Goal: Task Accomplishment & Management: Complete application form

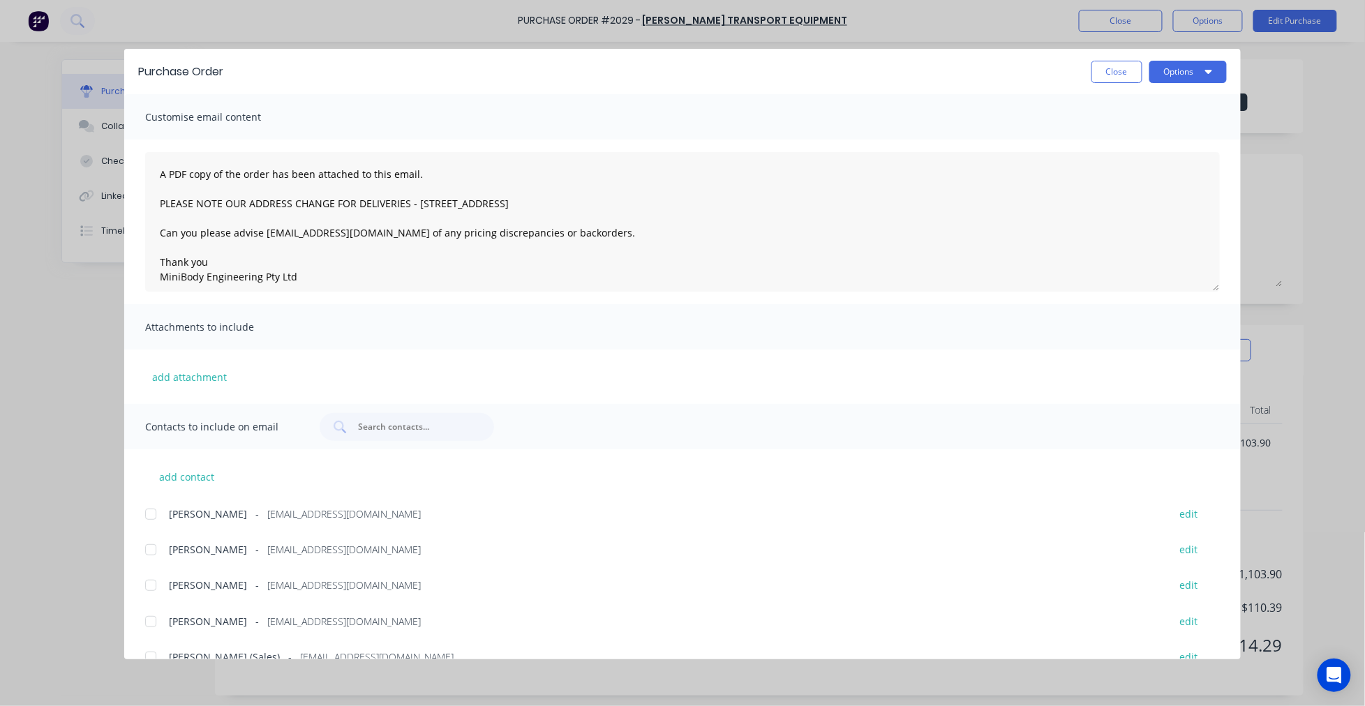
scroll to position [59, 0]
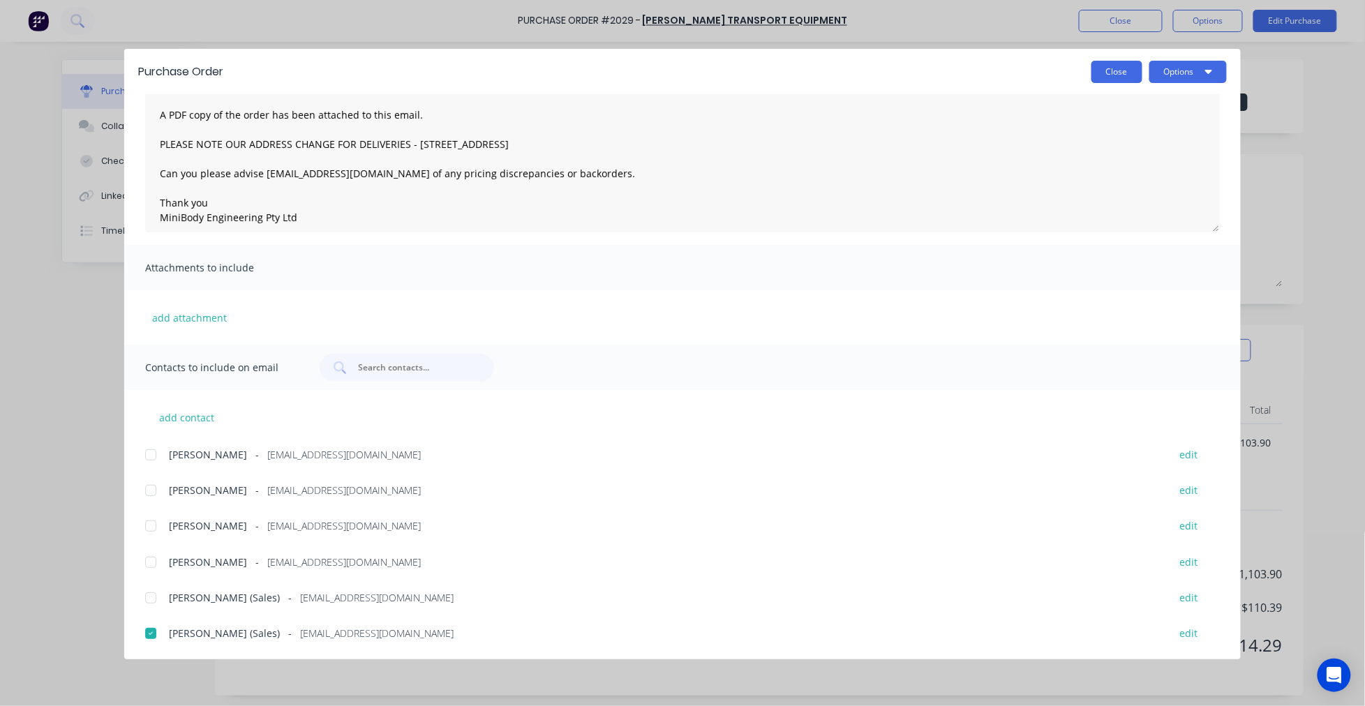
click at [1107, 72] on button "Close" at bounding box center [1116, 72] width 51 height 22
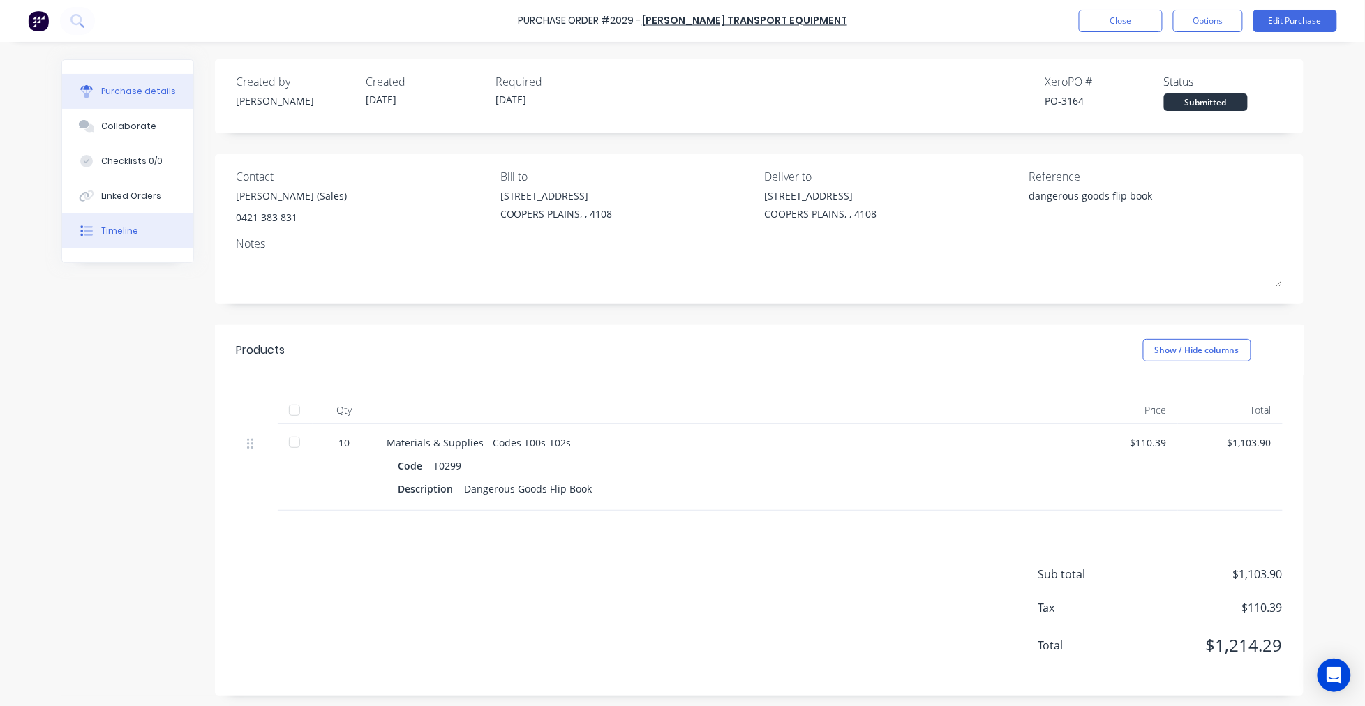
click at [117, 223] on button "Timeline" at bounding box center [127, 230] width 131 height 35
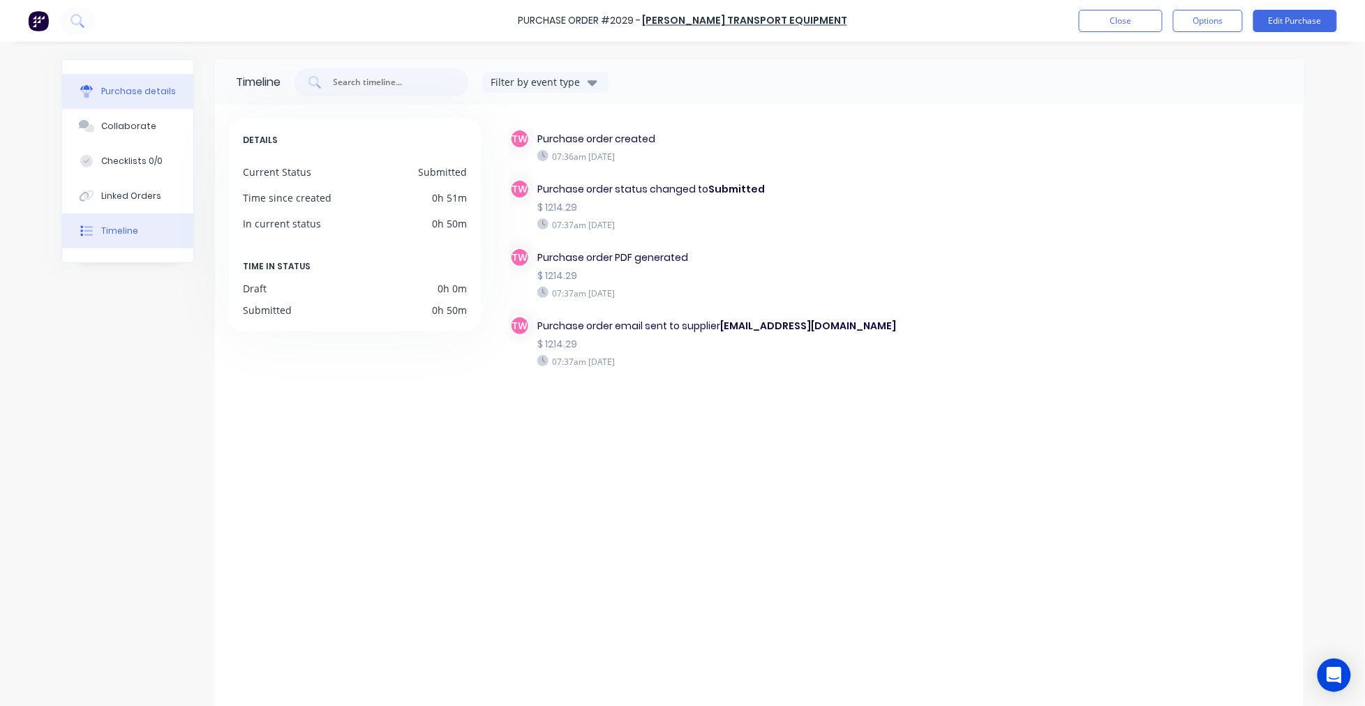
click at [112, 78] on button "Purchase details" at bounding box center [127, 91] width 131 height 35
type textarea "x"
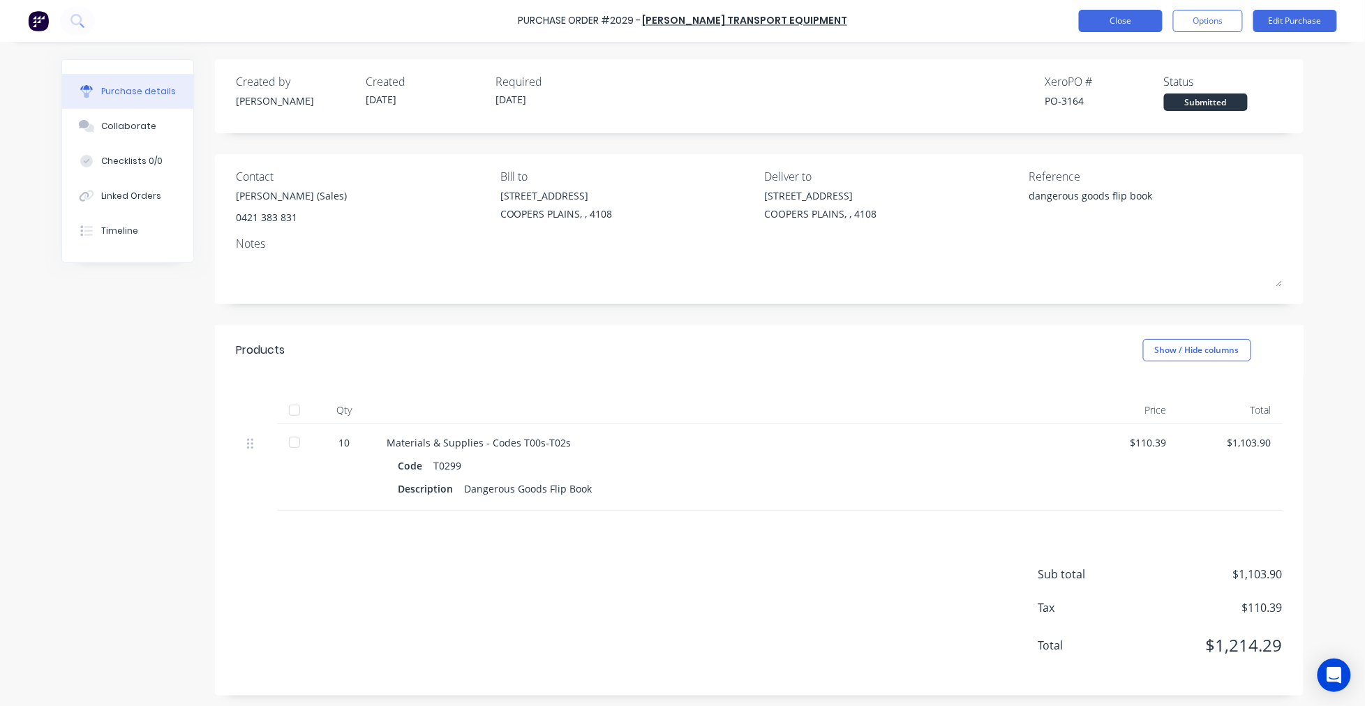
click at [1130, 24] on button "Close" at bounding box center [1121, 21] width 84 height 22
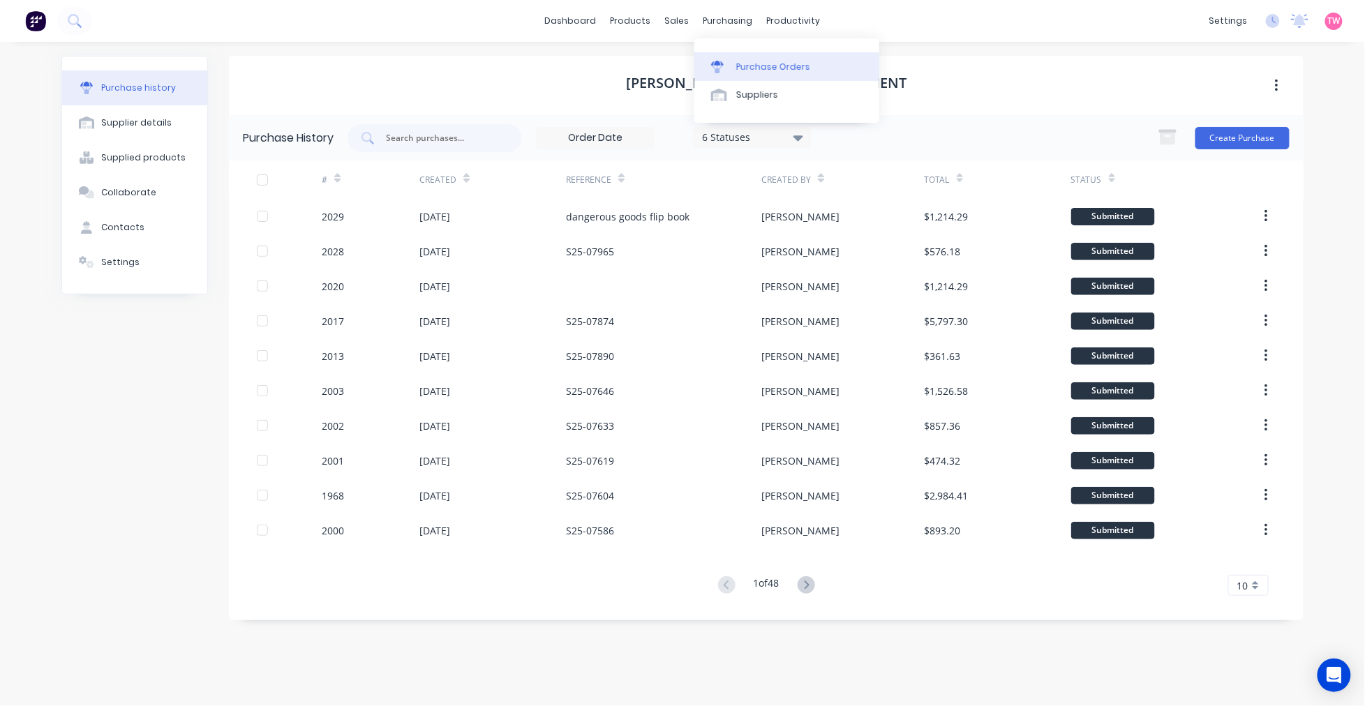
click at [789, 70] on div "Purchase Orders" at bounding box center [773, 67] width 74 height 13
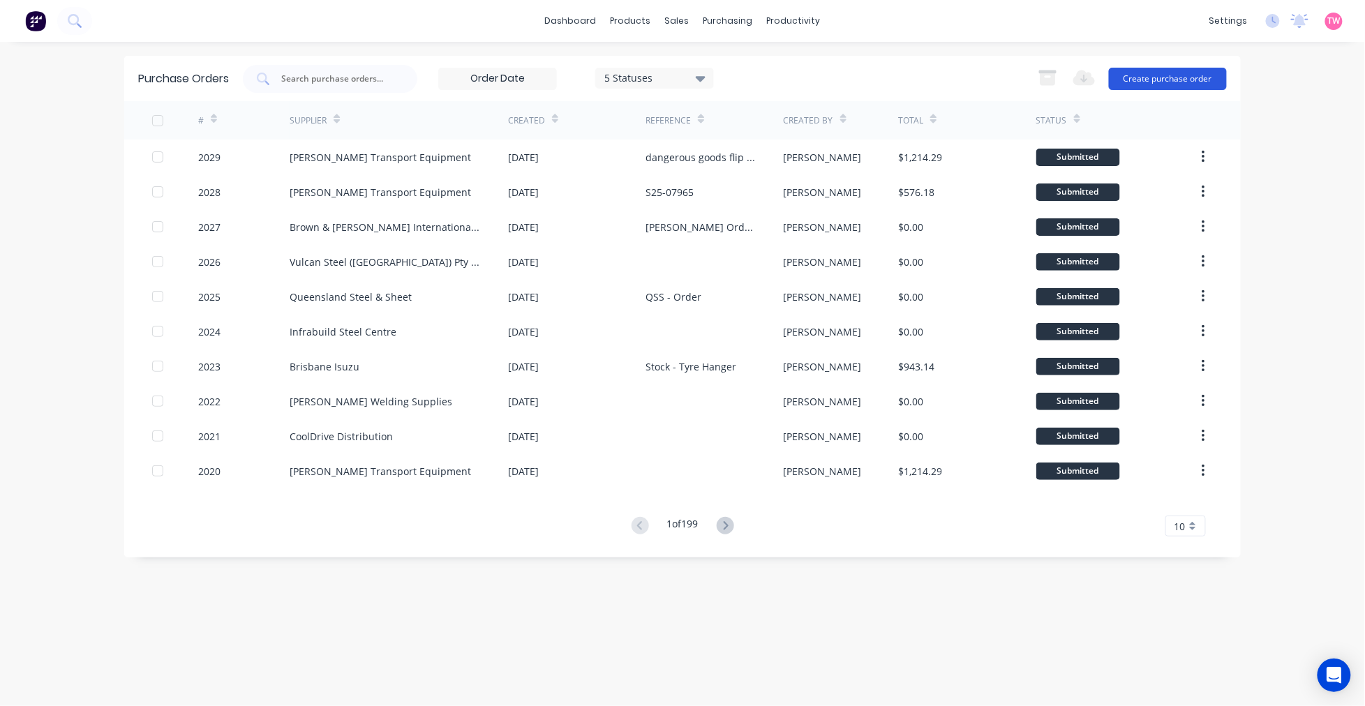
click at [1156, 82] on button "Create purchase order" at bounding box center [1168, 79] width 118 height 22
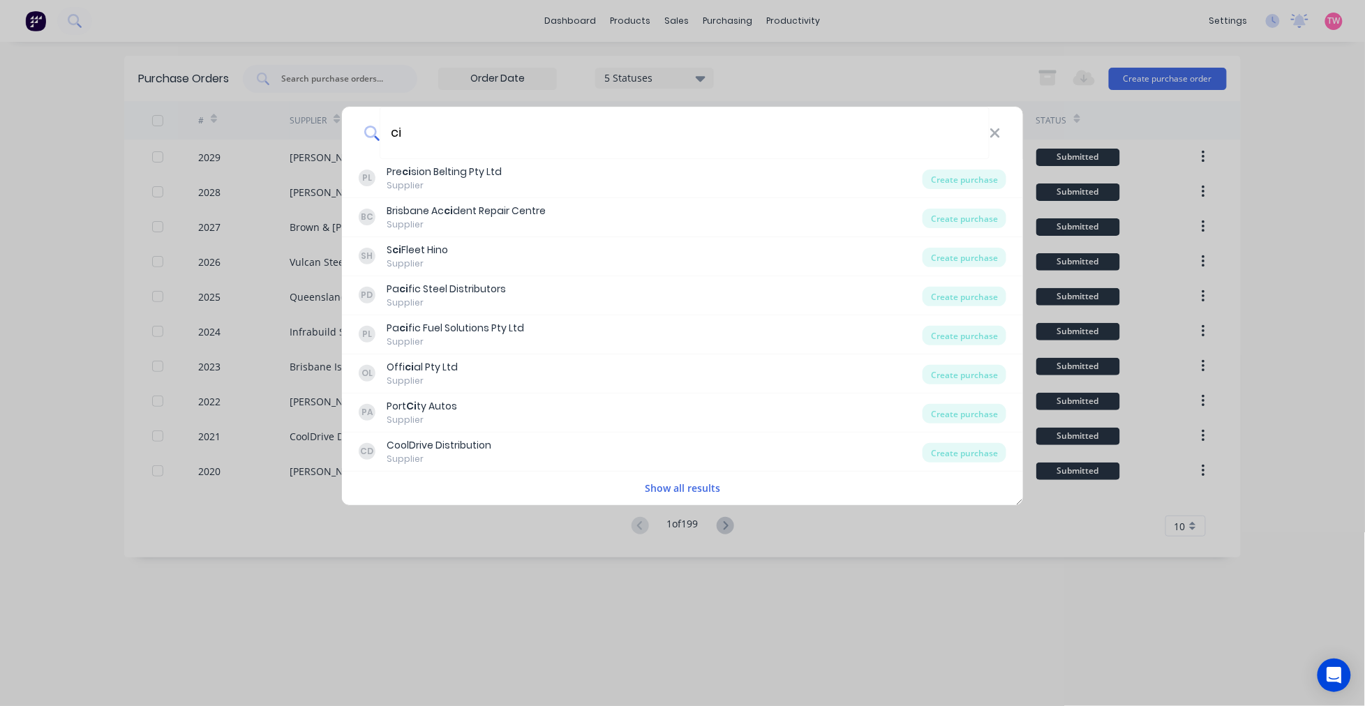
type input "c"
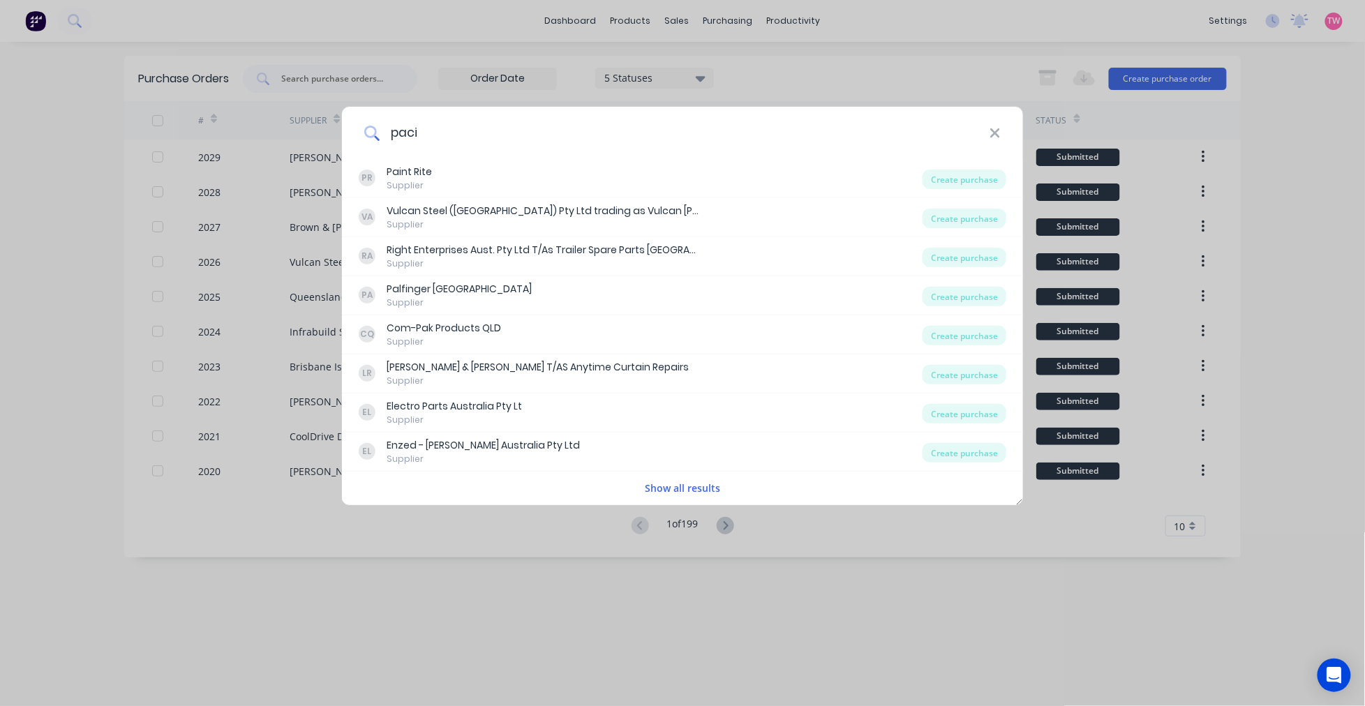
type input "pacif"
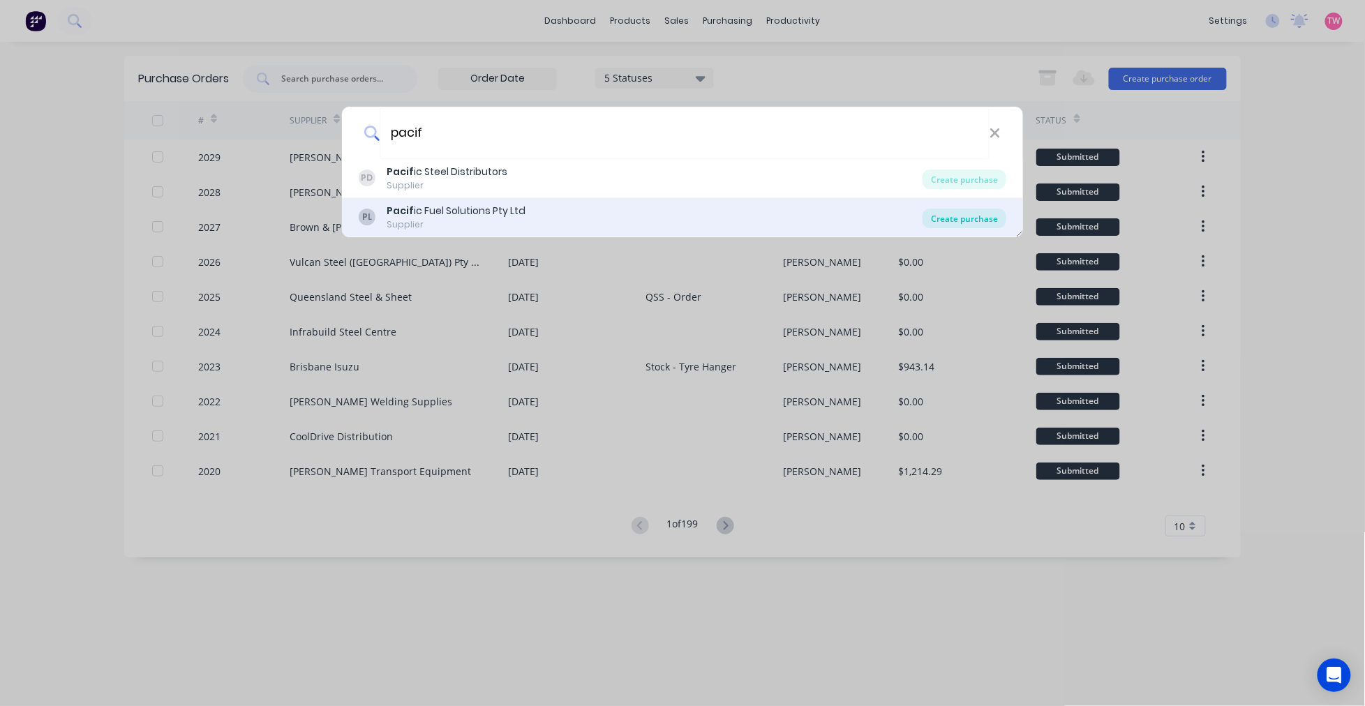
click at [949, 220] on div "Create purchase" at bounding box center [964, 219] width 84 height 20
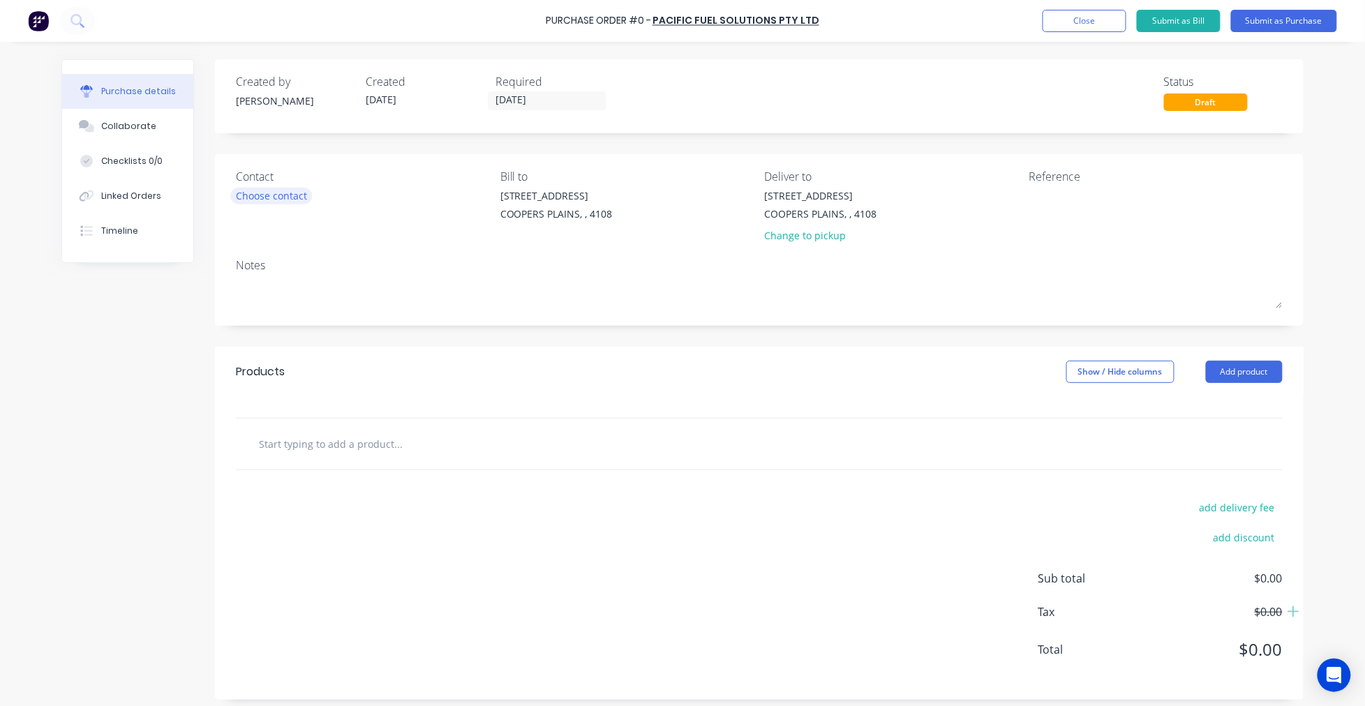
click at [260, 193] on div "Choose contact" at bounding box center [271, 195] width 71 height 15
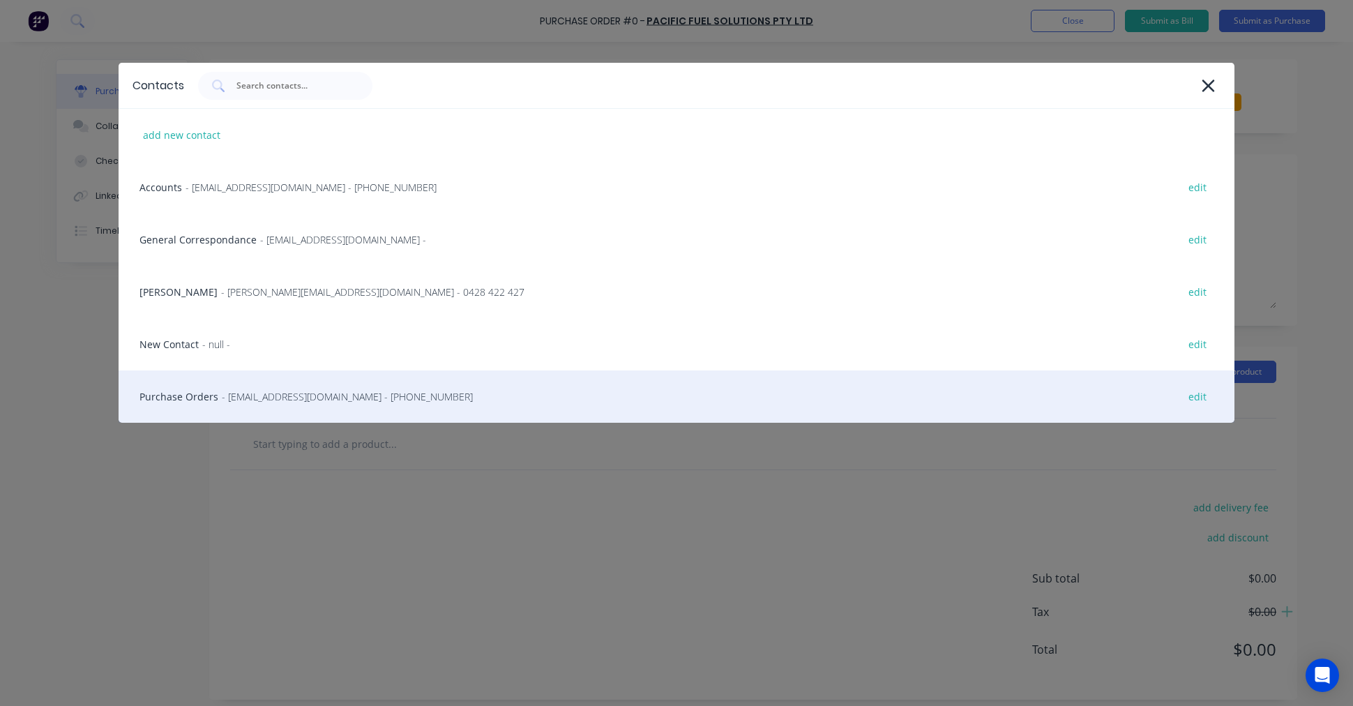
click at [215, 399] on div "Purchase Orders - orders@pacificpetroleum.com.au - (07) 3528 9300 edit" at bounding box center [677, 396] width 1116 height 52
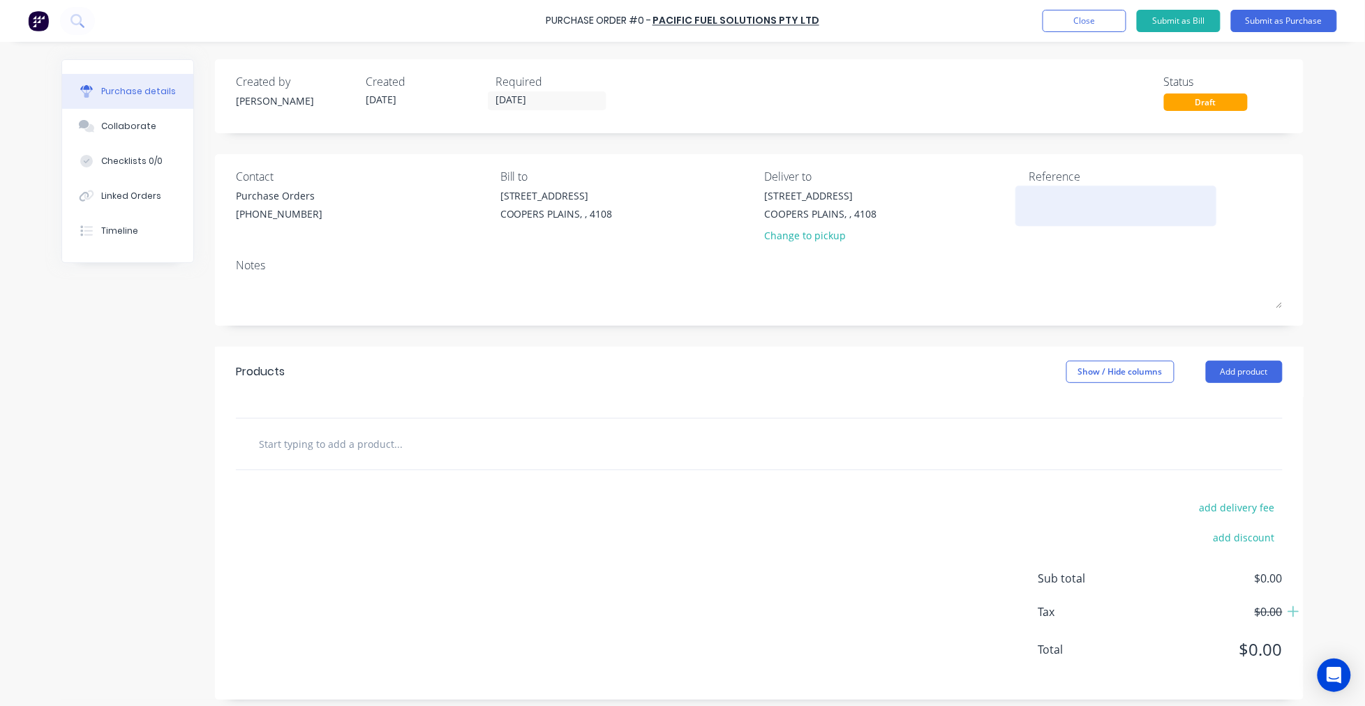
click at [1044, 200] on textarea at bounding box center [1115, 203] width 174 height 31
type textarea "Diesel Order 0 MINIBODY"
click at [1090, 191] on textarea "Diesel Order 0 MINIBODY" at bounding box center [1115, 203] width 174 height 31
type textarea "x"
type textarea "Diesel Order MINIBODY"
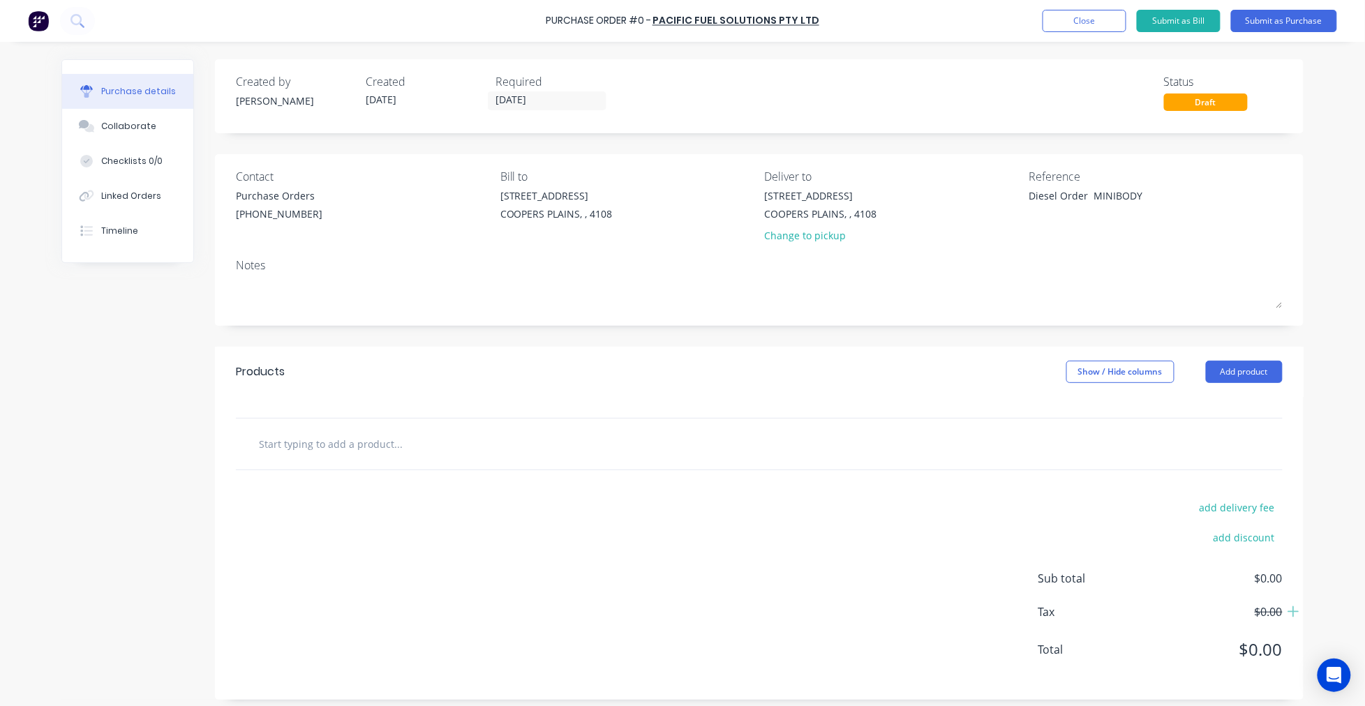
type textarea "x"
type textarea "Diesel Order - MINIBODY"
type textarea "x"
type textarea "Diesel Order - MINIBODY"
click at [368, 441] on input "text" at bounding box center [397, 444] width 279 height 28
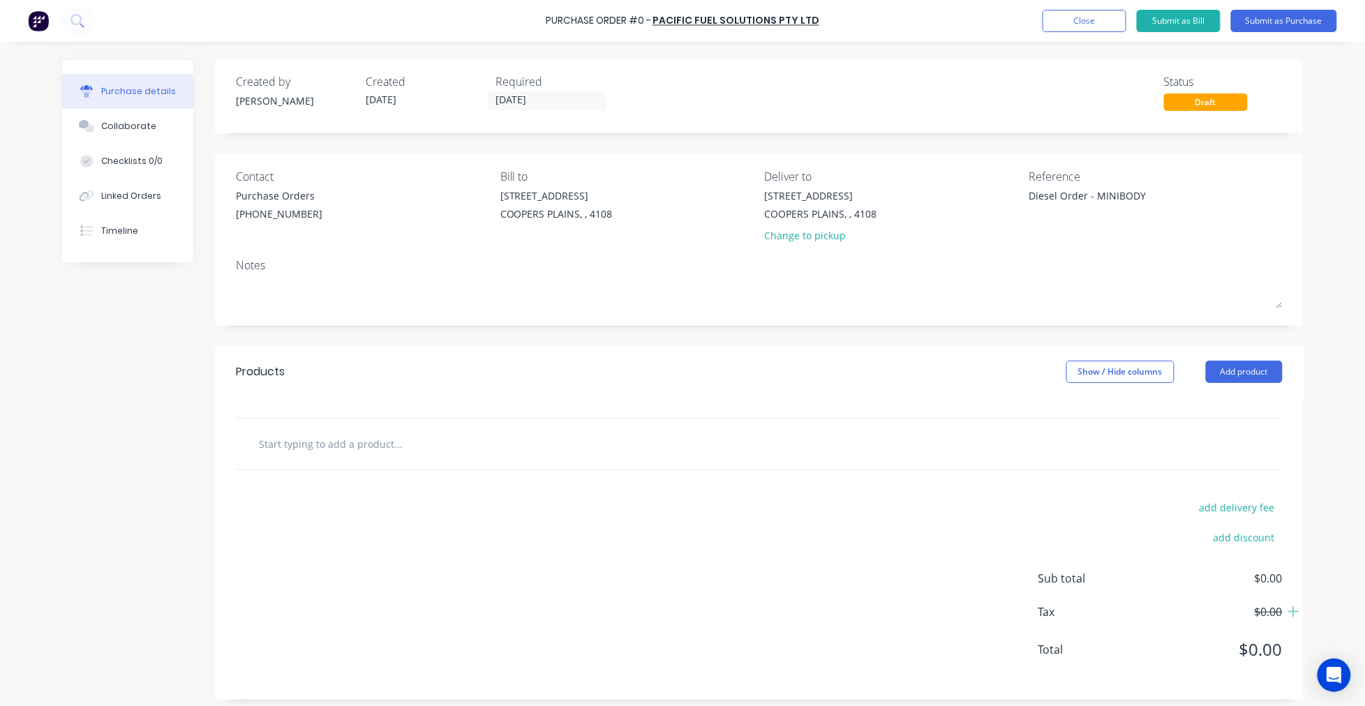
type textarea "x"
type input "d"
type textarea "x"
type input "di"
type textarea "x"
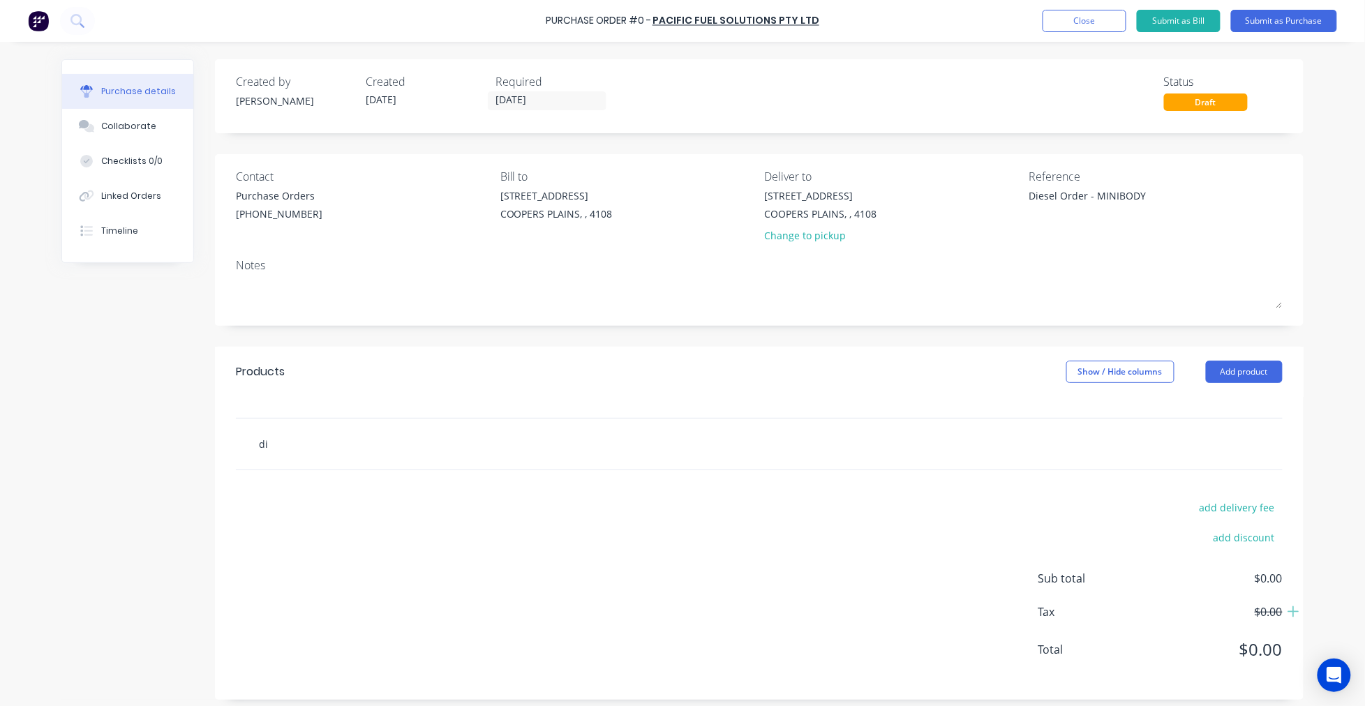
type input "die"
type textarea "x"
type input "diee"
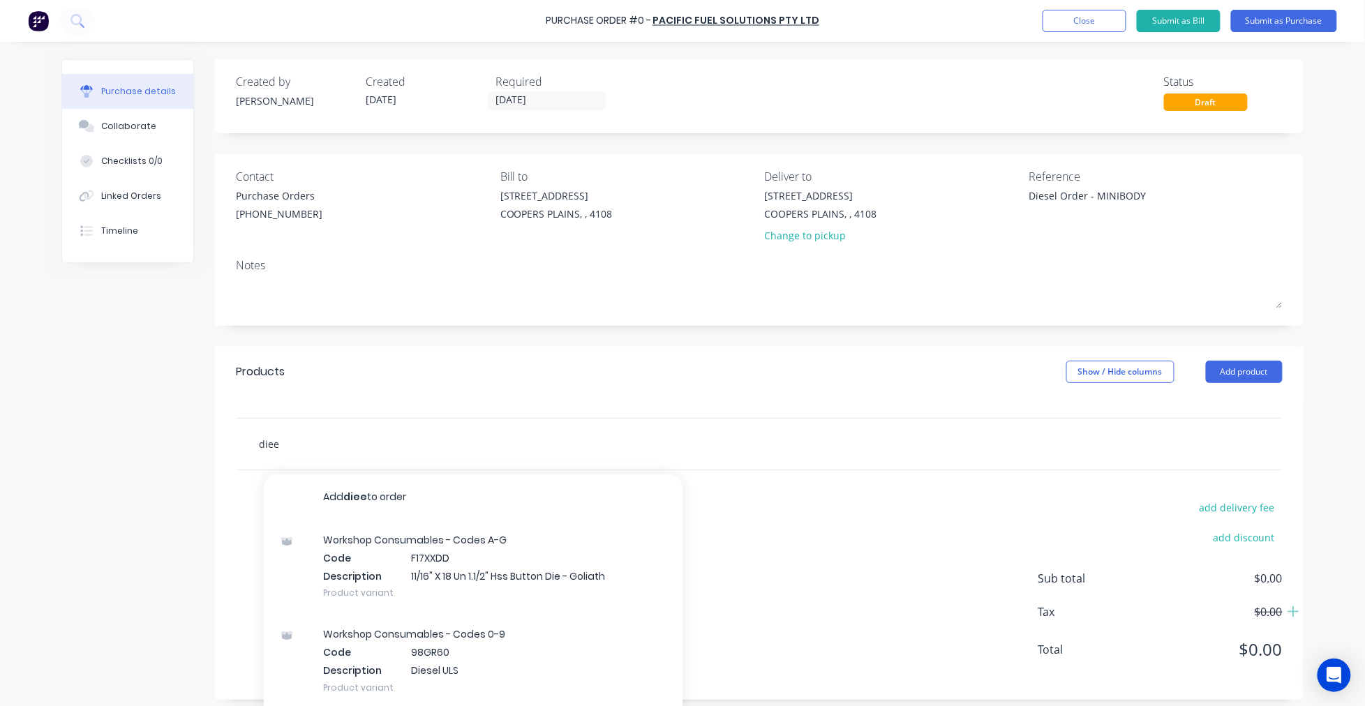
type textarea "x"
type input "die"
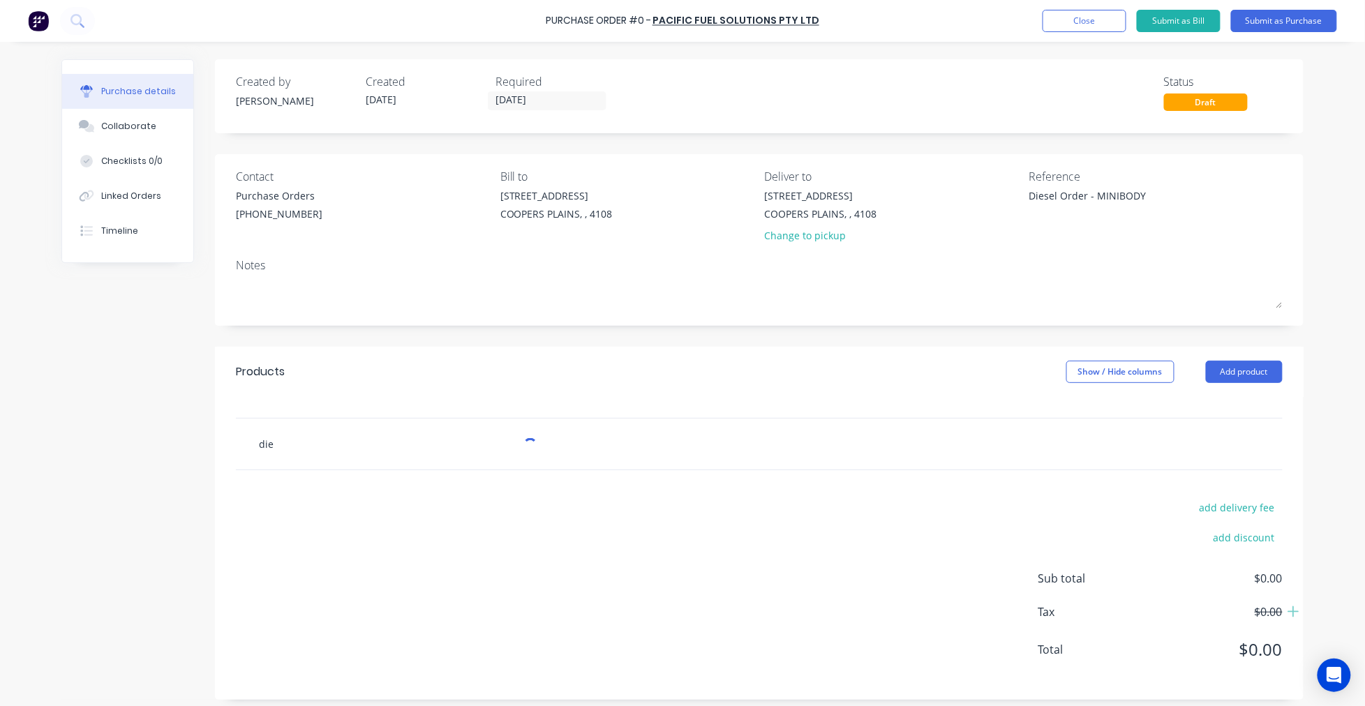
type textarea "x"
type input "dies"
type textarea "x"
type input "diese"
type textarea "x"
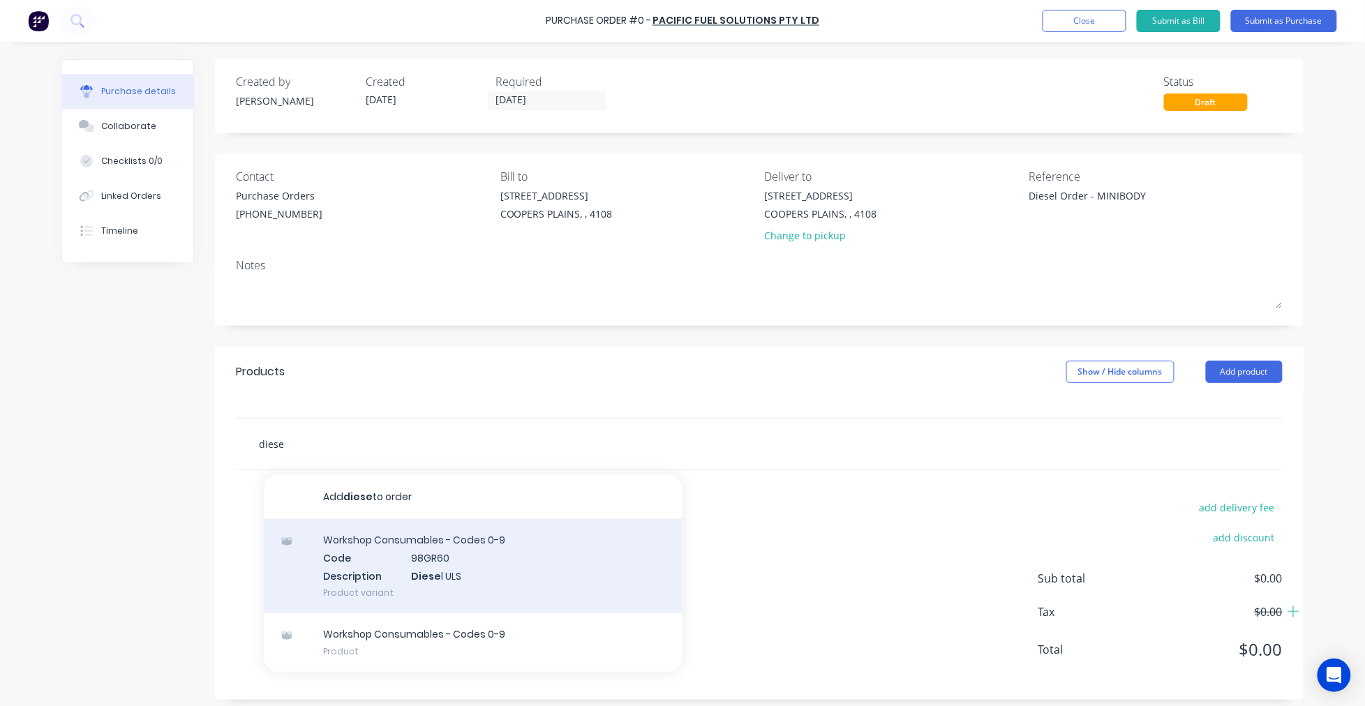
type input "diese"
click at [449, 563] on div "Workshop Consumables - Codes 0-9 Code 98GR60 Description Diese l ULS Product va…" at bounding box center [473, 566] width 419 height 94
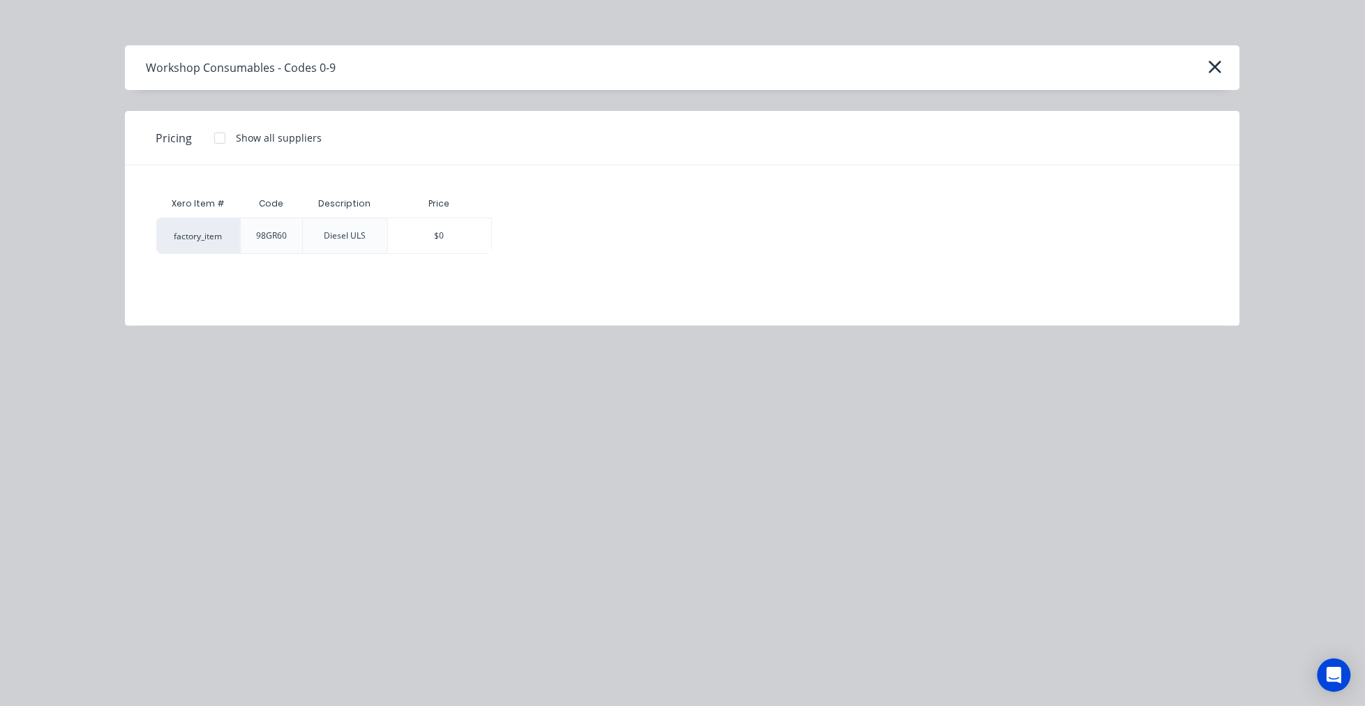
click at [206, 135] on div at bounding box center [220, 138] width 28 height 28
click at [527, 232] on div "$2.1056" at bounding box center [541, 235] width 97 height 35
type textarea "x"
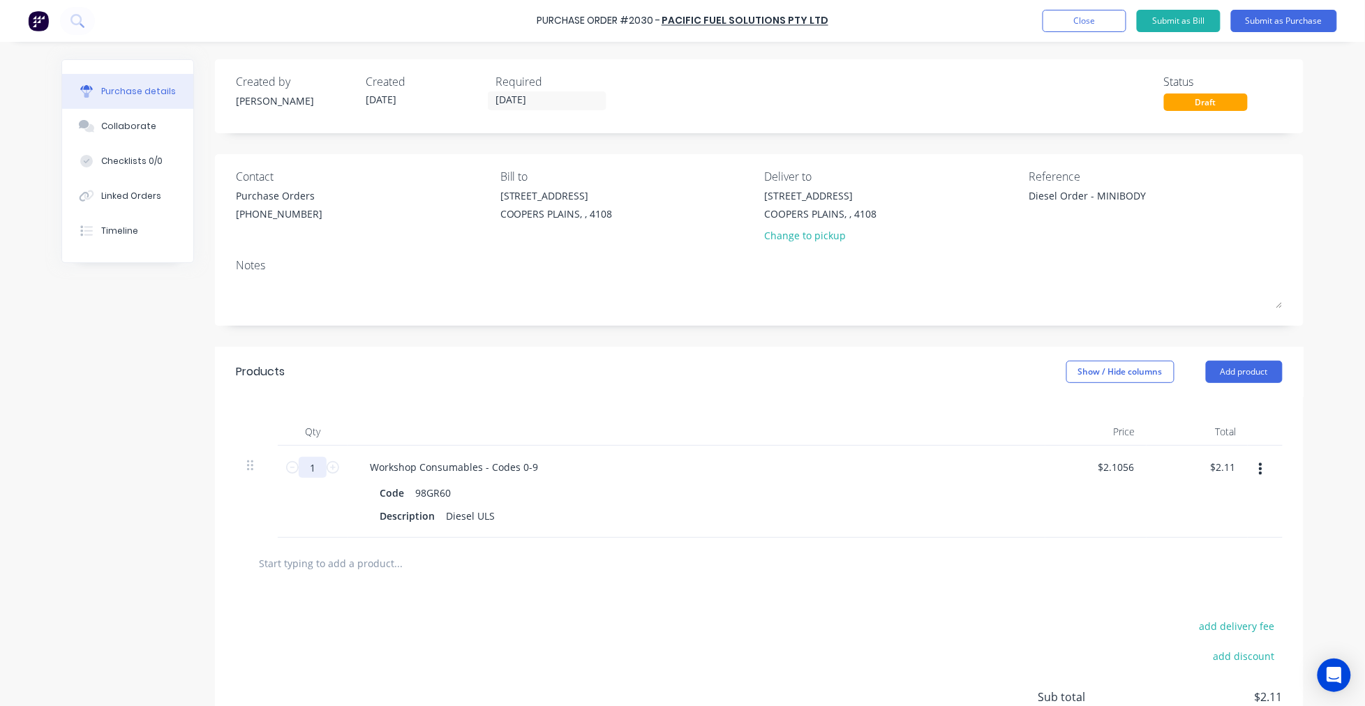
click at [312, 465] on input "1" at bounding box center [313, 467] width 28 height 21
type textarea "x"
type input "4"
type input "$8.42"
type textarea "x"
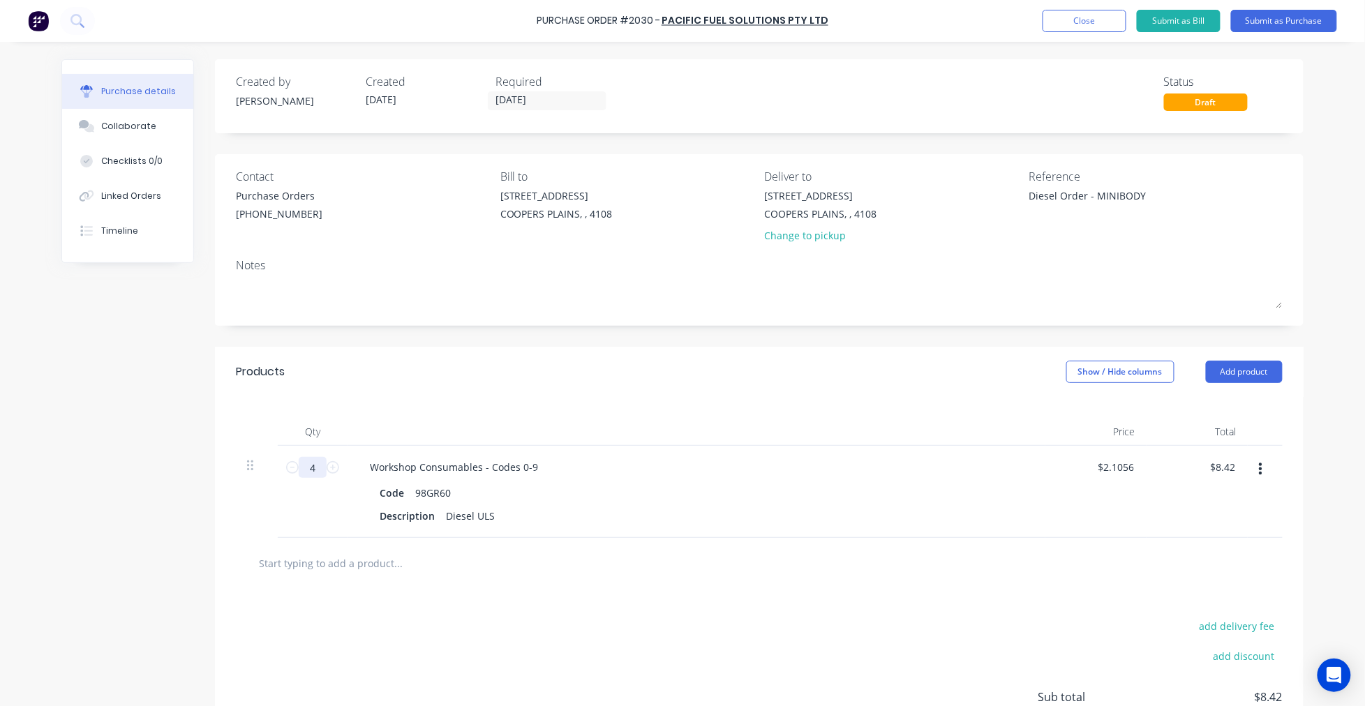
type input "40"
type input "$84.22"
type textarea "x"
type input "400"
type input "$842.24"
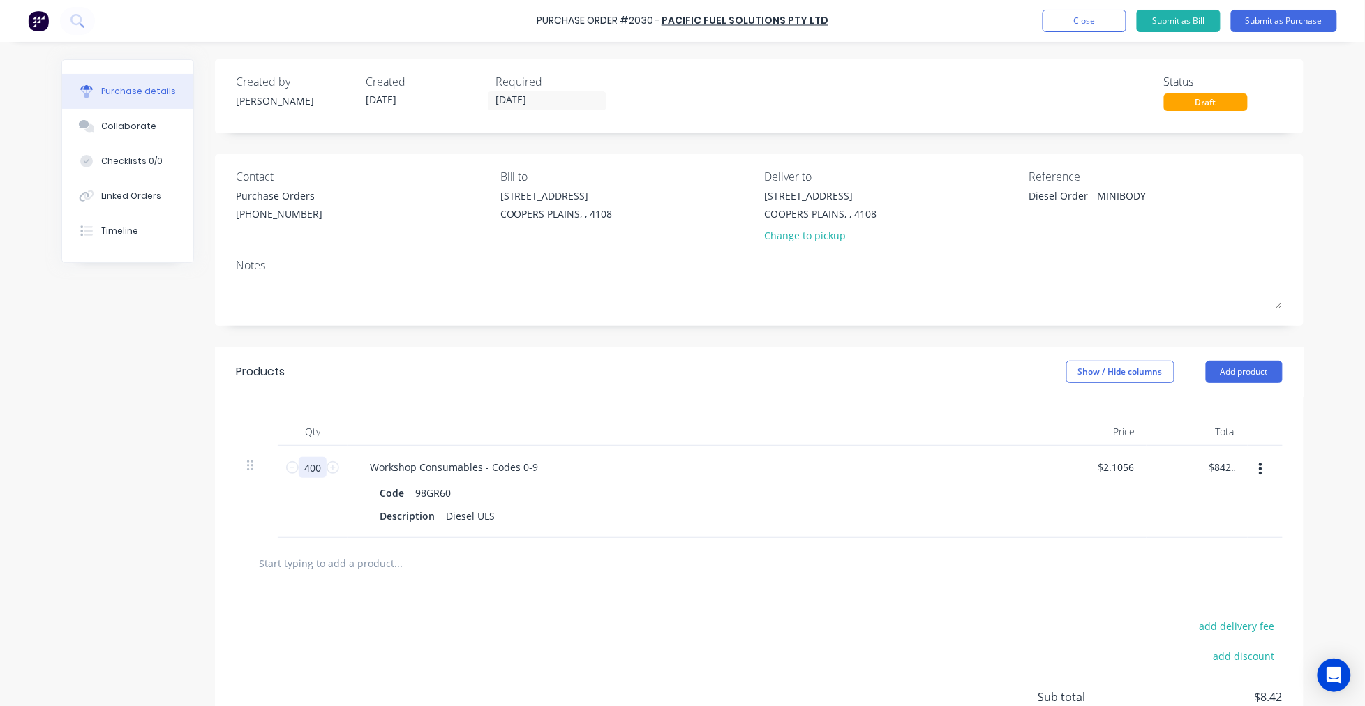
type textarea "x"
type input "400"
click at [1291, 26] on button "Submit as Purchase" at bounding box center [1284, 21] width 106 height 22
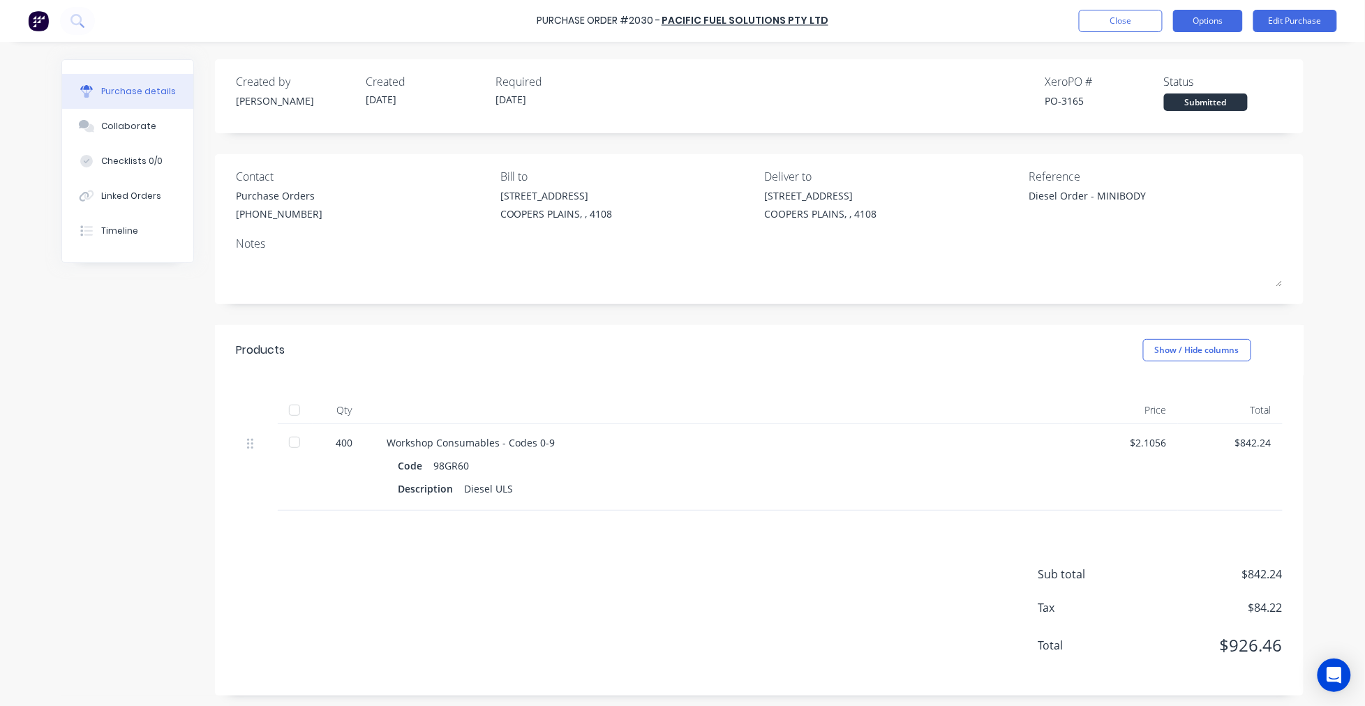
click at [1205, 19] on button "Options" at bounding box center [1208, 21] width 70 height 22
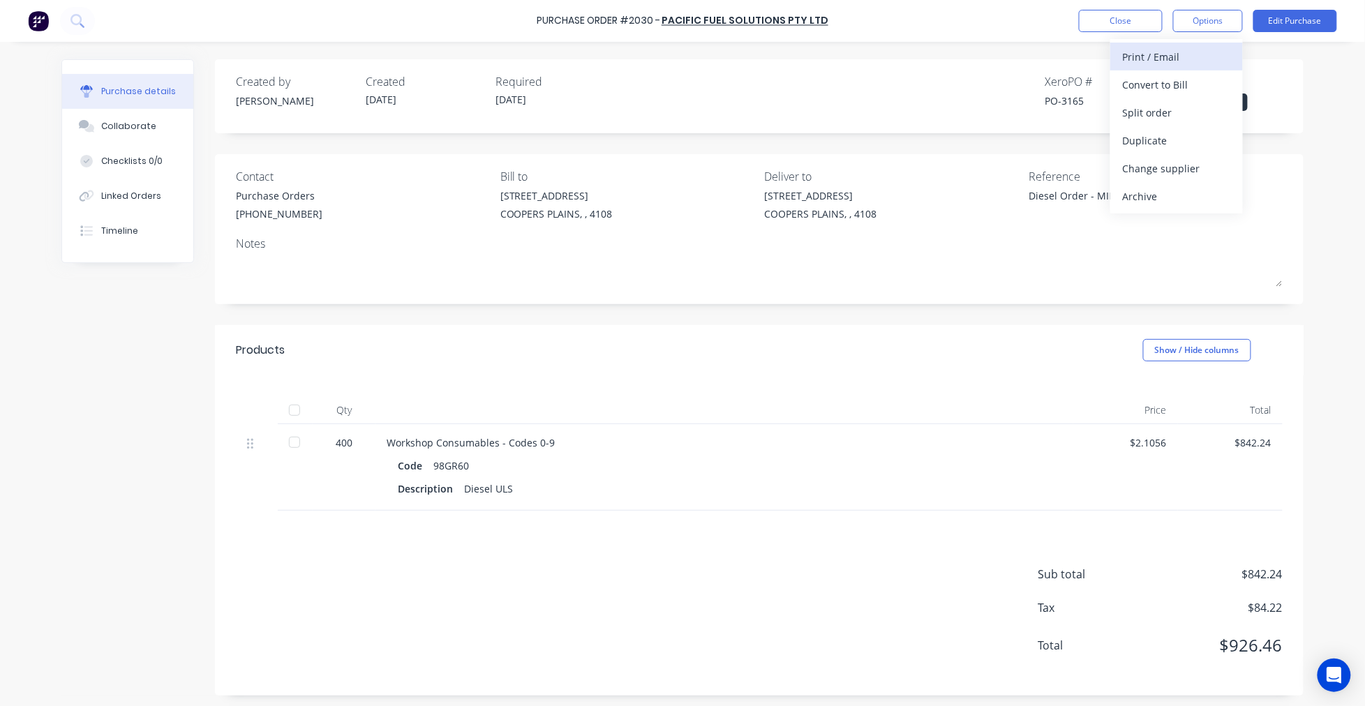
click at [1202, 63] on div "Print / Email" at bounding box center [1175, 57] width 107 height 20
click at [1194, 82] on div "With pricing" at bounding box center [1175, 85] width 107 height 20
type textarea "x"
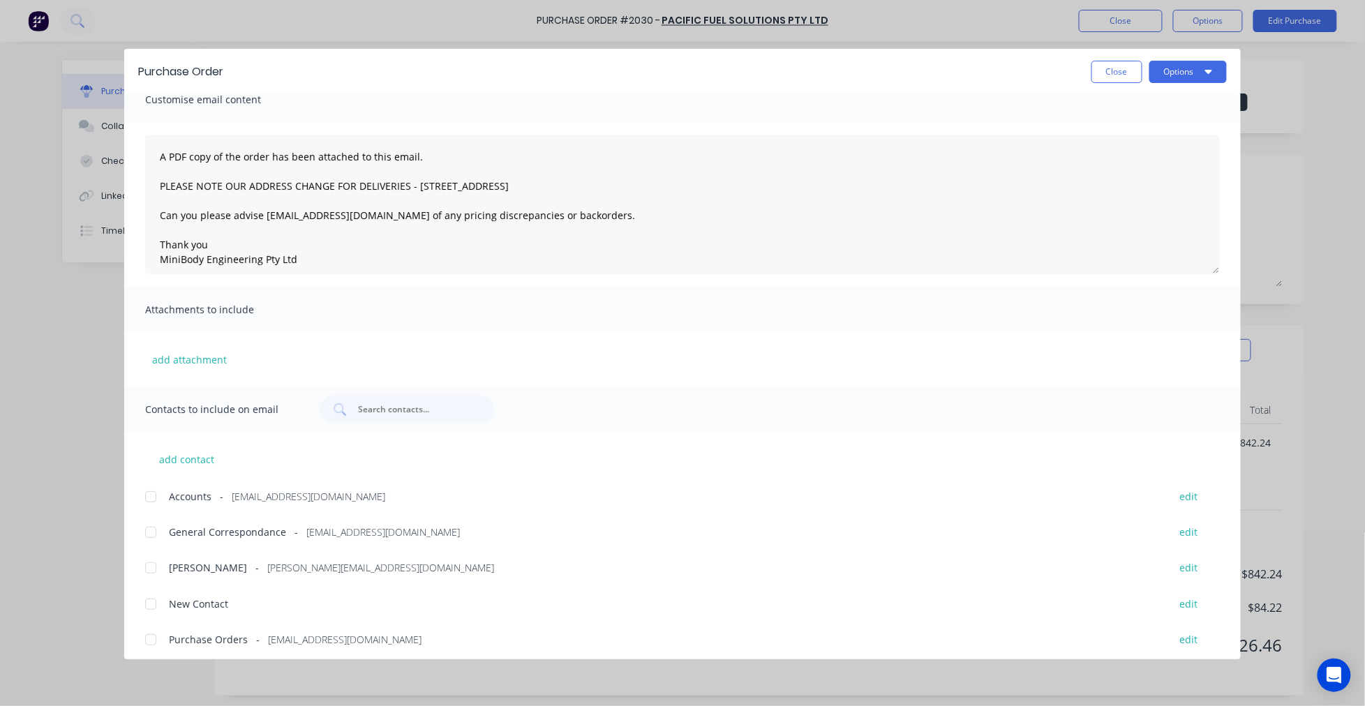
scroll to position [23, 0]
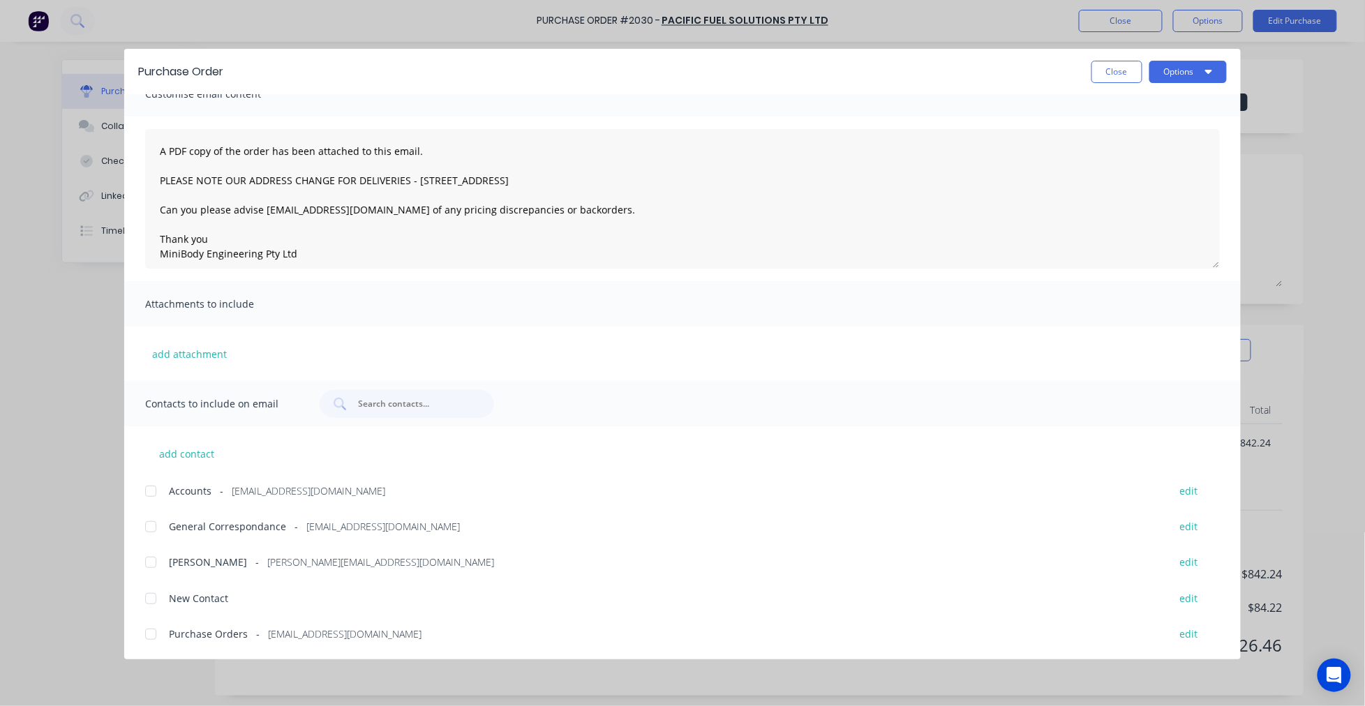
click at [151, 633] on div at bounding box center [151, 634] width 28 height 28
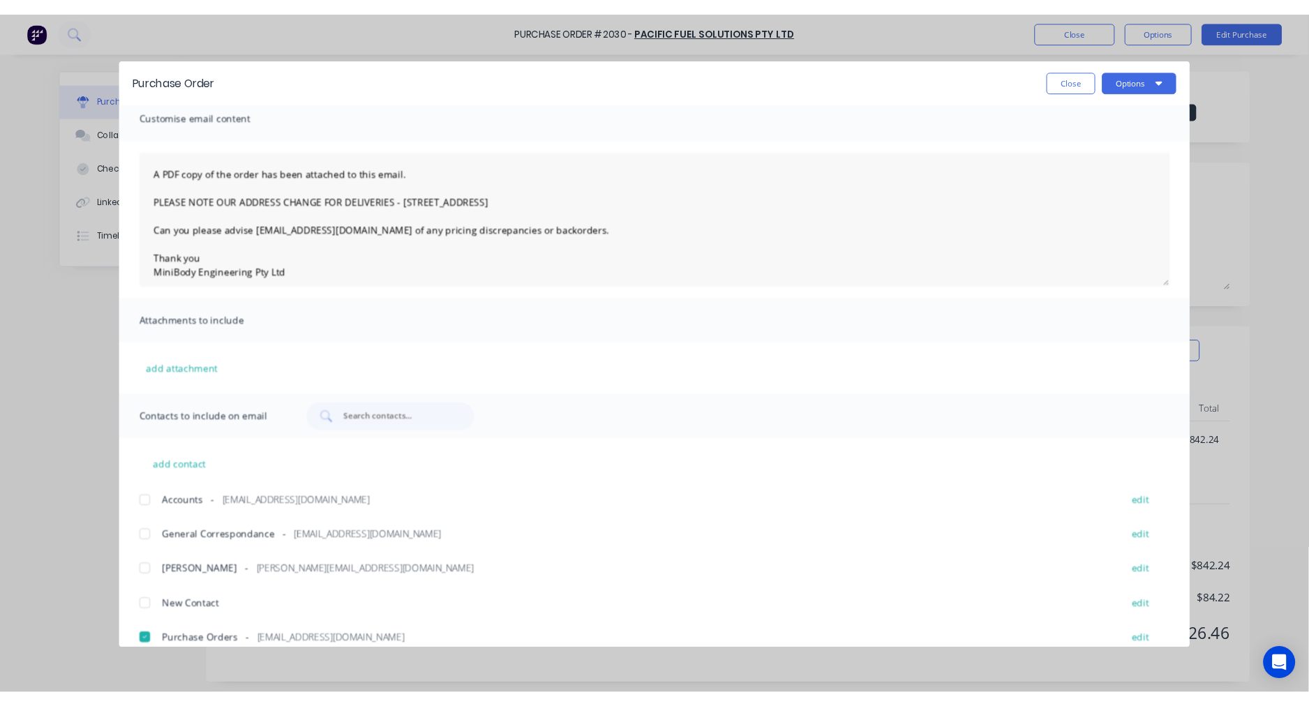
scroll to position [0, 0]
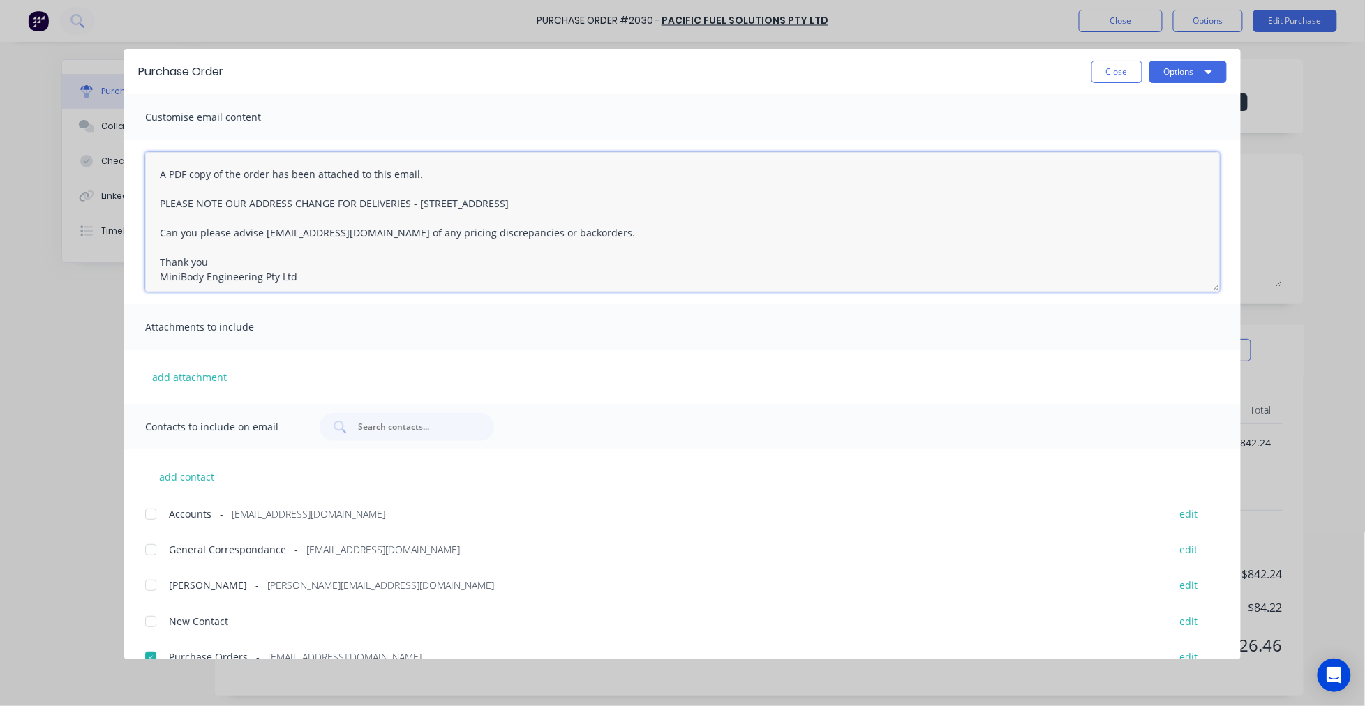
click at [157, 172] on textarea "A PDF copy of the order has been attached to this email. PLEASE NOTE OUR ADDRES…" at bounding box center [682, 222] width 1074 height 140
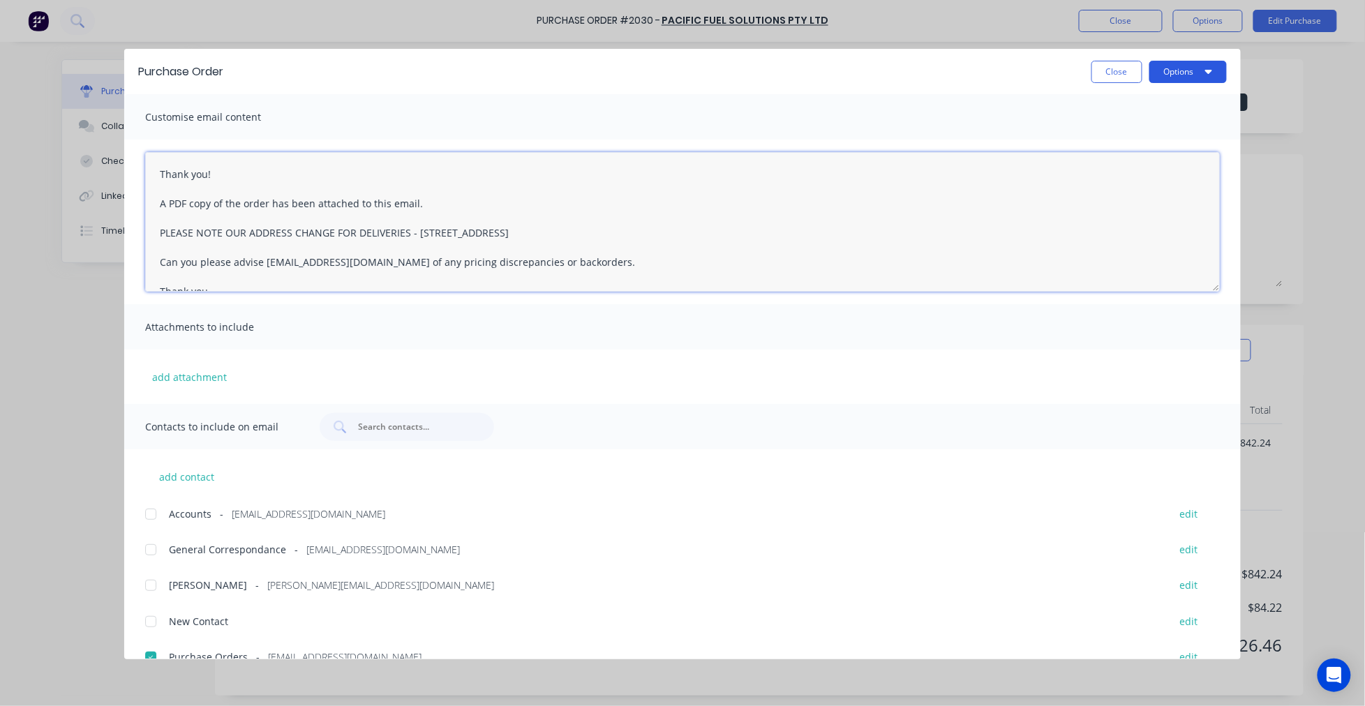
type textarea "Thank you! A PDF copy of the order has been attached to this email. PLEASE NOTE…"
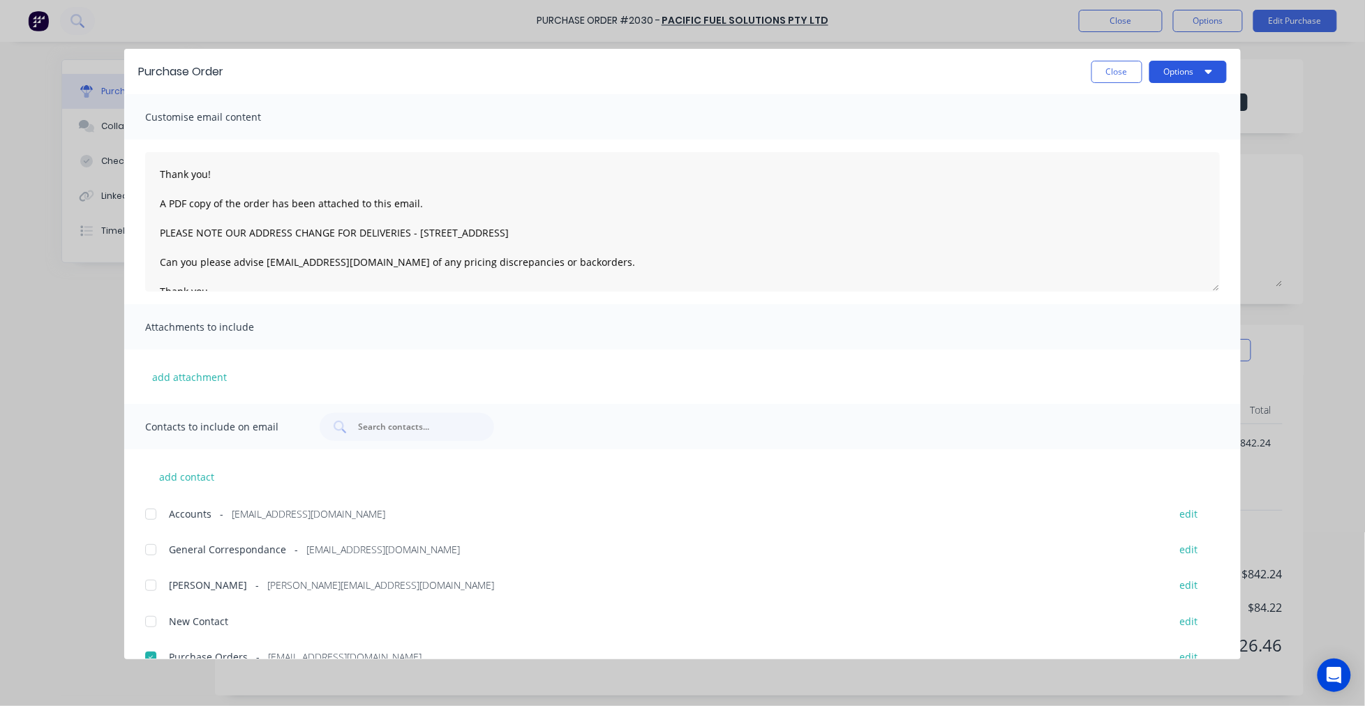
click at [1189, 75] on button "Options" at bounding box center [1187, 72] width 77 height 22
click at [1142, 161] on div "Email" at bounding box center [1159, 163] width 107 height 20
click at [1113, 77] on button "Close" at bounding box center [1116, 72] width 51 height 22
type textarea "x"
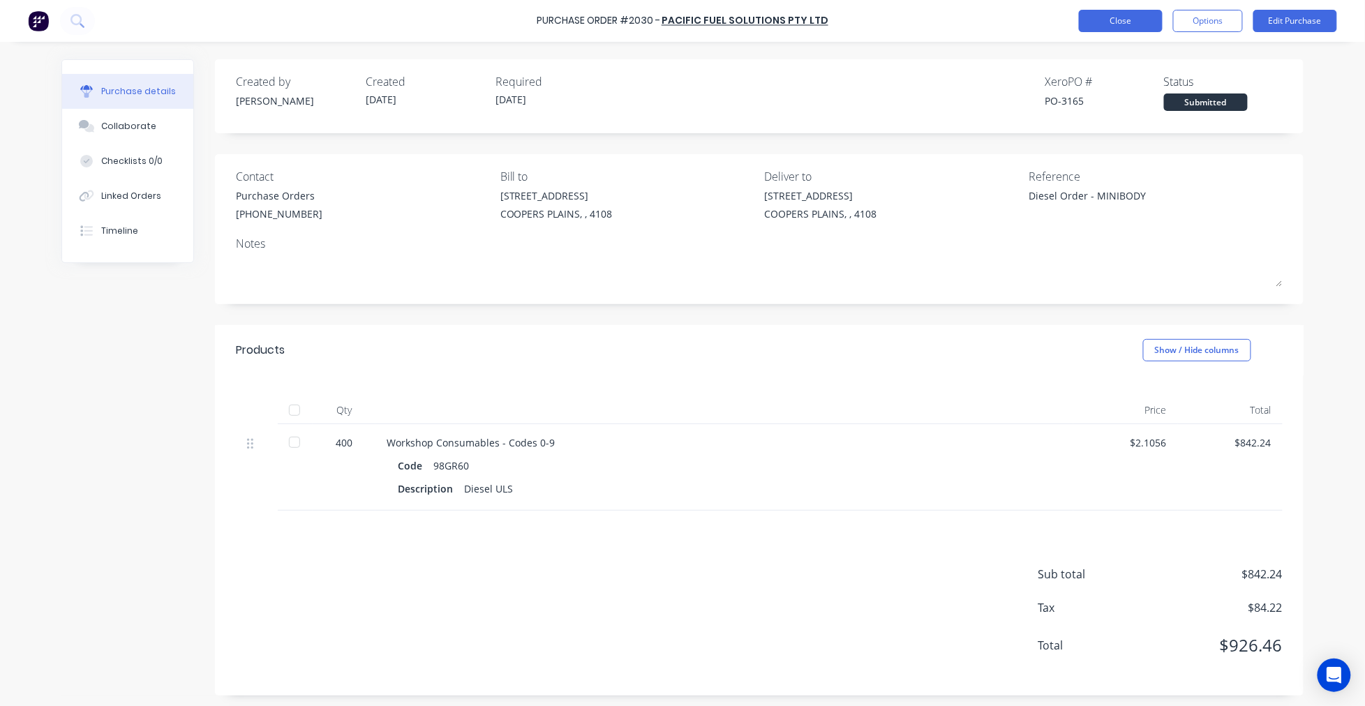
click at [1112, 22] on button "Close" at bounding box center [1121, 21] width 84 height 22
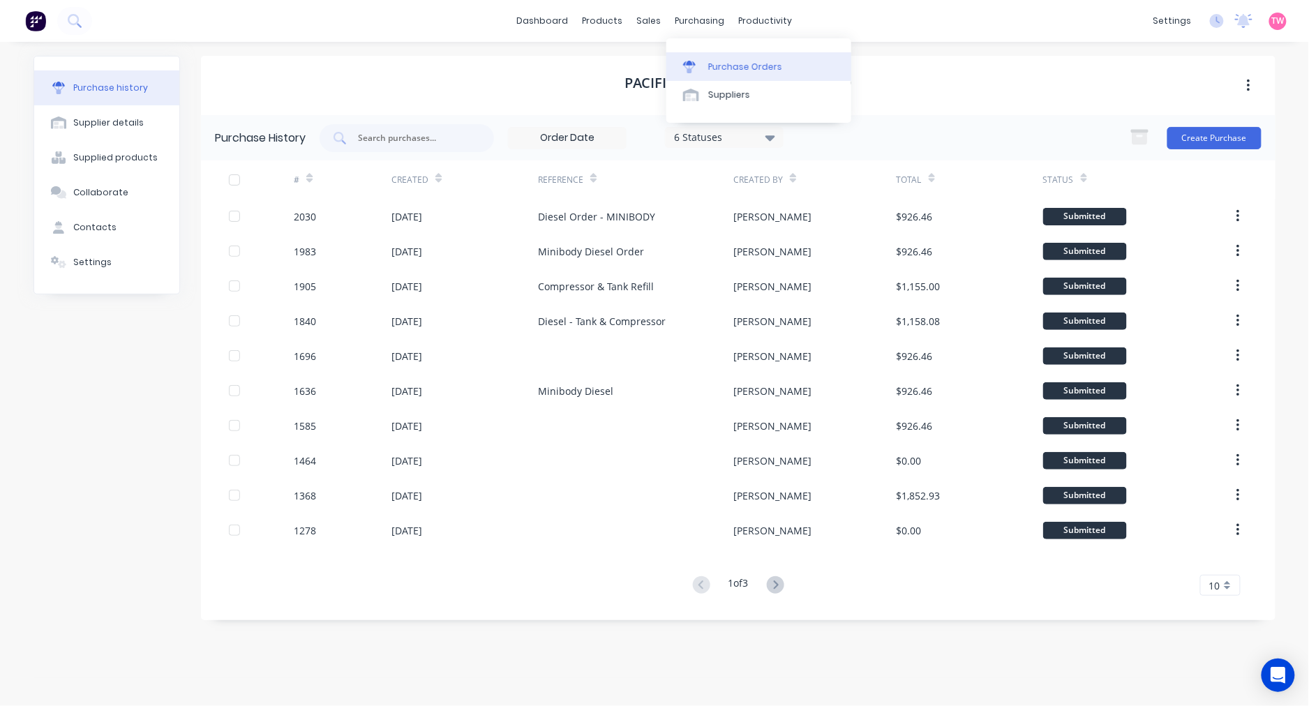
click at [723, 57] on link "Purchase Orders" at bounding box center [758, 66] width 185 height 28
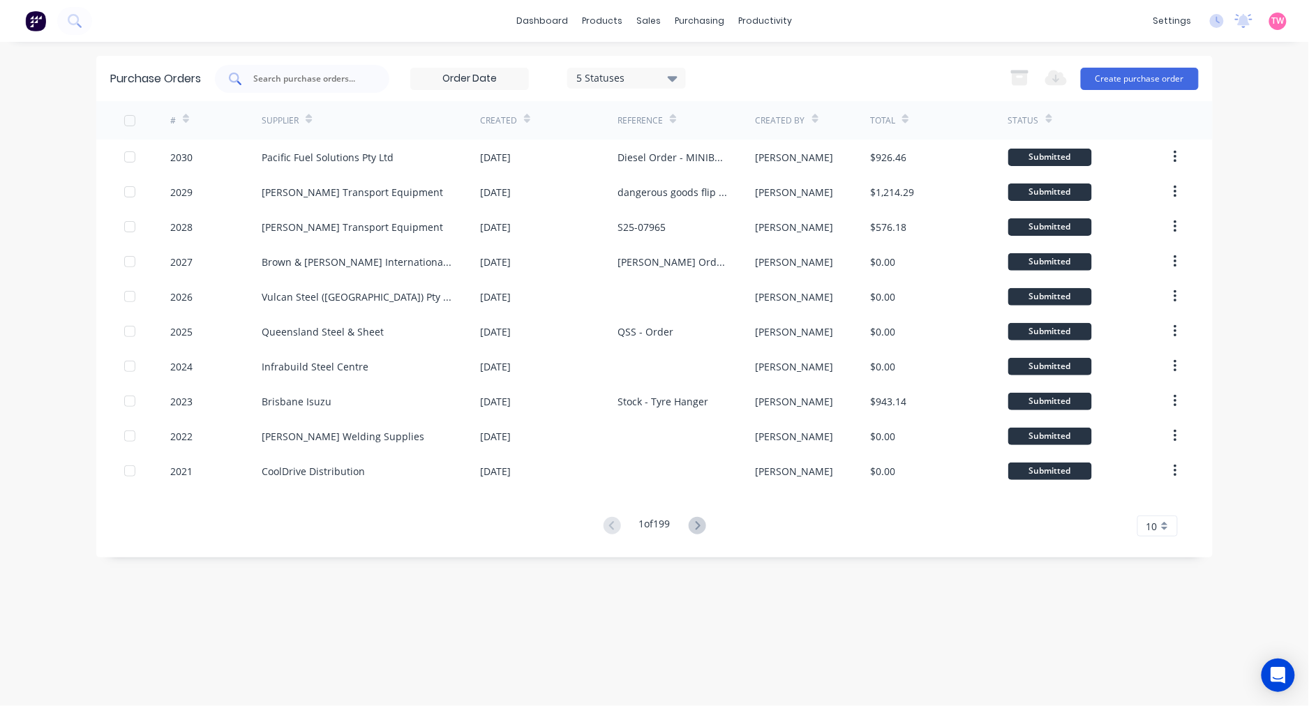
click at [308, 85] on input "text" at bounding box center [310, 79] width 116 height 14
type input "sika"
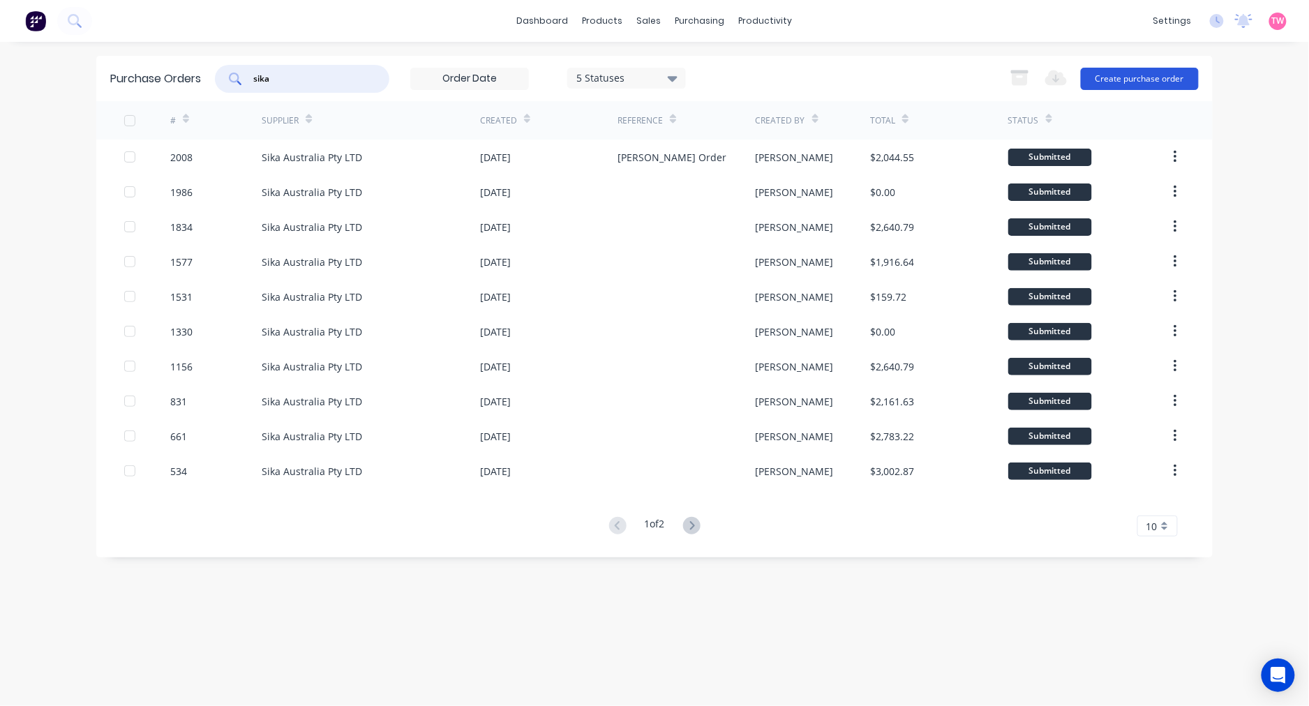
click at [1128, 79] on button "Create purchase order" at bounding box center [1140, 79] width 118 height 22
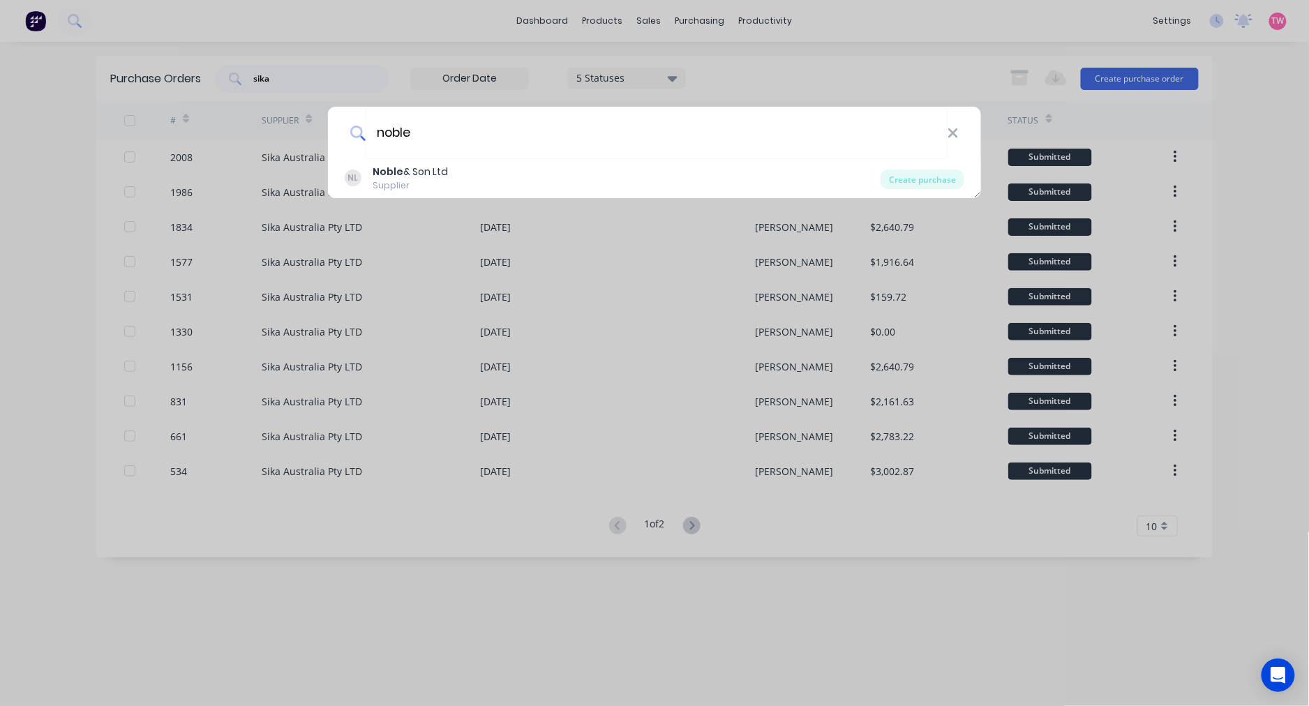
type input "noble"
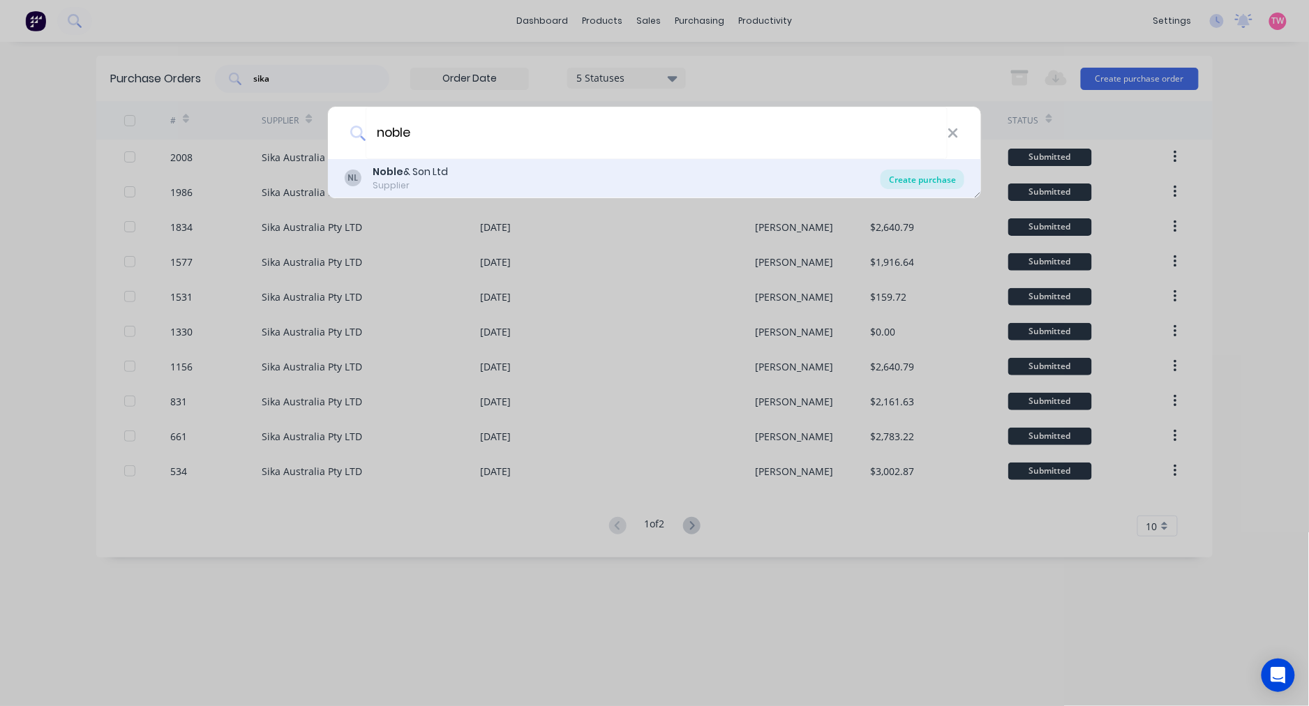
click at [921, 182] on div "Create purchase" at bounding box center [922, 180] width 84 height 20
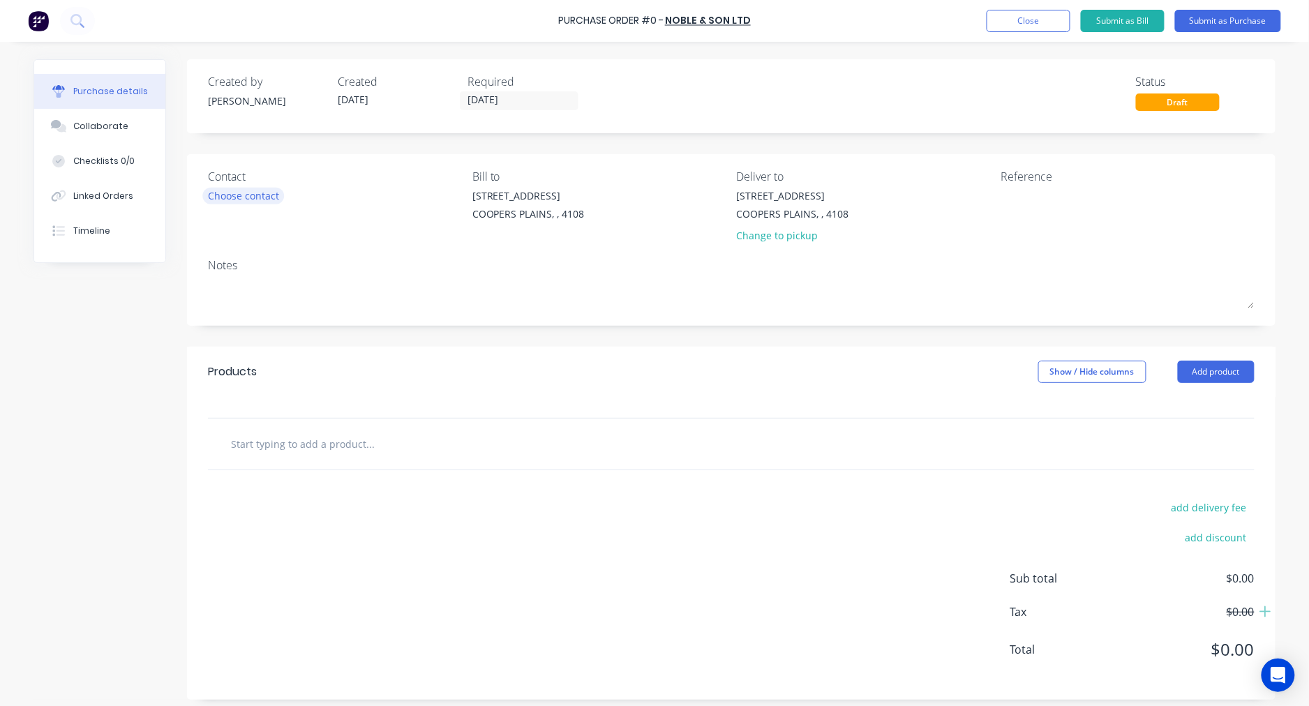
click at [237, 197] on div "Choose contact" at bounding box center [243, 195] width 71 height 15
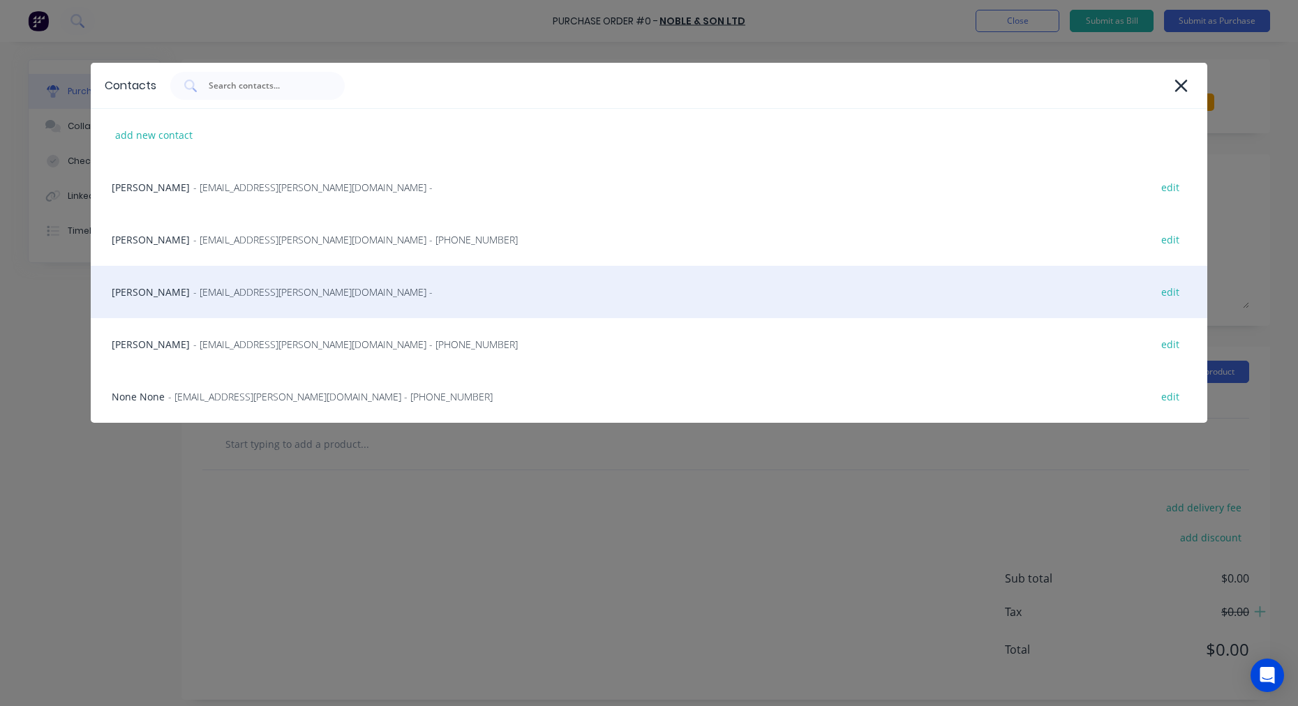
click at [193, 292] on span "- techservices@nobles.com.au -" at bounding box center [312, 292] width 239 height 15
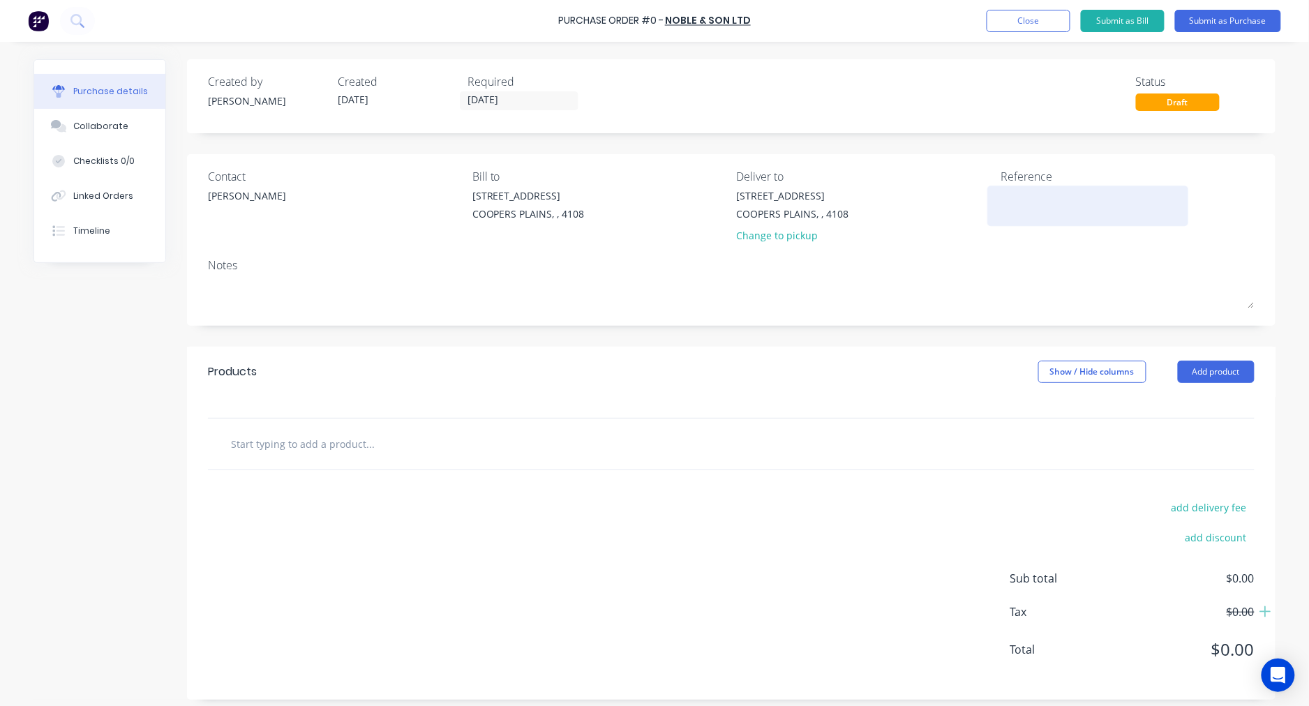
click at [1060, 203] on textarea at bounding box center [1087, 203] width 174 height 31
type textarea "Onsite Inspection"
type textarea "x"
type textarea "Onsite Inspection"
type textarea "x"
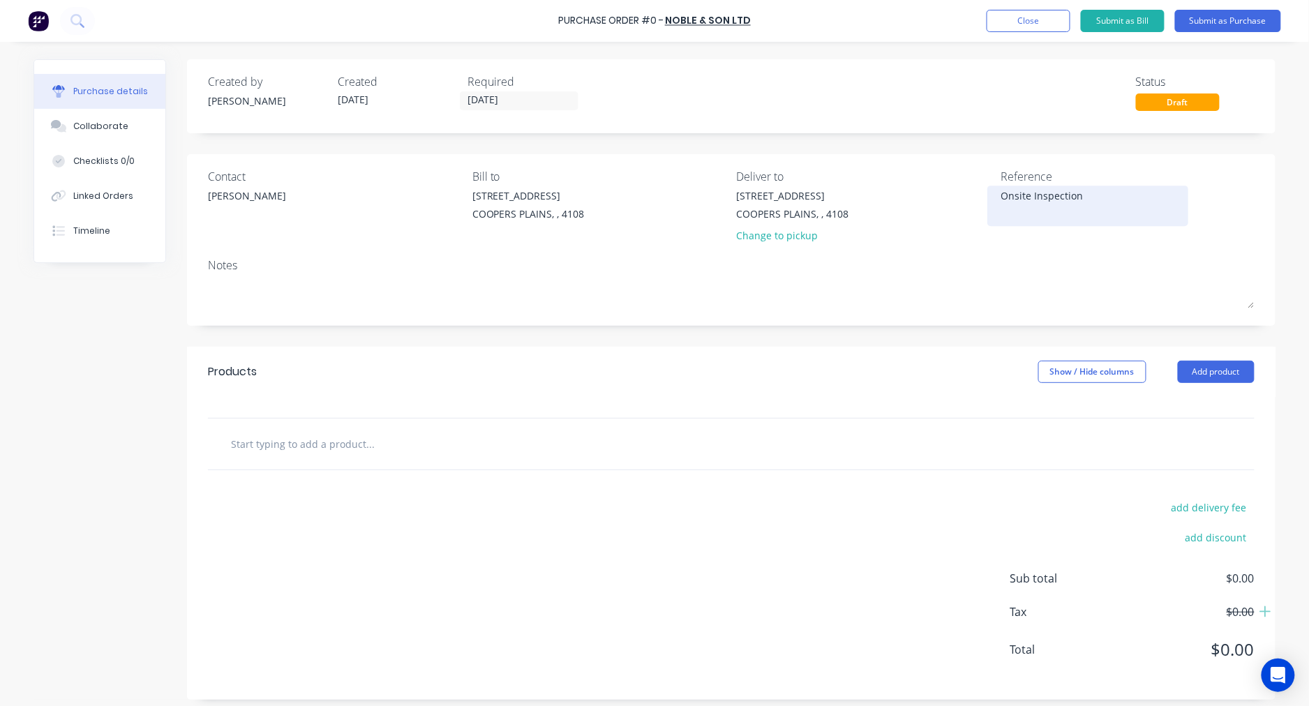
type textarea "Onsite Inspection 3"
type textarea "x"
type textarea "Onsite Inspection 3m"
type textarea "x"
type textarea "Onsite Inspection 3mo"
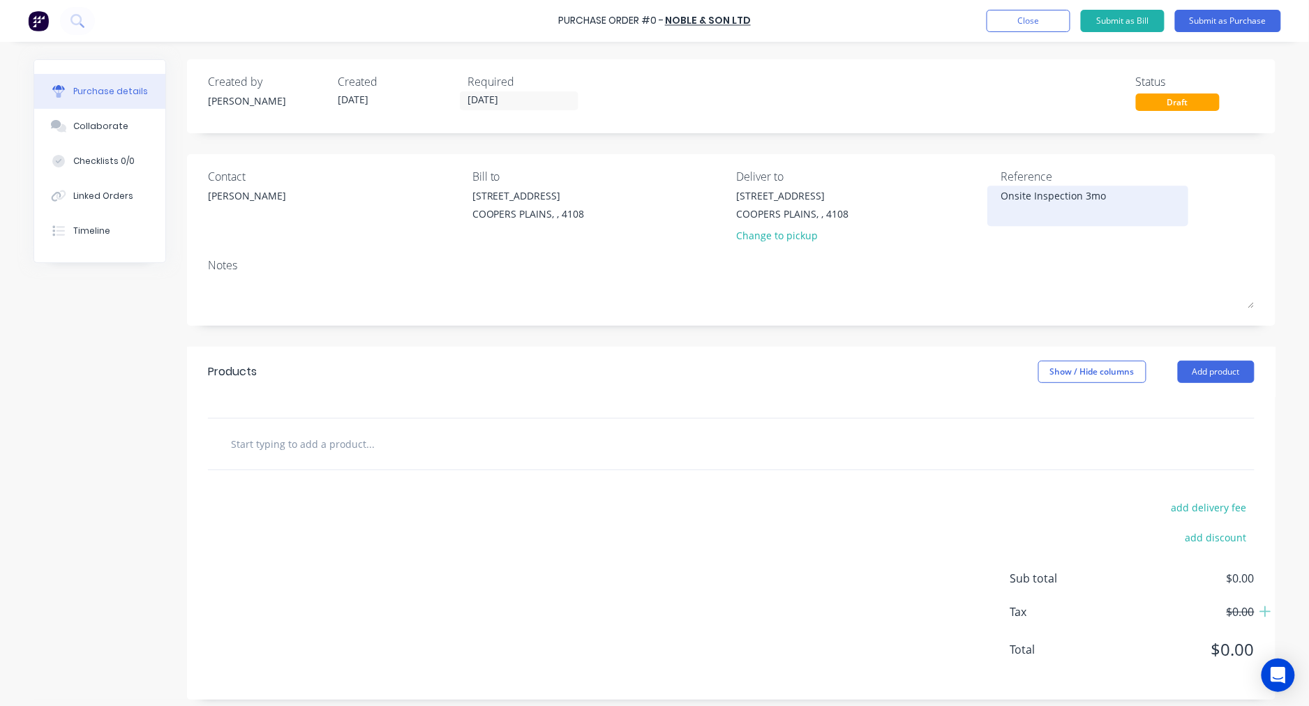
type textarea "x"
type textarea "Onsite Inspection 3mon"
type textarea "x"
type textarea "Onsite Inspection 3month"
type textarea "x"
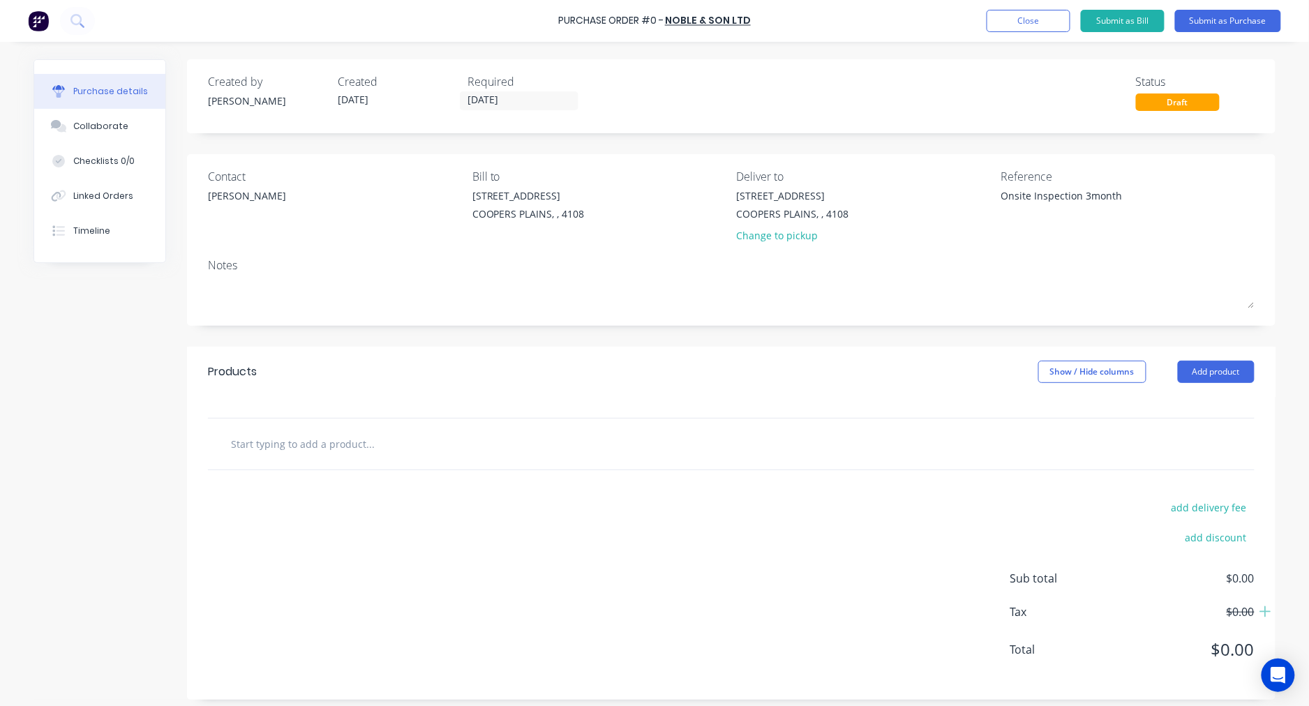
type textarea "Onsite Inspection 3month"
type textarea "x"
type textarea "Onsite Inspection 3month"
click at [388, 449] on input "text" at bounding box center [369, 444] width 279 height 28
click at [340, 449] on input "text" at bounding box center [369, 444] width 279 height 28
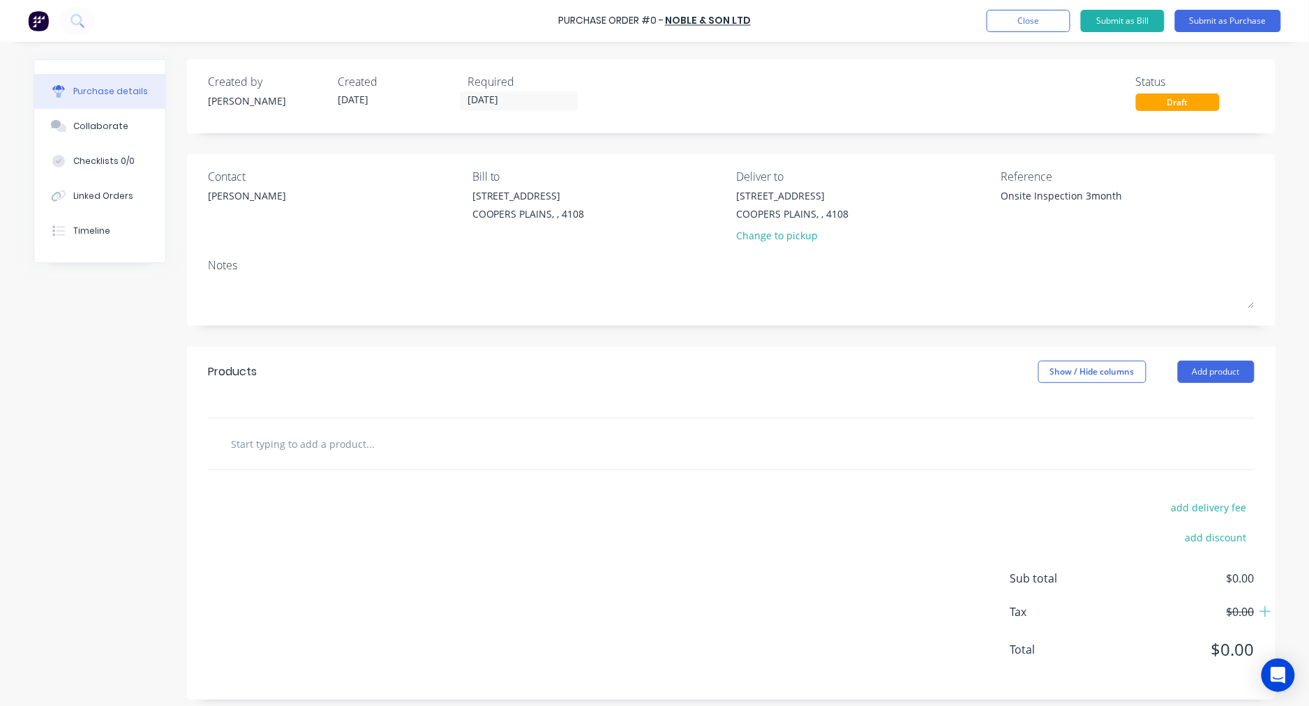
paste input "3 Monthly Inspection - All Items Location:Cooper Plains Proposed Date:16.10.202…"
type textarea "x"
type input "3 Monthly Inspection - All Items Location:Cooper Plains Proposed Date:16.10.202…"
type textarea "x"
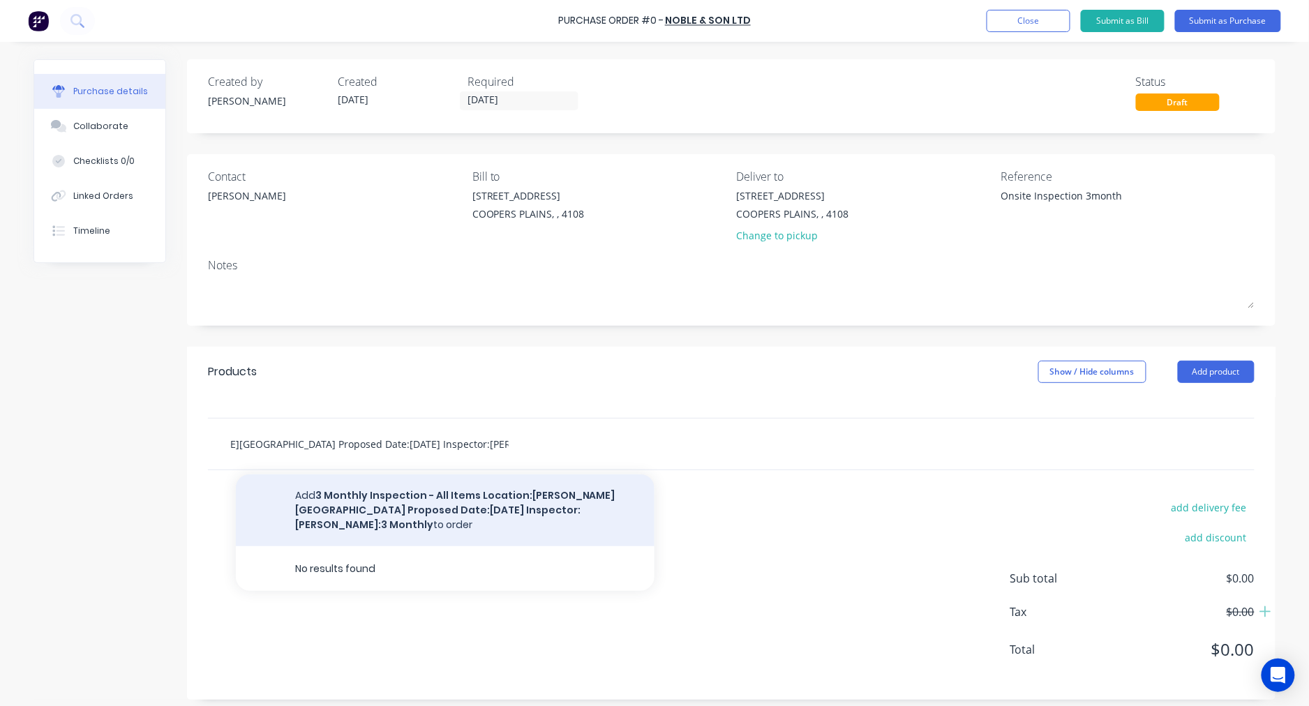
type input "3 Monthly Inspection - All Items Location:Cooper Plains Proposed Date:16.10.202…"
click at [401, 508] on button "Add 3 Monthly Inspection - All Items Location:Cooper Plains Proposed Date:16.10…" at bounding box center [445, 510] width 419 height 72
type textarea "x"
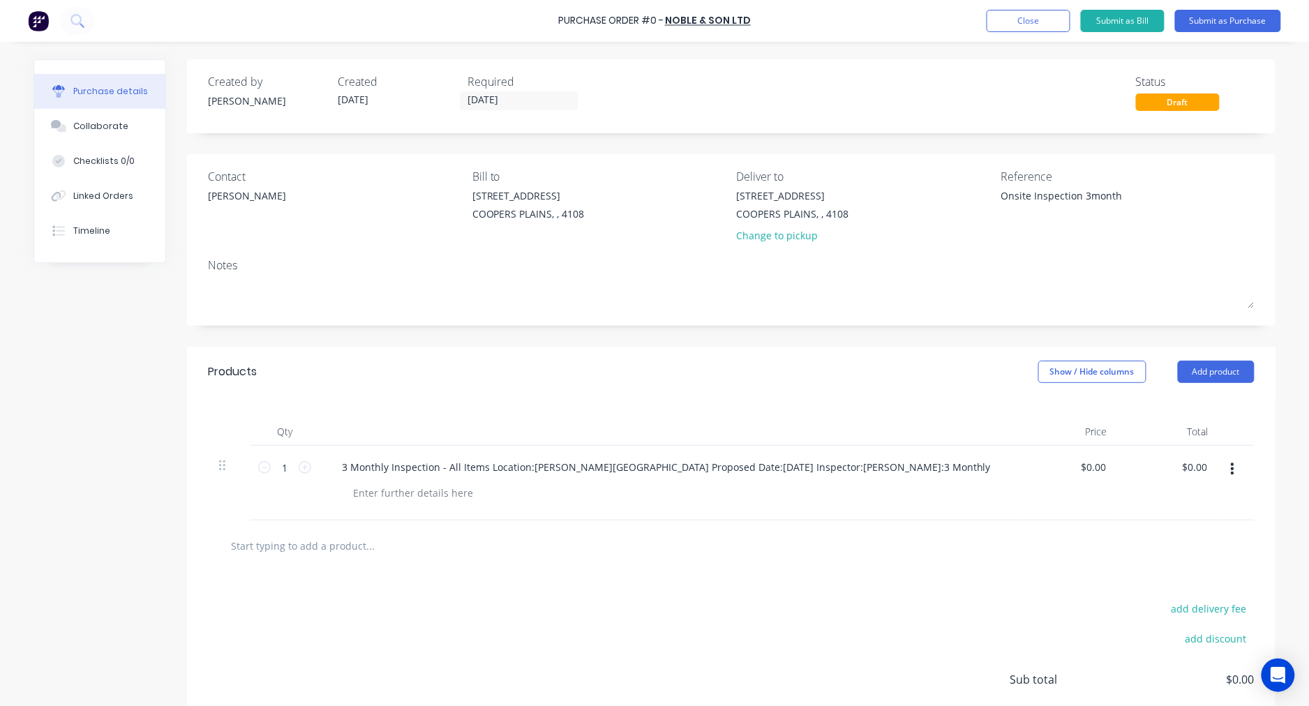
scroll to position [0, 0]
type textarea "x"
click at [438, 464] on div "3 Monthly Inspection - All Items Location:Cooper Plains Proposed Date:16.10.202…" at bounding box center [666, 467] width 671 height 20
click at [482, 465] on div "3 Monthly Inspection - All Items Location:Cooper Plains Proposed Date:16.10.202…" at bounding box center [665, 467] width 668 height 20
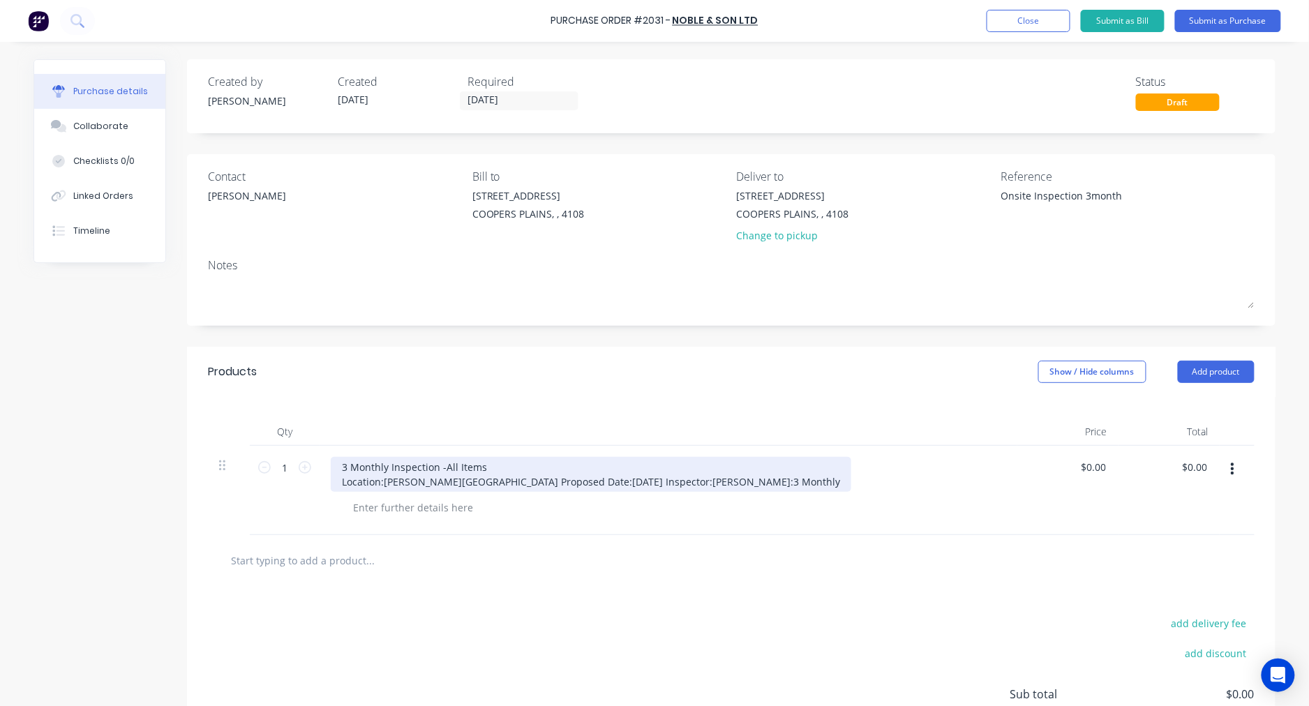
click at [443, 479] on div "3 Monthly Inspection - All Items Location:Cooper Plains Proposed Date:16.10.202…" at bounding box center [591, 474] width 520 height 35
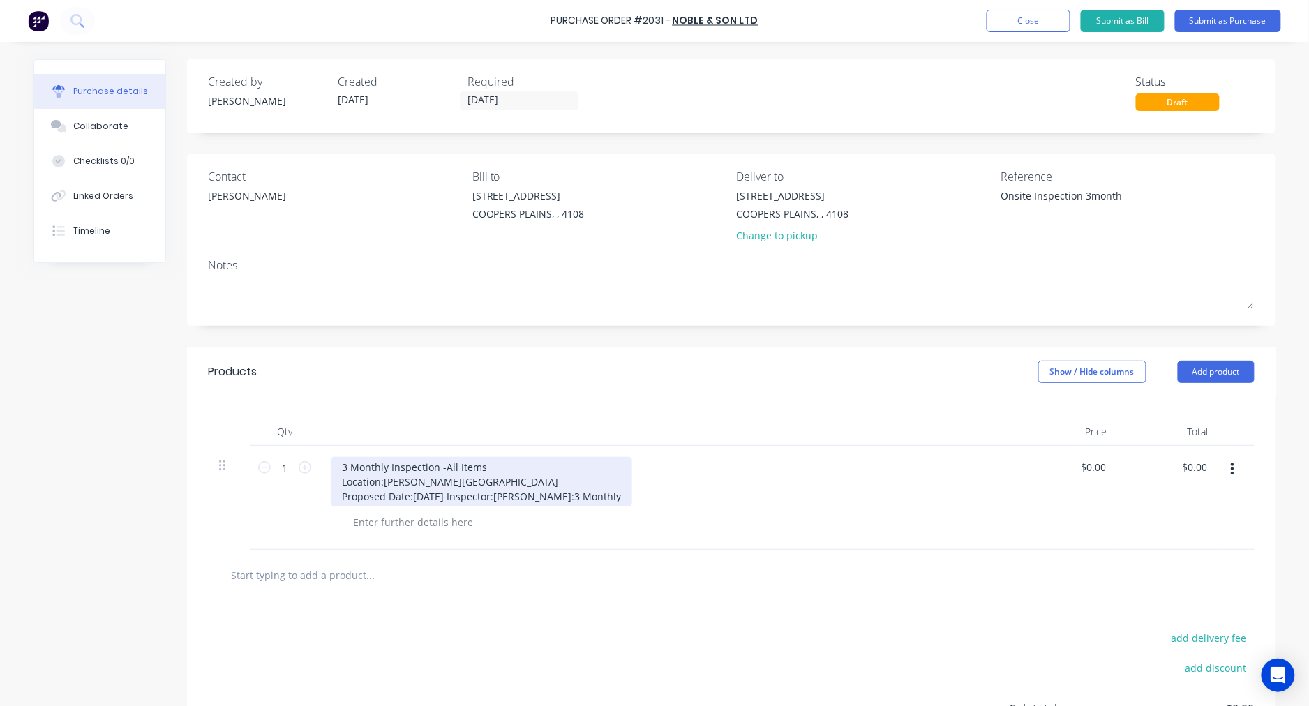
click at [409, 480] on div "3 Monthly Inspection - All Items Location:Cooper Plains Proposed Date:16.10.202…" at bounding box center [481, 482] width 301 height 50
click at [378, 480] on div "3 Monthly Inspection - All Items Location:Coopers Plains Proposed Date:16.10.20…" at bounding box center [481, 482] width 301 height 50
click at [458, 493] on div "3 Monthly Inspection - All Items Location: Coopers Plains Proposed Date:16.10.2…" at bounding box center [481, 482] width 301 height 50
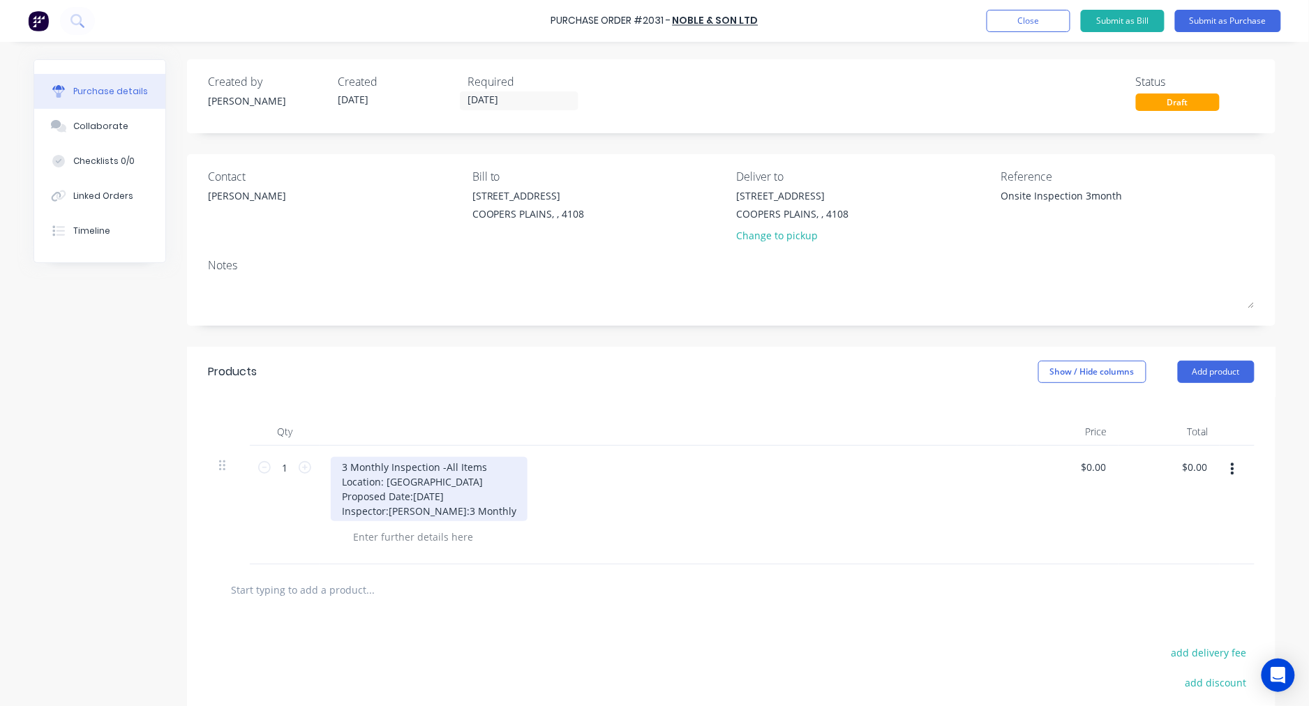
click at [405, 508] on div "3 Monthly Inspection - All Items Location: Coopers Plains Proposed Date:16.10.2…" at bounding box center [429, 489] width 197 height 64
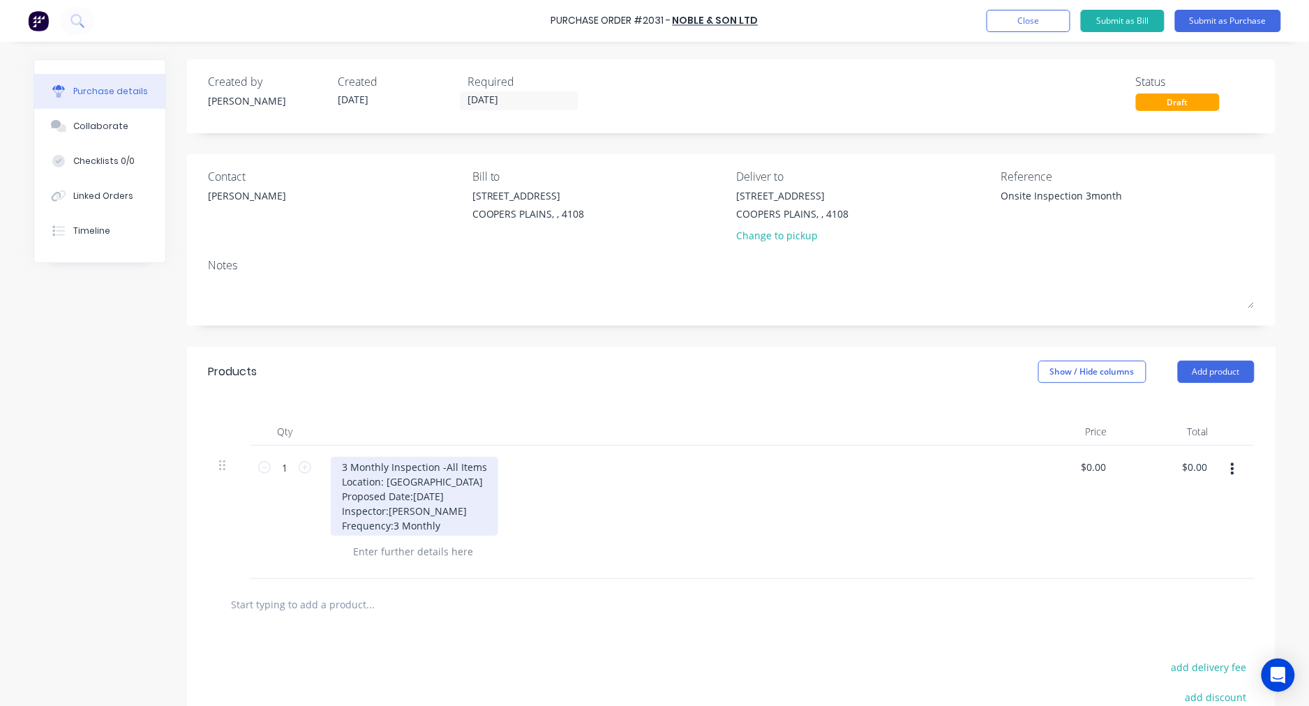
click at [382, 508] on div "3 Monthly Inspection - All Items Location: Coopers Plains Proposed Date:16.10.2…" at bounding box center [414, 496] width 167 height 79
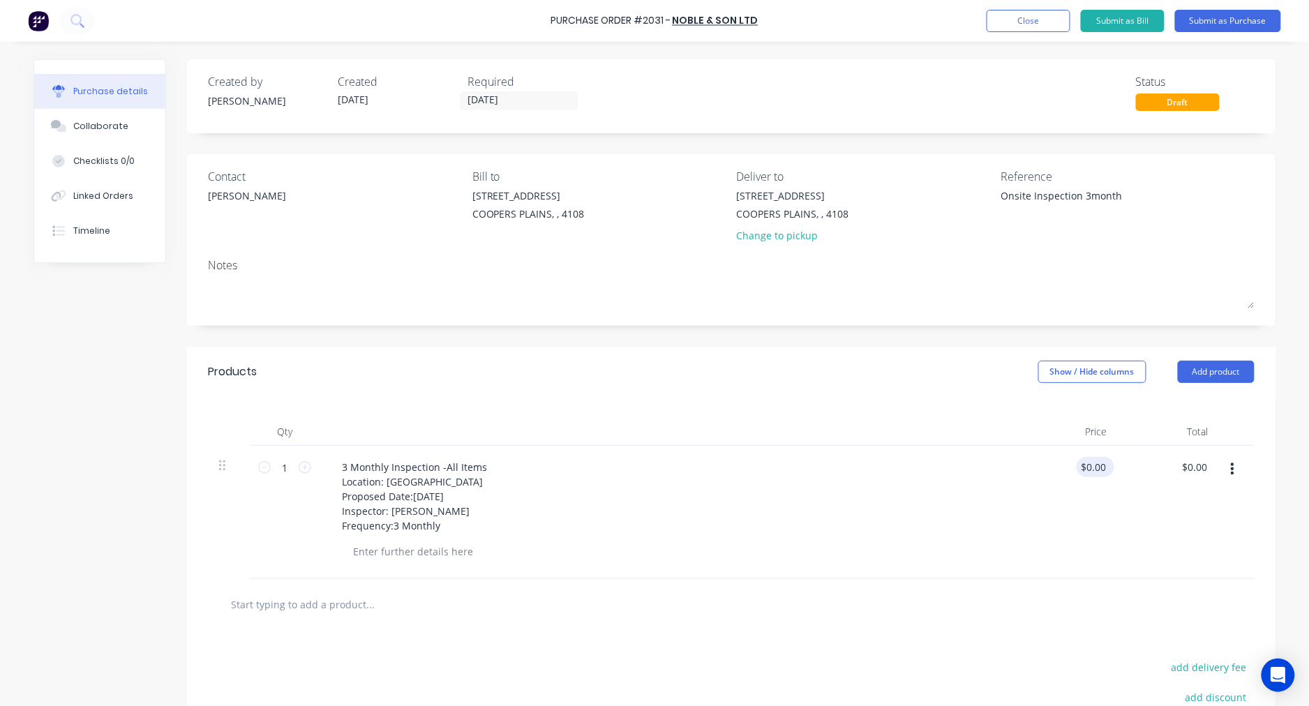
type textarea "x"
click at [1092, 465] on input "0.00" at bounding box center [1095, 467] width 27 height 20
type input "$0.00"
type input "0.00"
type textarea "x"
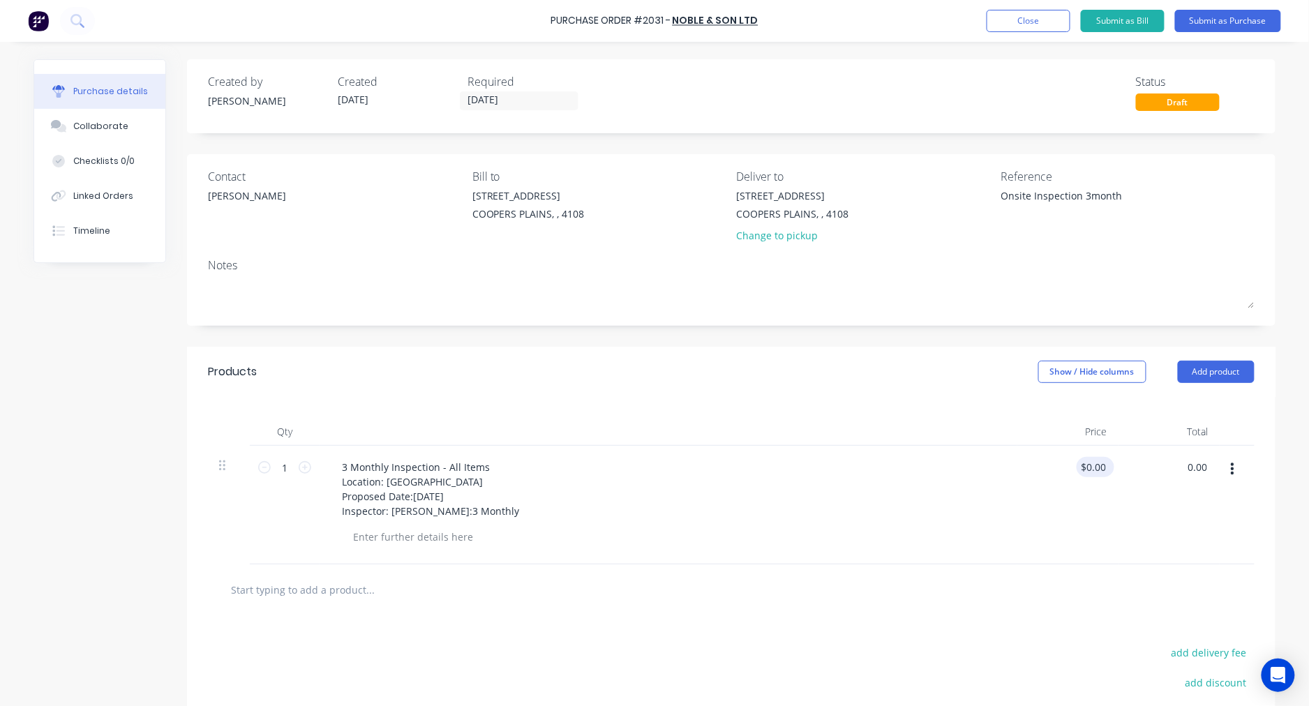
type input "0.00"
type input "$0.00"
click at [1086, 463] on input "0.00" at bounding box center [1095, 467] width 27 height 20
type textarea "x"
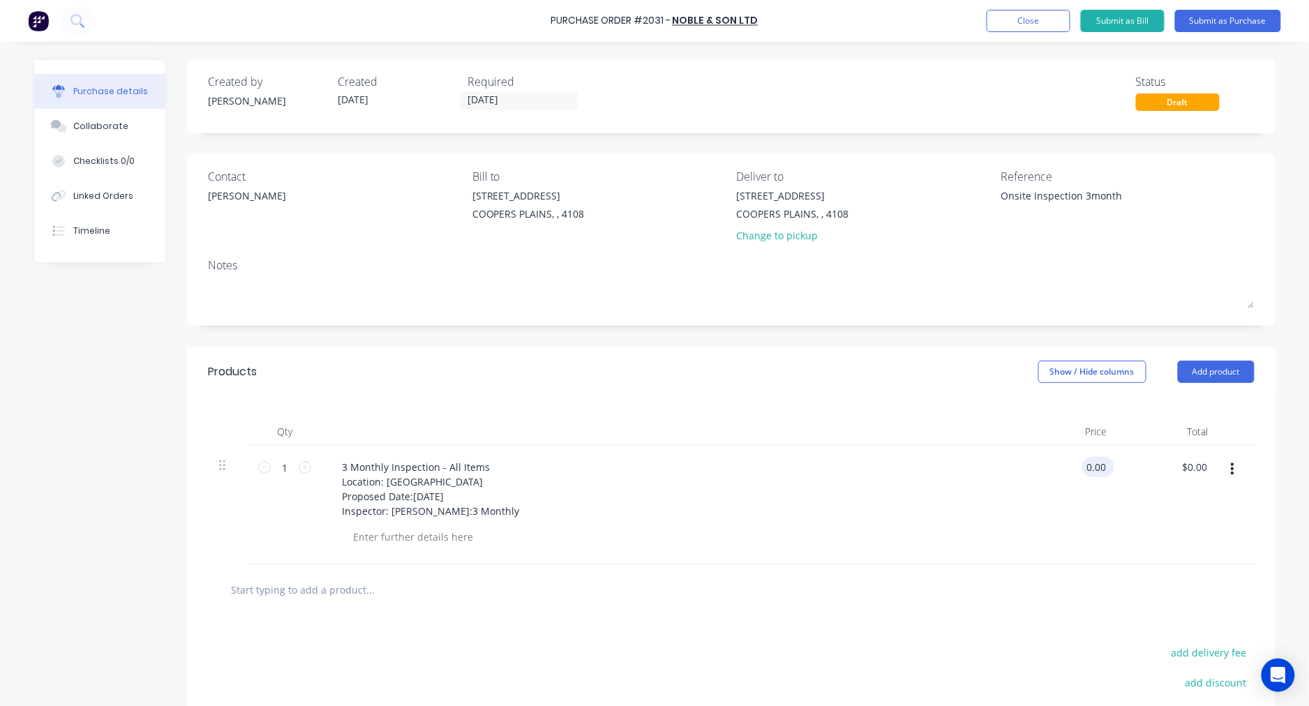
click at [1086, 463] on input "0.00" at bounding box center [1095, 467] width 27 height 20
type input "724.00"
type textarea "x"
type input "$724.00"
type input "724.00"
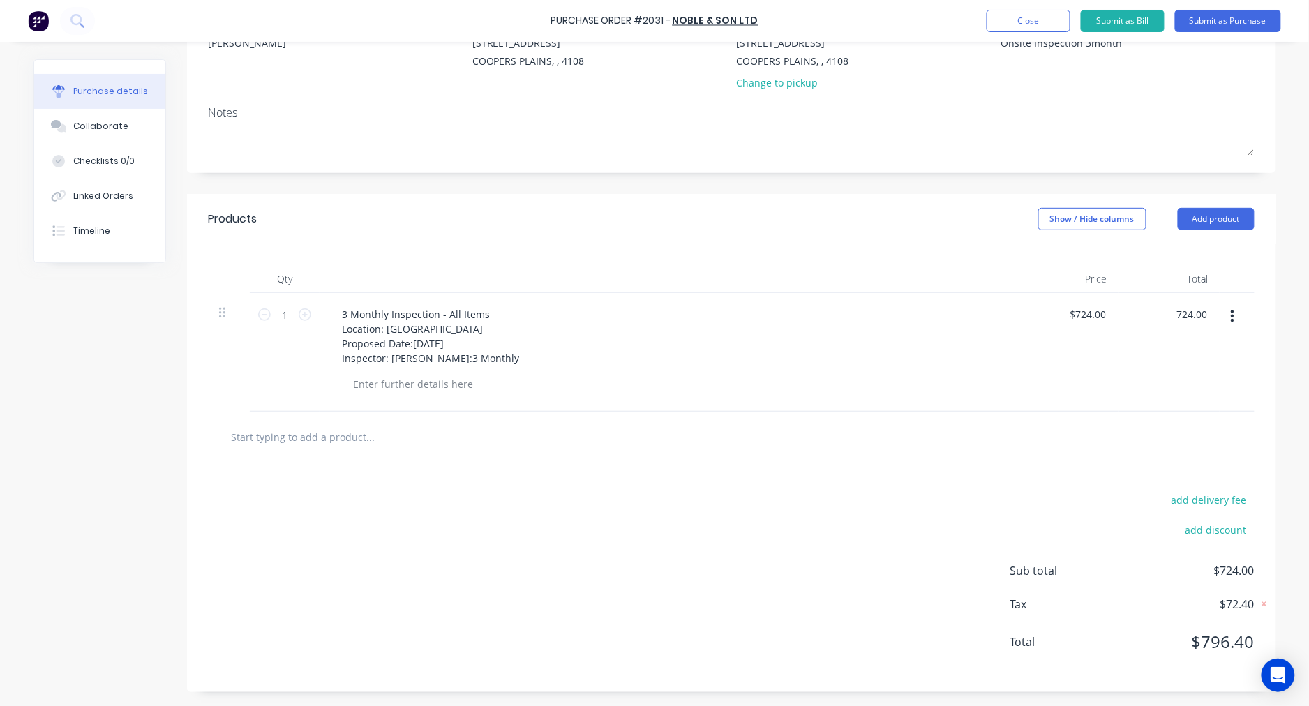
scroll to position [169, 0]
type textarea "x"
type input "724.00"
type textarea "x"
type input "$724.00"
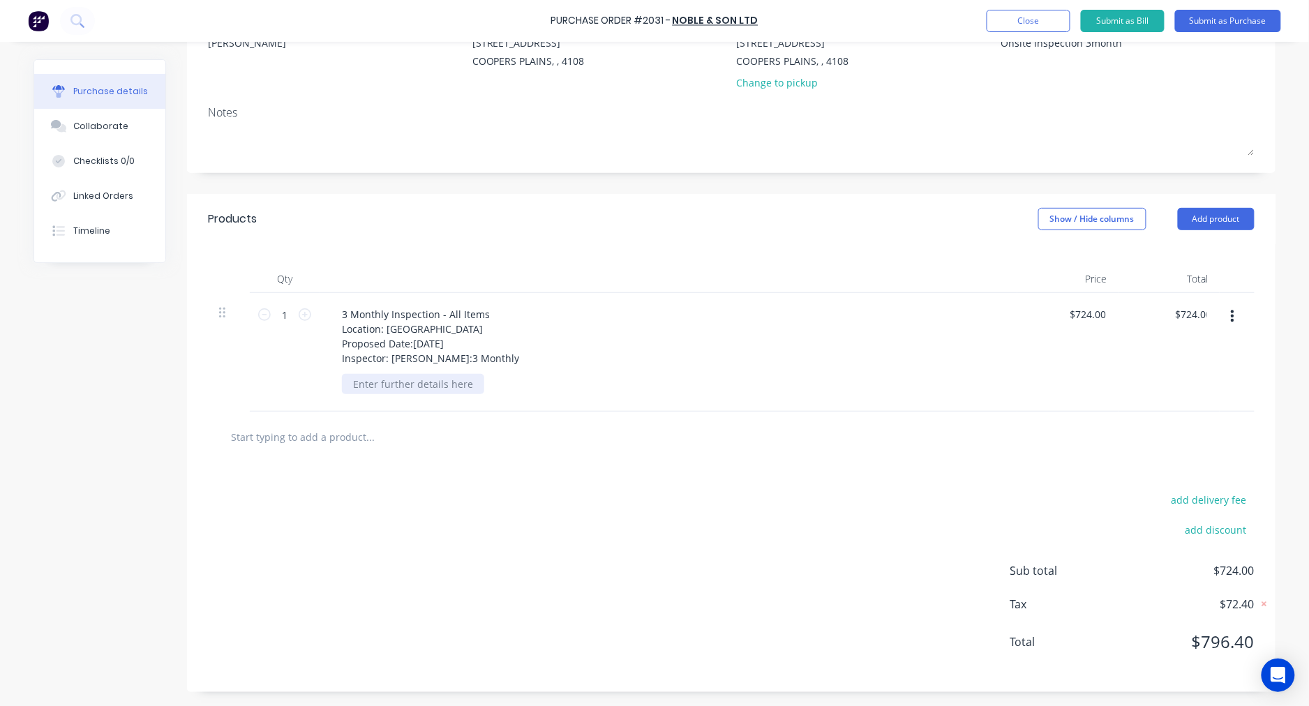
click at [375, 387] on div at bounding box center [413, 384] width 142 height 20
type textarea "x"
click at [405, 387] on div at bounding box center [413, 384] width 142 height 20
paste div
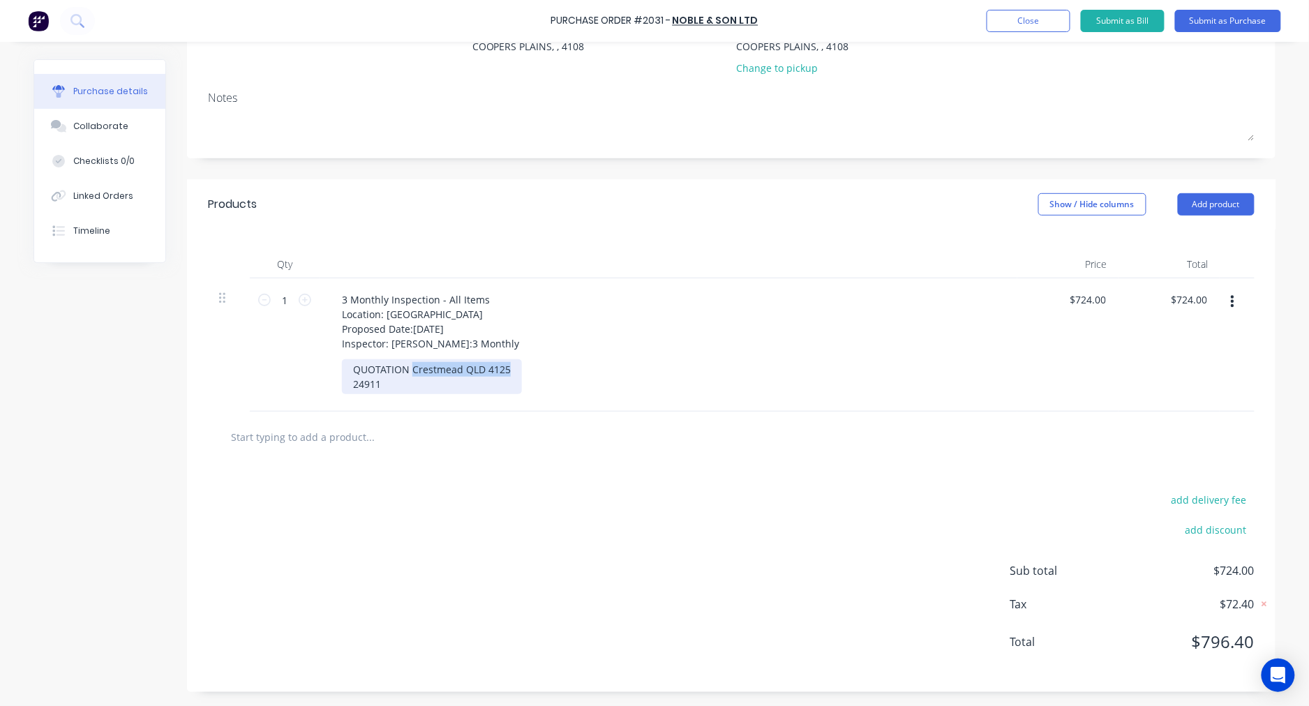
drag, startPoint x: 504, startPoint y: 379, endPoint x: 406, endPoint y: 379, distance: 97.7
click at [406, 379] on div "QUOTATION Crestmead QLD 4125 24911" at bounding box center [432, 376] width 180 height 35
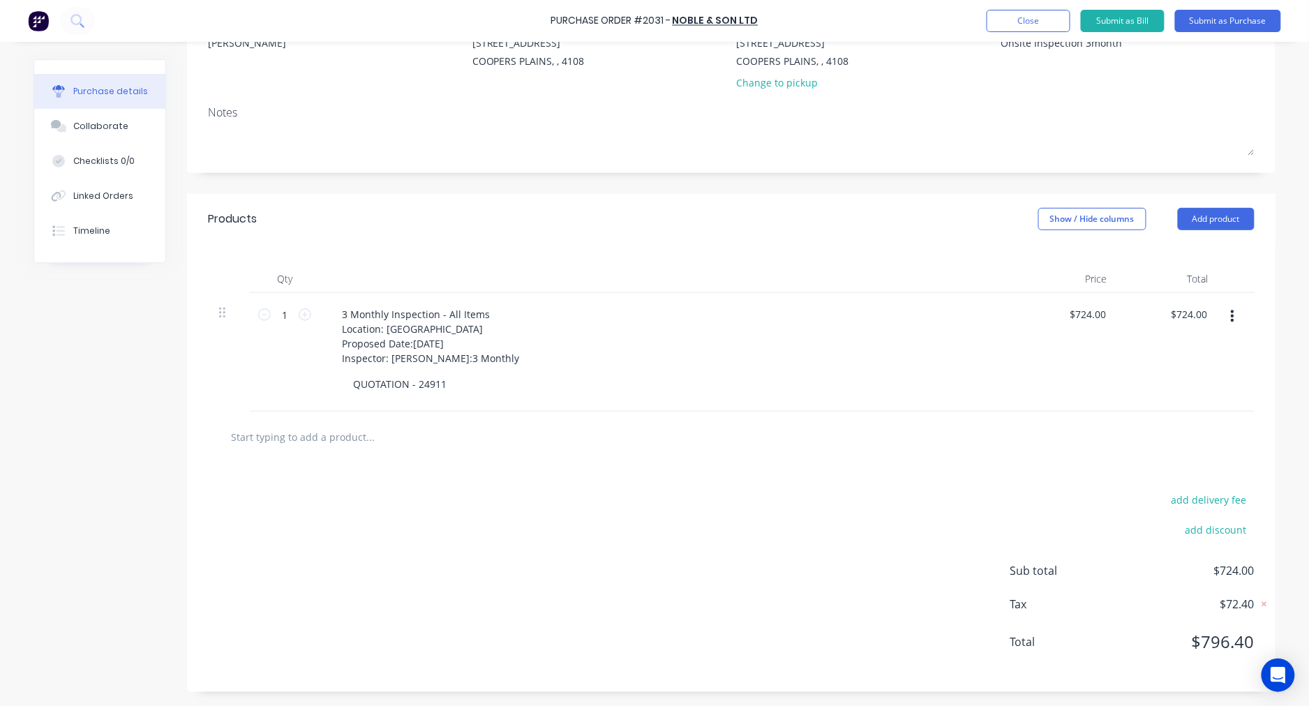
click at [449, 450] on div at bounding box center [731, 437] width 1046 height 51
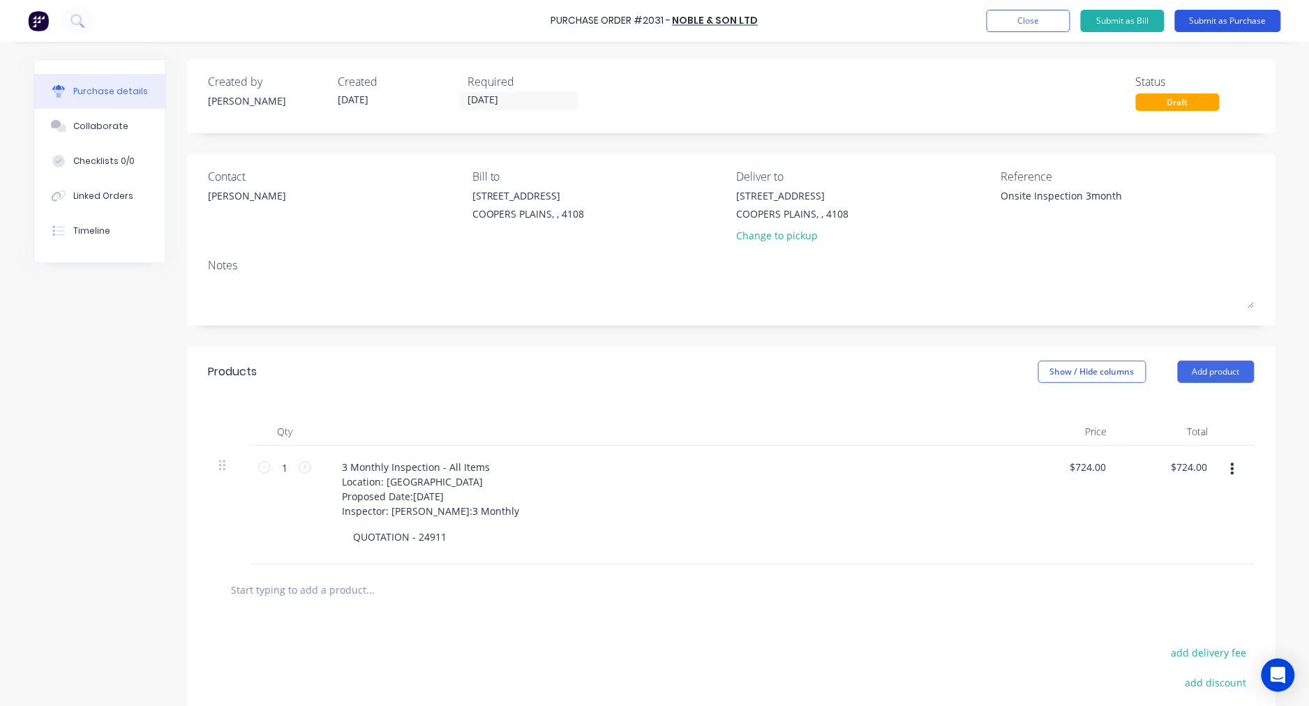
click at [1223, 22] on button "Submit as Purchase" at bounding box center [1228, 21] width 106 height 22
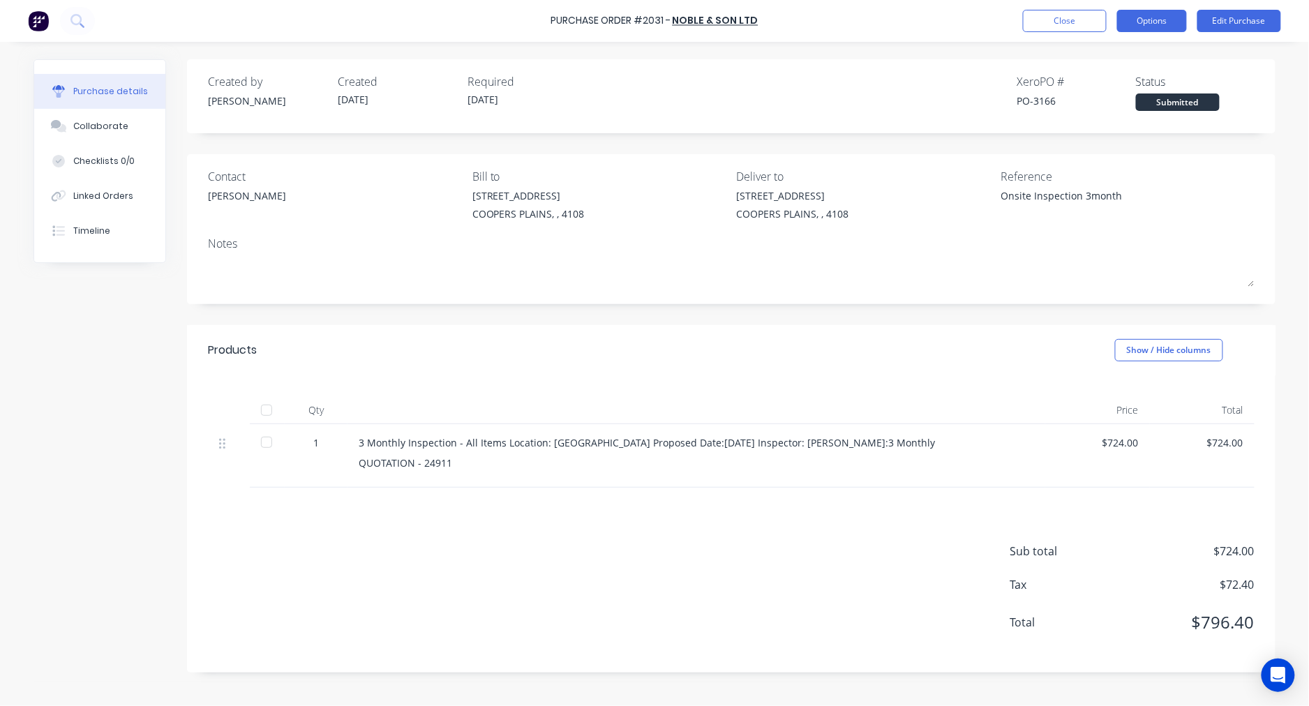
click at [1172, 21] on button "Options" at bounding box center [1152, 21] width 70 height 22
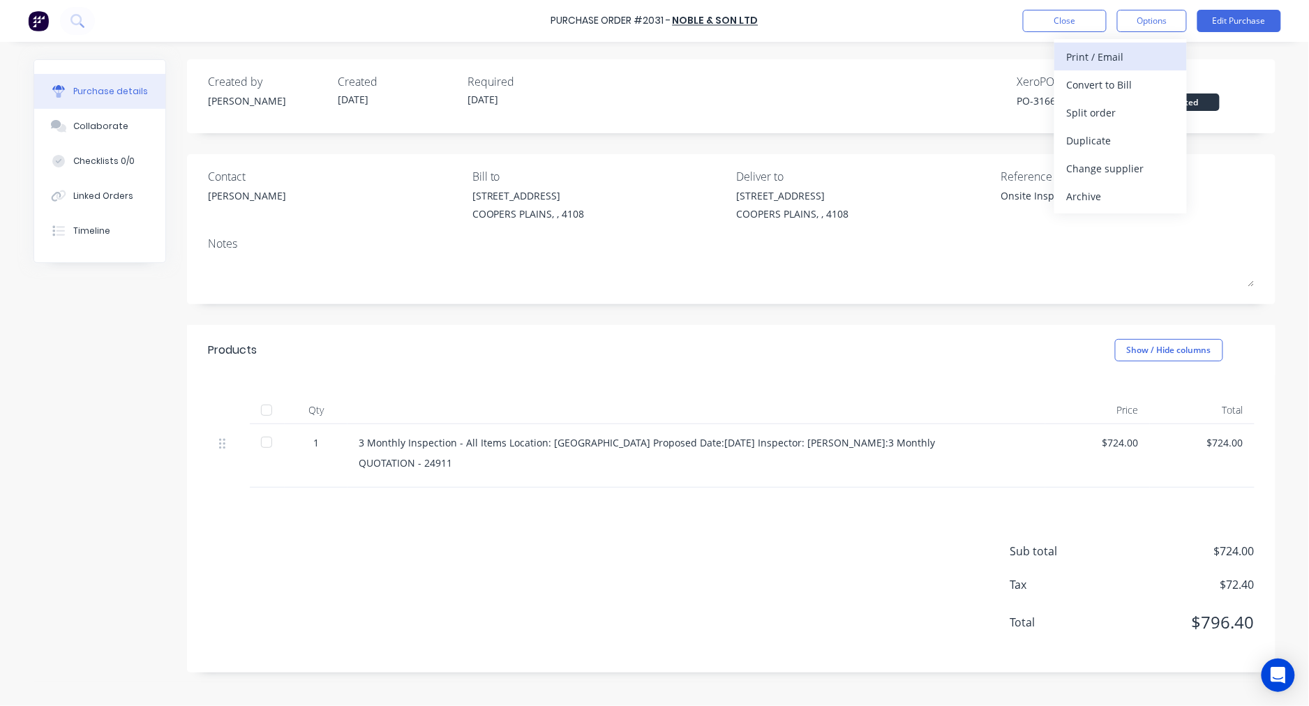
click at [1139, 50] on div "Print / Email" at bounding box center [1120, 57] width 107 height 20
click at [1129, 80] on div "With pricing" at bounding box center [1120, 85] width 107 height 20
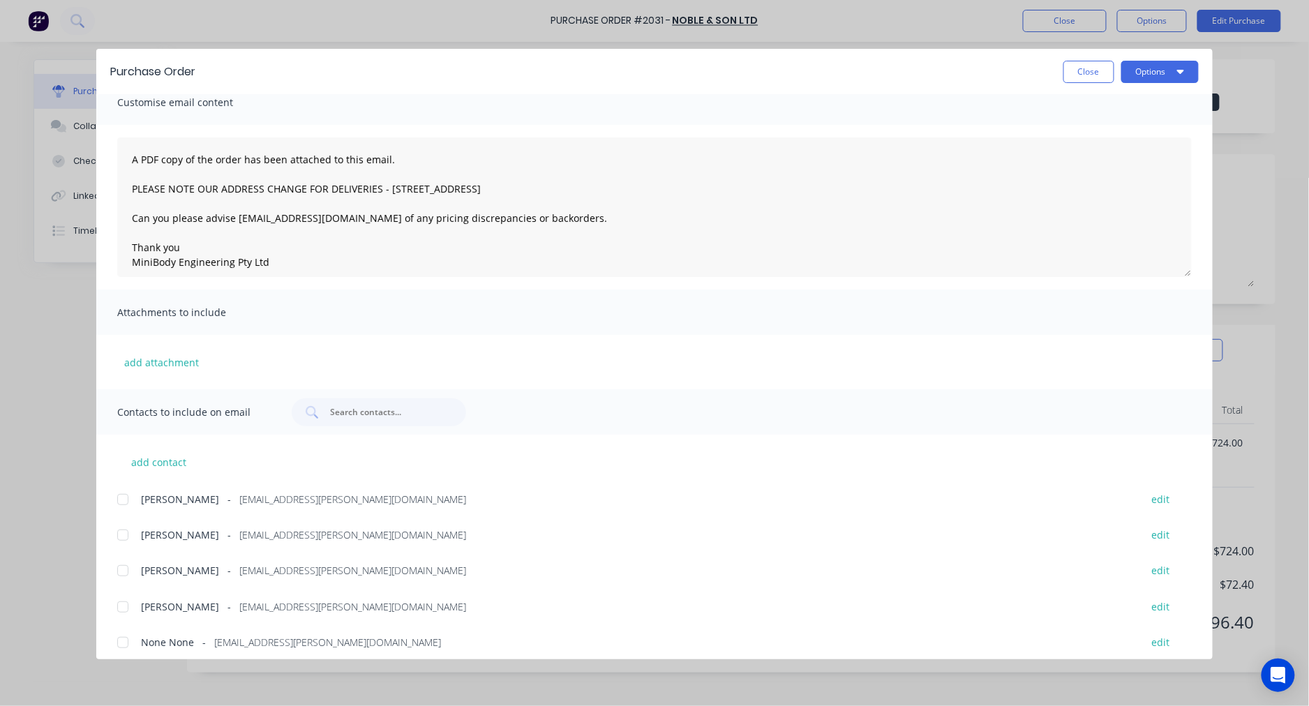
scroll to position [23, 0]
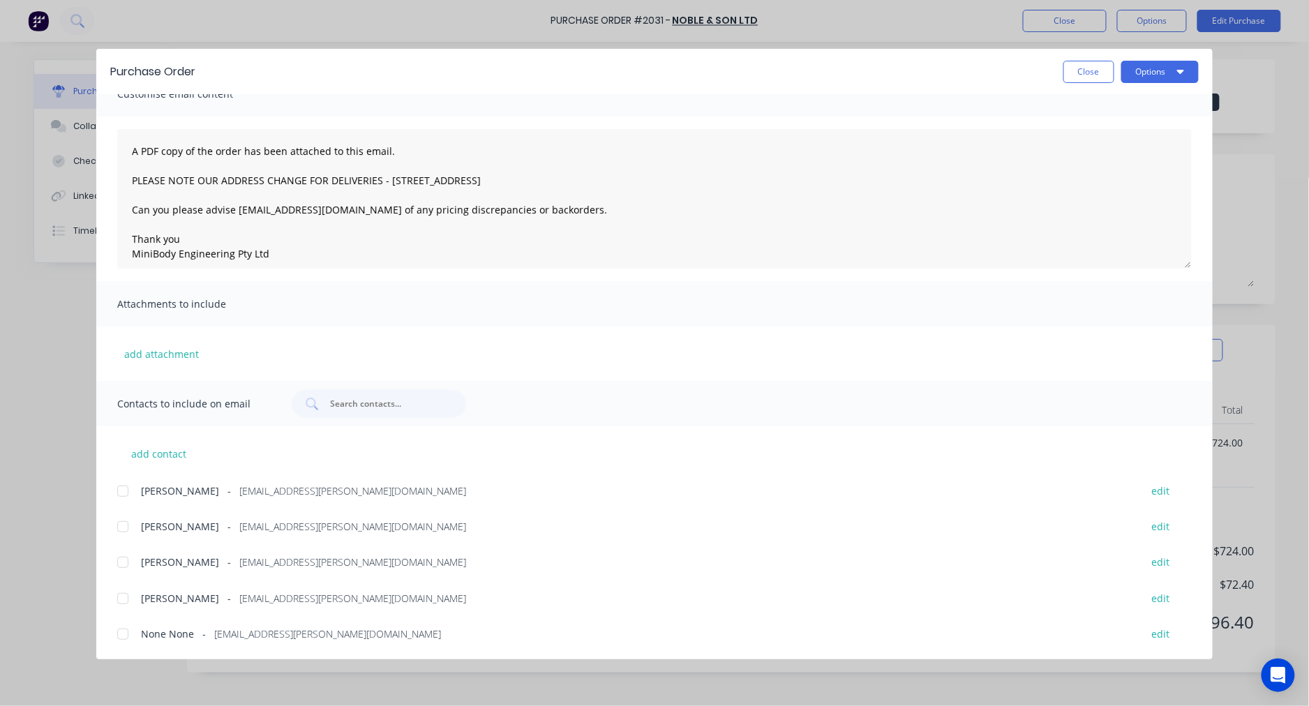
click at [124, 632] on div at bounding box center [123, 634] width 28 height 28
click at [121, 560] on div at bounding box center [123, 562] width 28 height 28
click at [126, 633] on div at bounding box center [123, 634] width 28 height 28
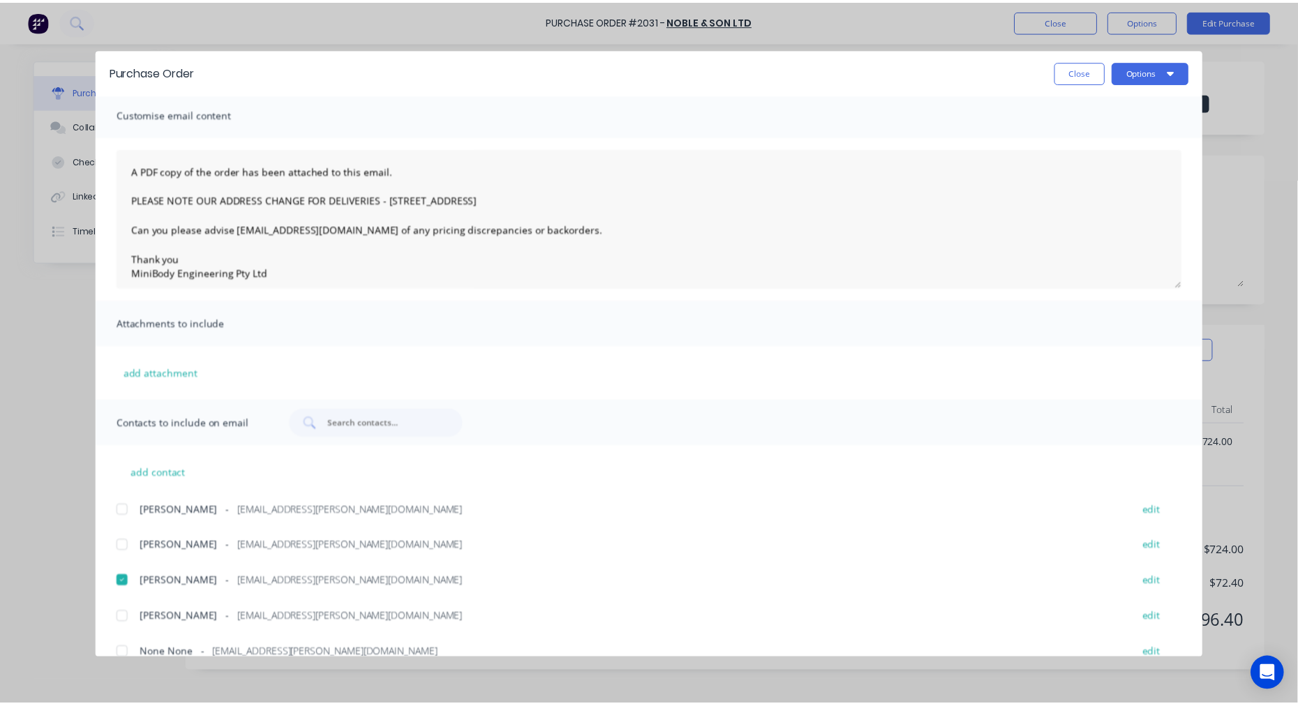
scroll to position [0, 0]
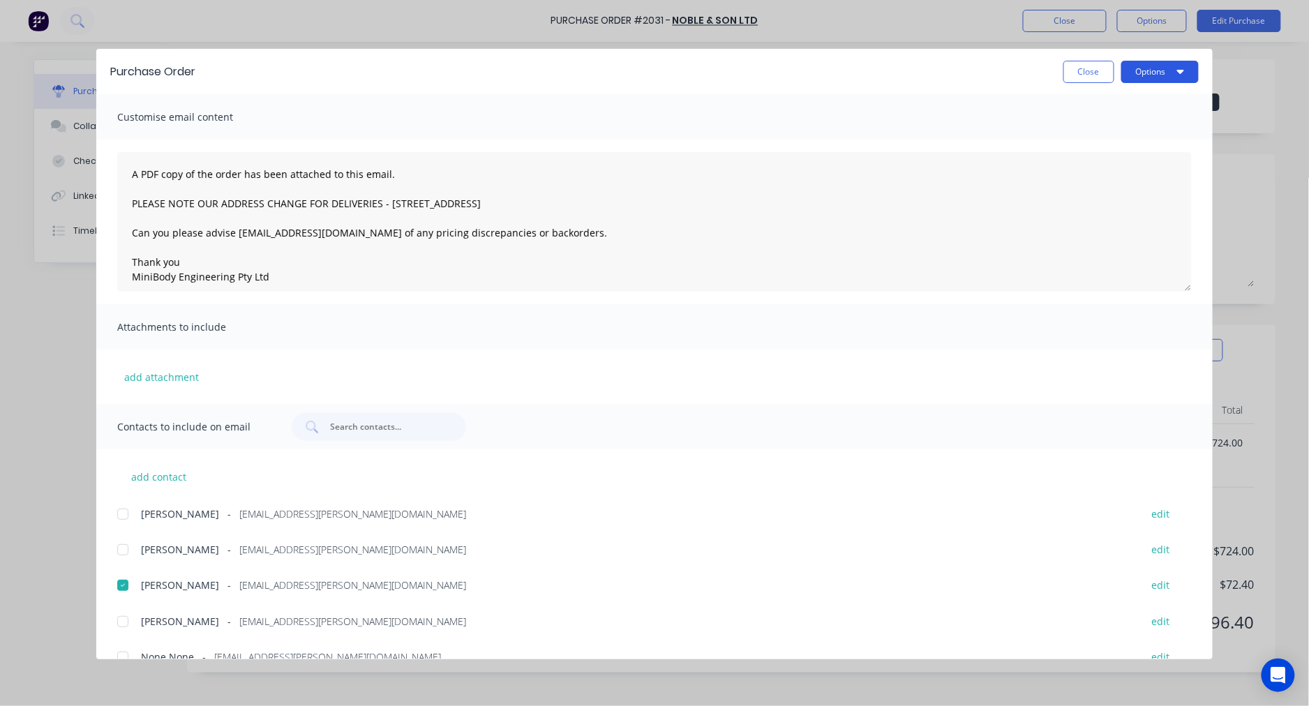
click at [1159, 73] on button "Options" at bounding box center [1159, 72] width 77 height 22
click at [1105, 159] on div "Email" at bounding box center [1132, 163] width 107 height 20
click at [1090, 72] on button "Close" at bounding box center [1088, 72] width 51 height 22
type textarea "x"
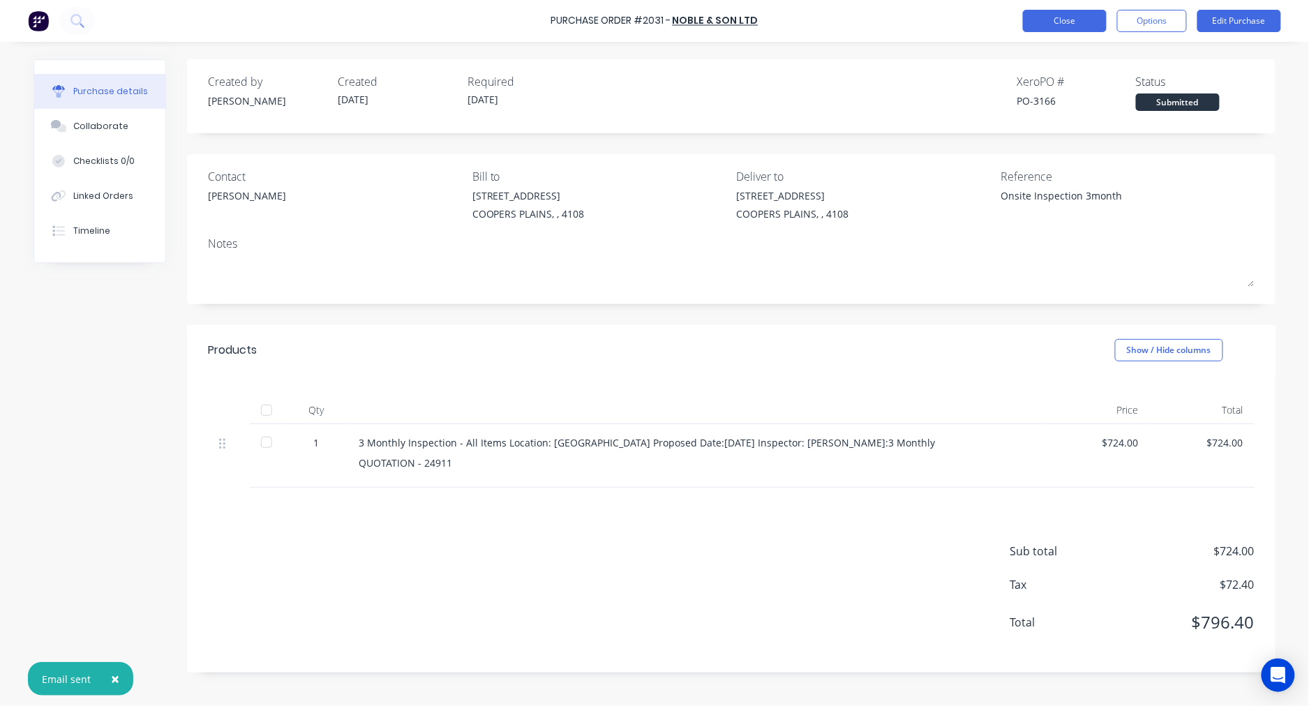
click at [1062, 18] on button "Close" at bounding box center [1065, 21] width 84 height 22
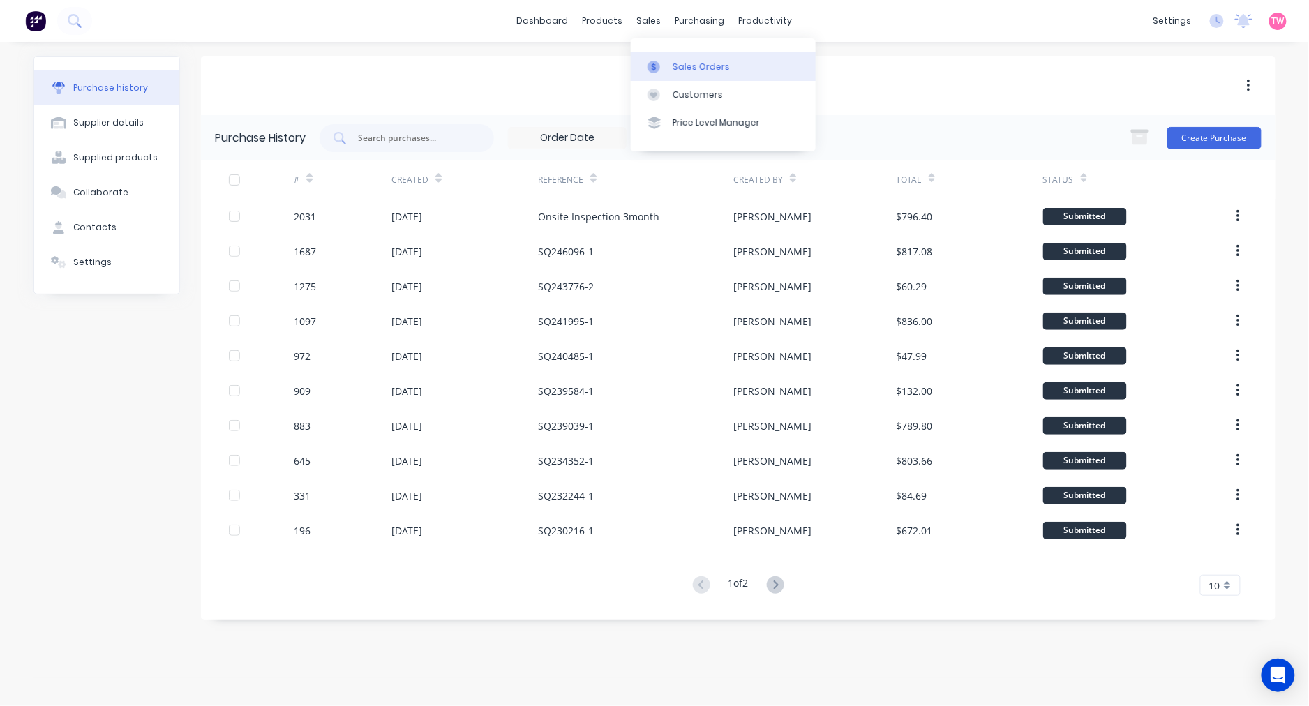
click at [675, 57] on link "Sales Orders" at bounding box center [723, 66] width 185 height 28
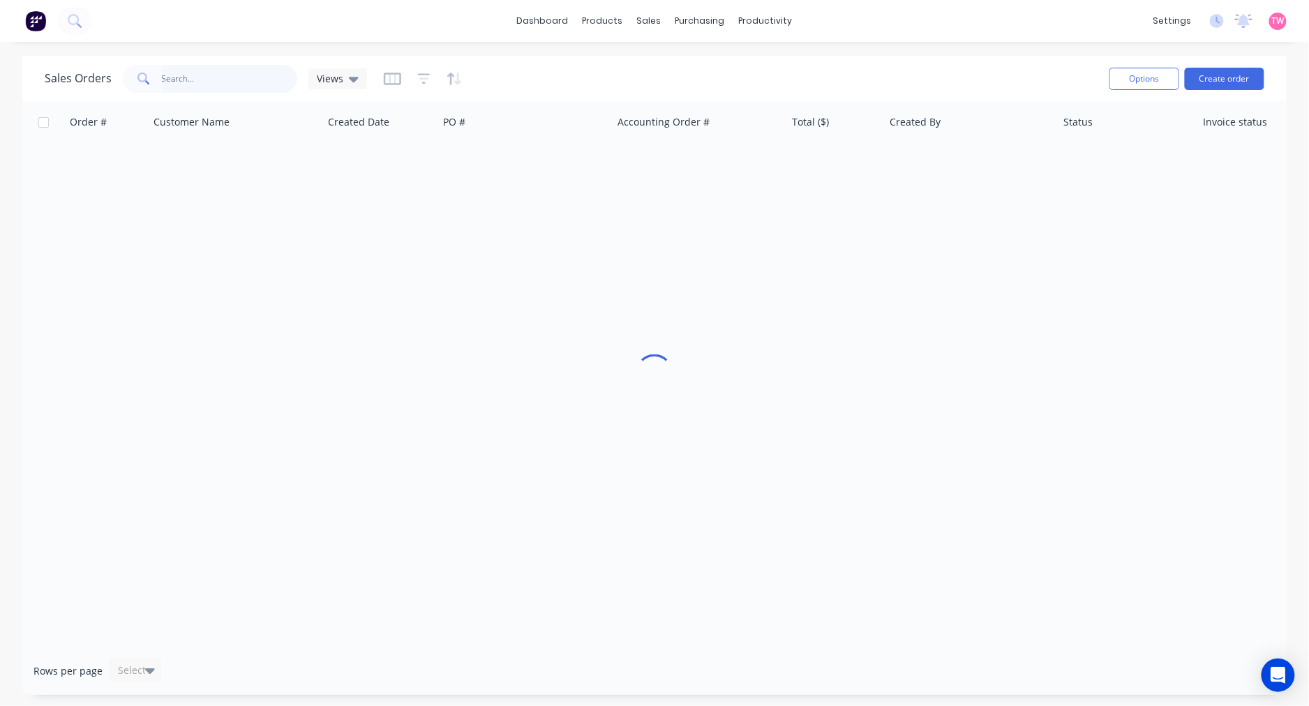
click at [244, 77] on input "text" at bounding box center [230, 79] width 136 height 28
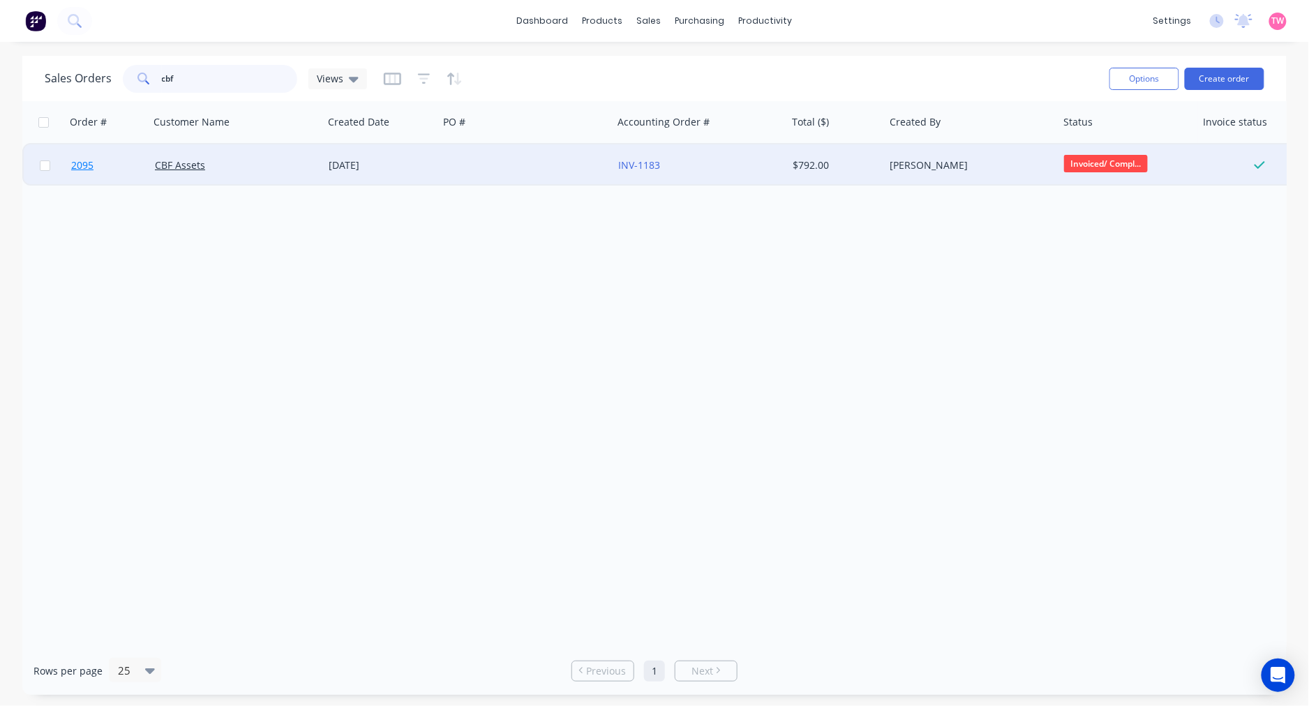
type input "cbf"
click at [124, 171] on link "2095" at bounding box center [113, 165] width 84 height 42
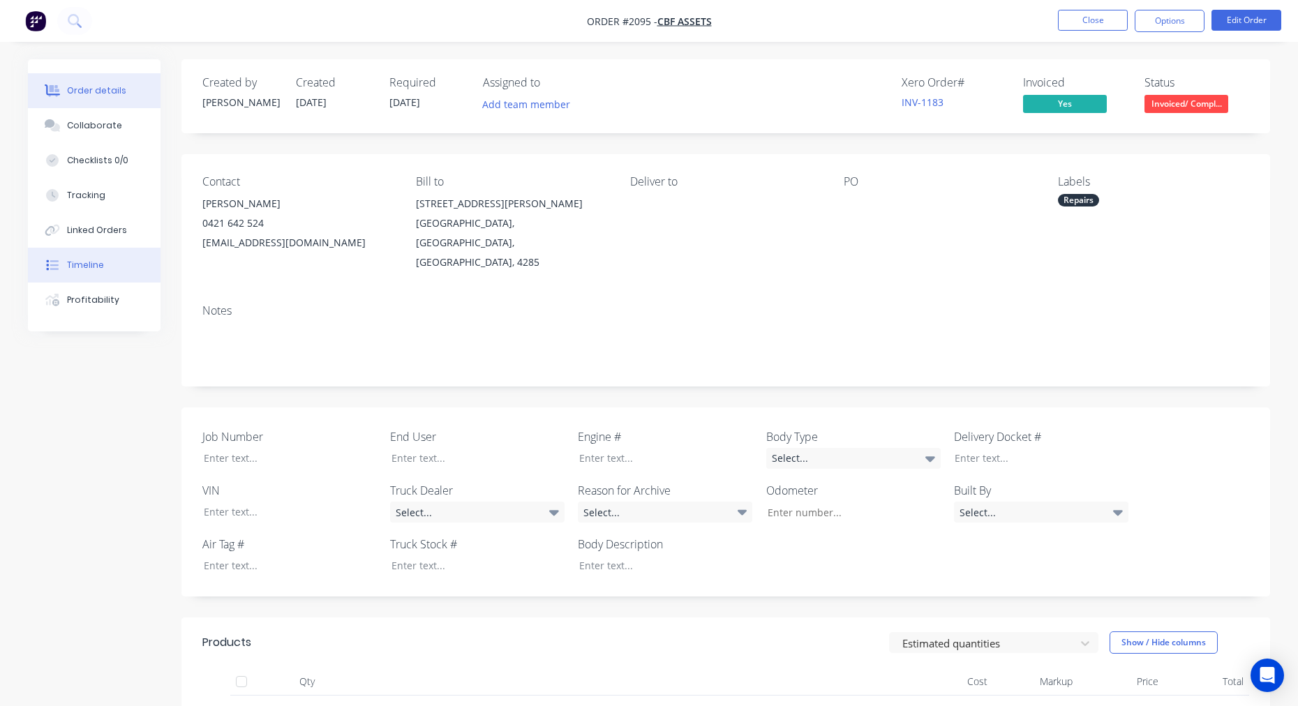
click at [87, 263] on div "Timeline" at bounding box center [85, 265] width 37 height 13
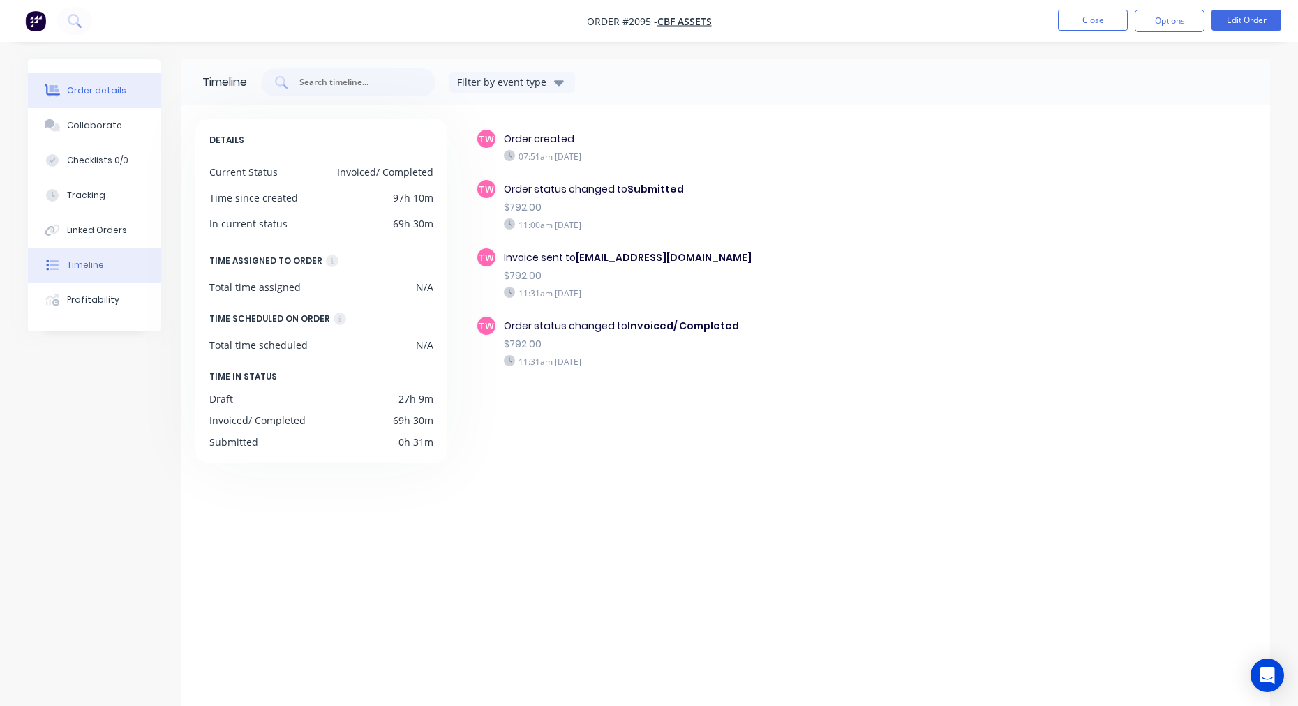
click at [73, 88] on div "Order details" at bounding box center [96, 90] width 59 height 13
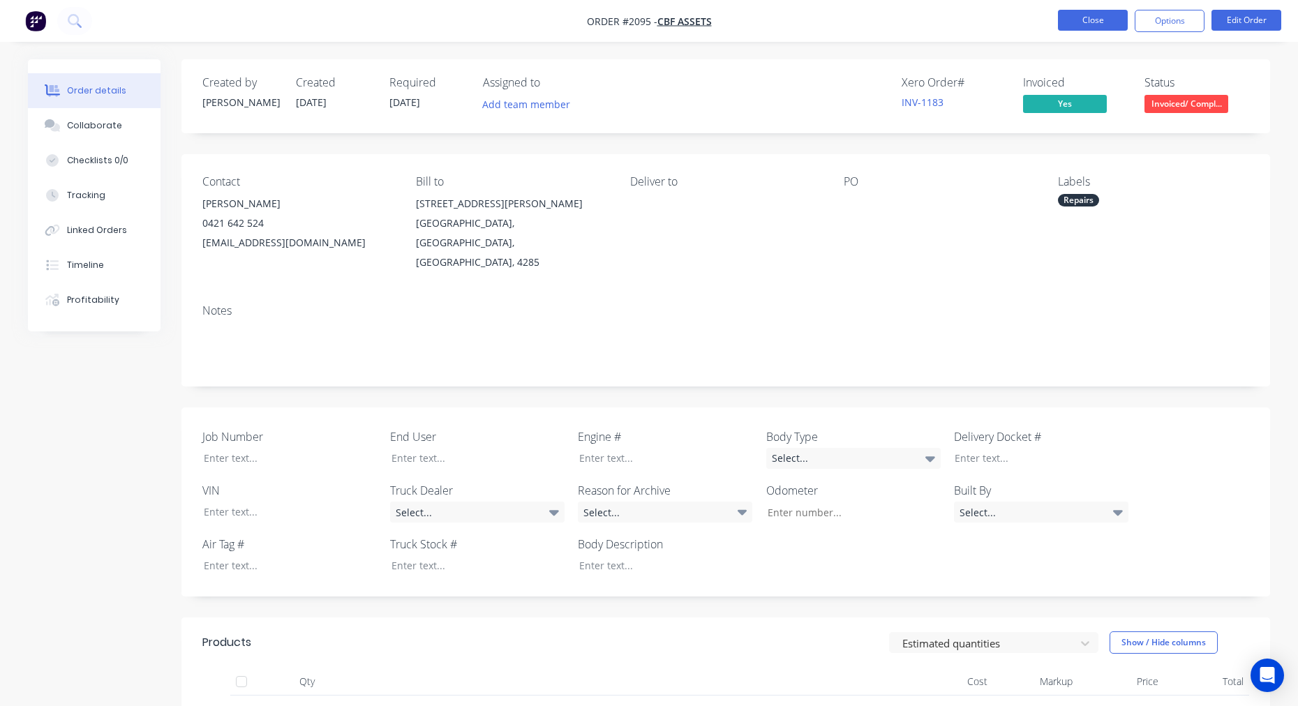
click at [1082, 20] on button "Close" at bounding box center [1093, 20] width 70 height 21
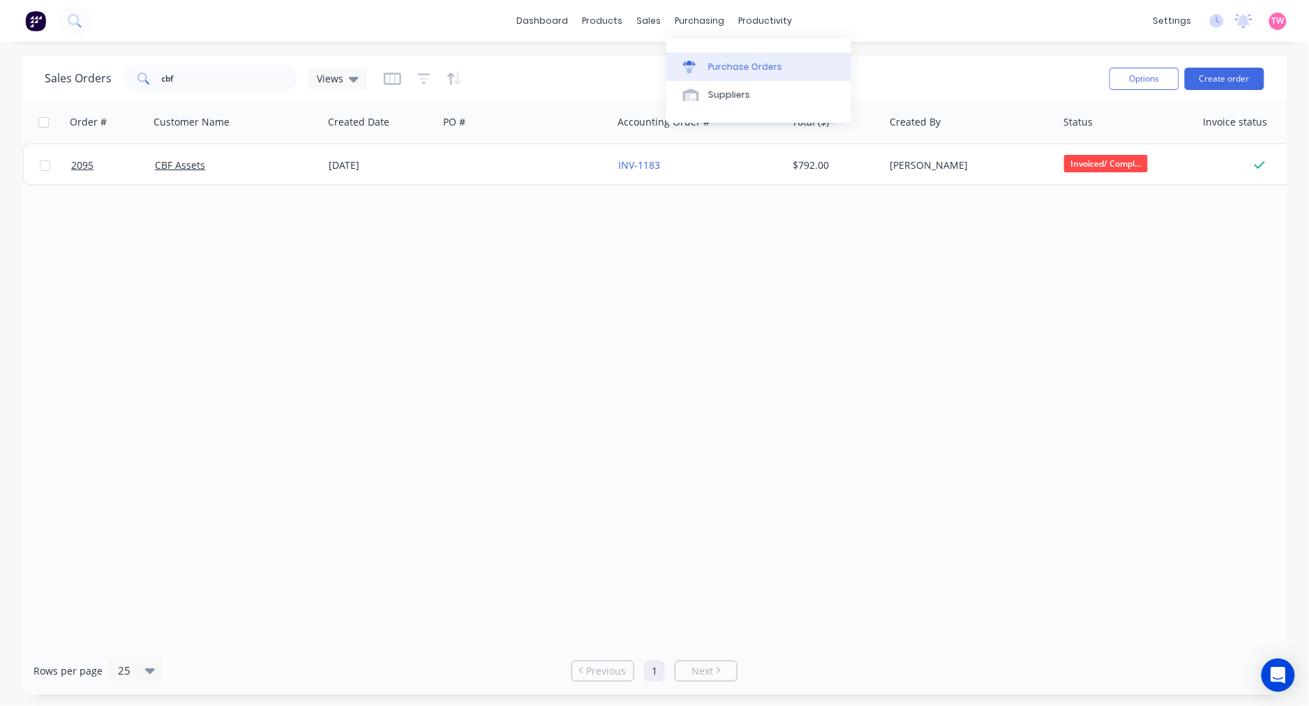
click at [728, 61] on div "Purchase Orders" at bounding box center [745, 67] width 74 height 13
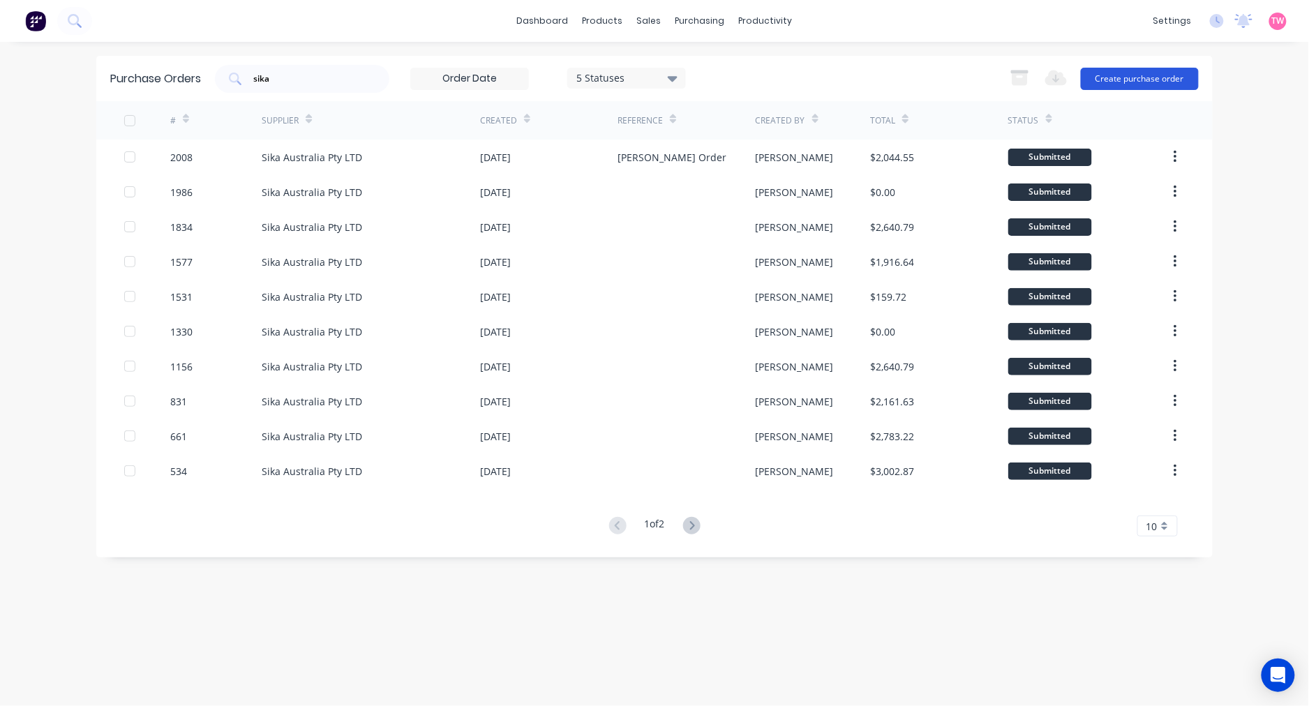
click at [1150, 77] on button "Create purchase order" at bounding box center [1140, 79] width 118 height 22
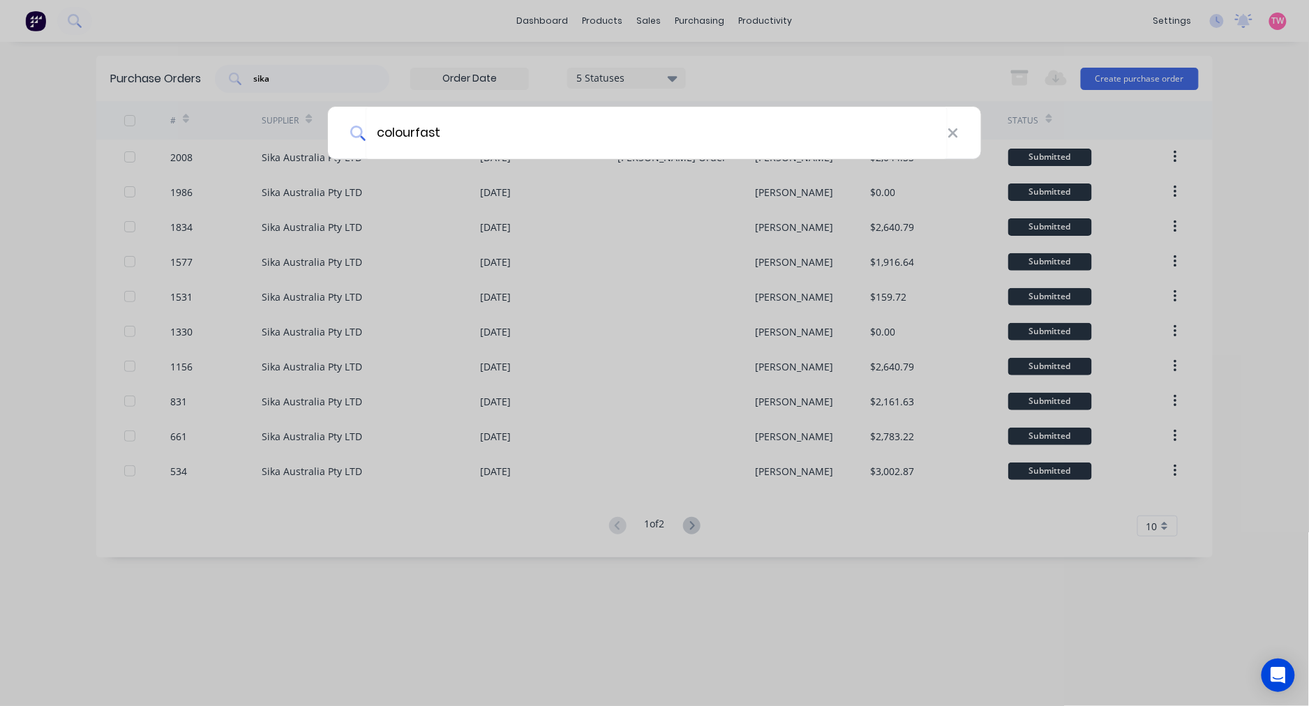
type input "colourfast"
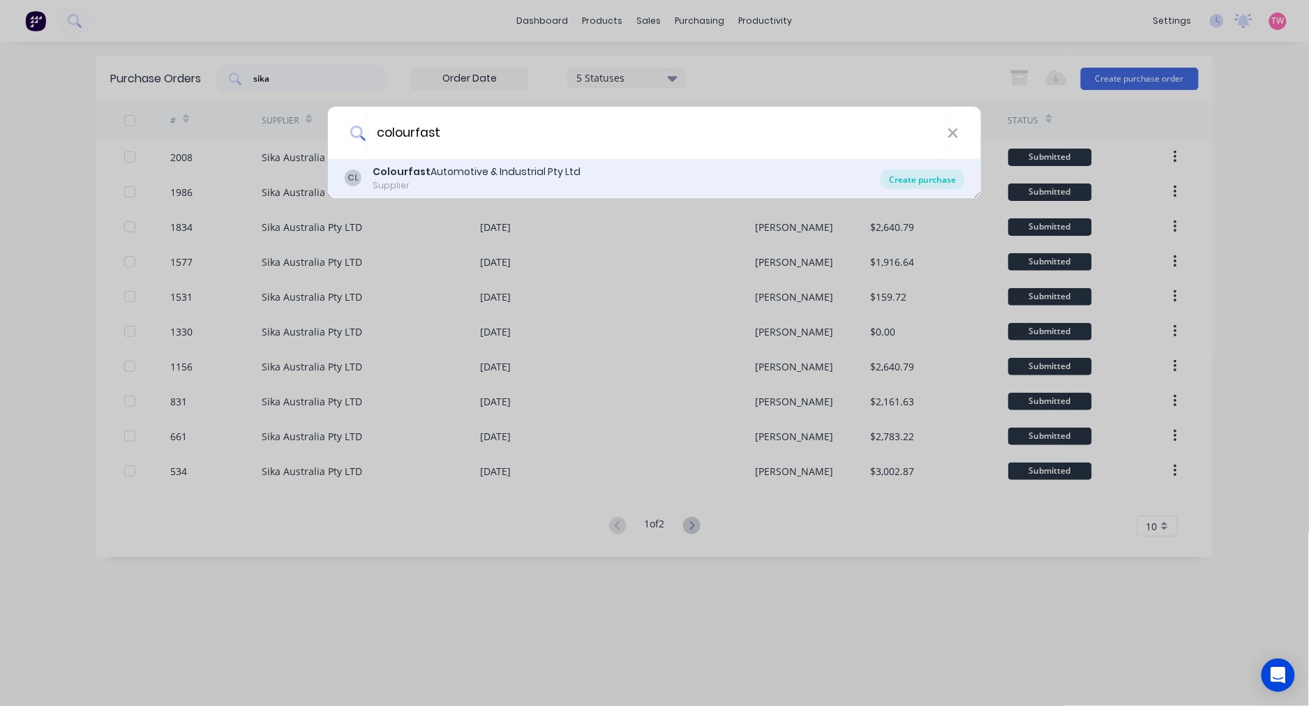
click at [922, 177] on div "Create purchase" at bounding box center [922, 180] width 84 height 20
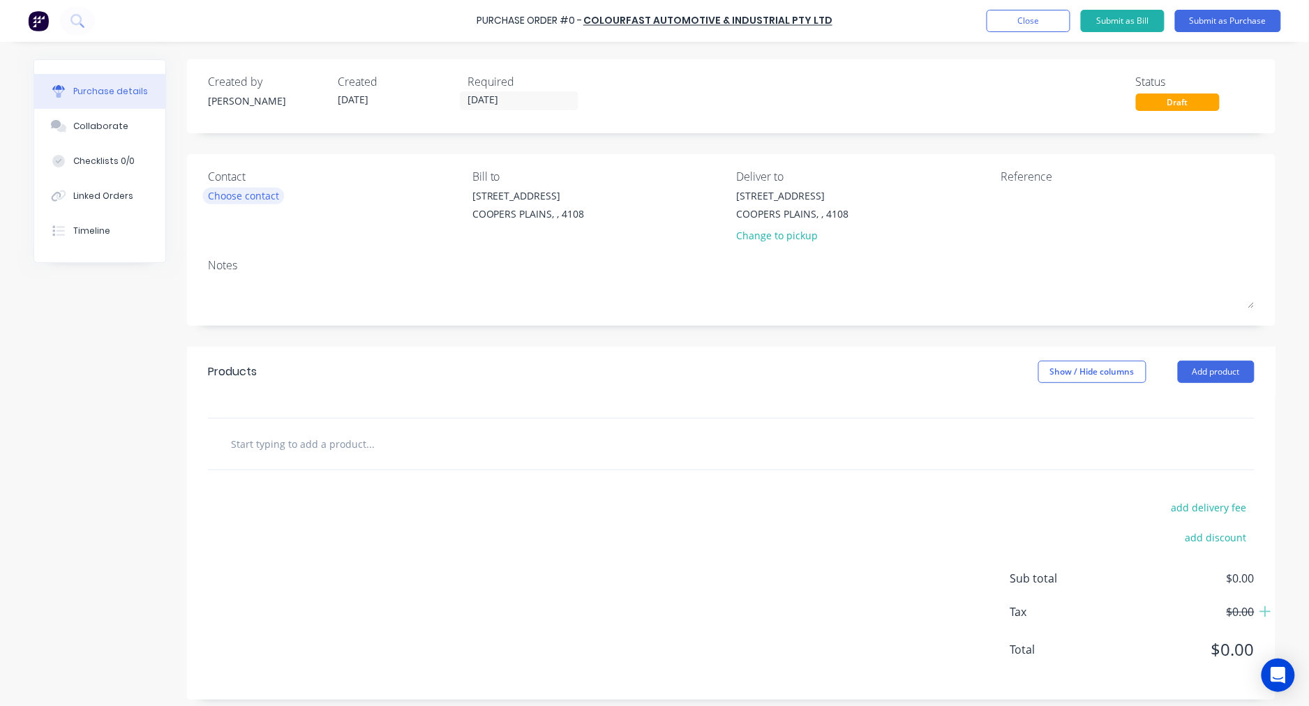
click at [233, 189] on div "Choose contact" at bounding box center [243, 195] width 71 height 15
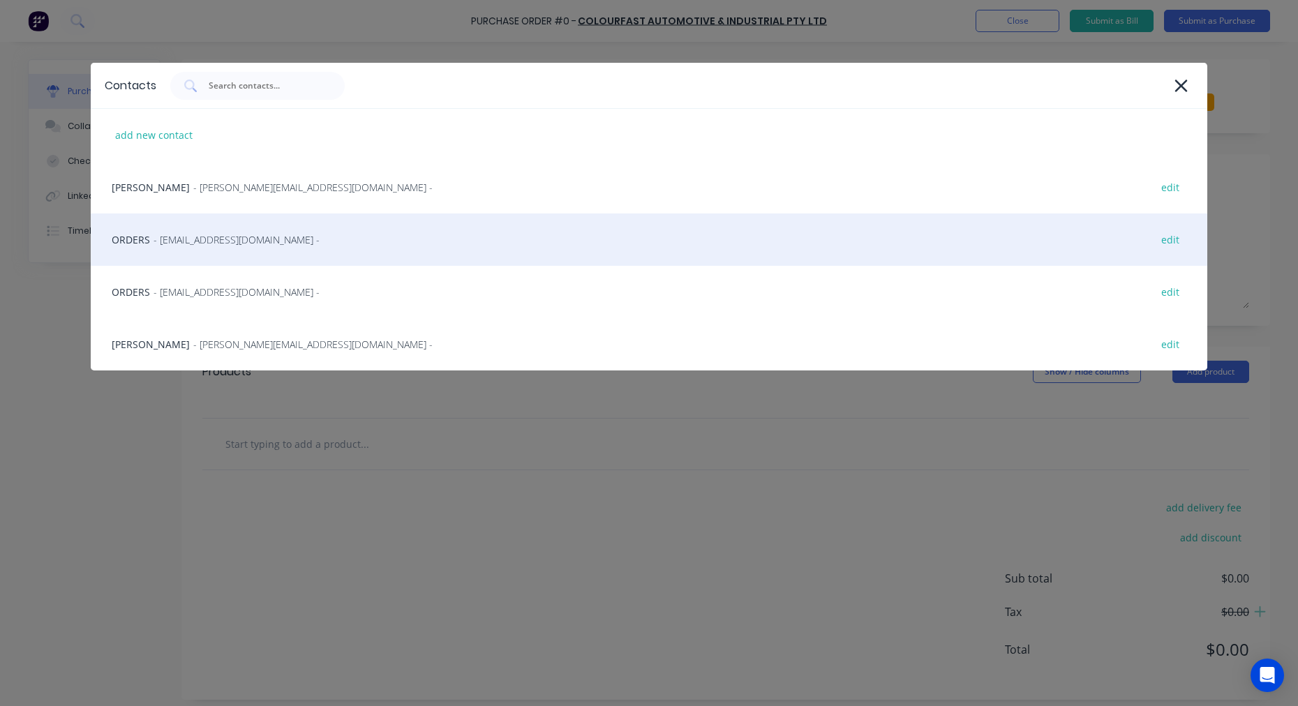
click at [156, 242] on span "- info@colourfastauto.com.au -" at bounding box center [236, 239] width 166 height 15
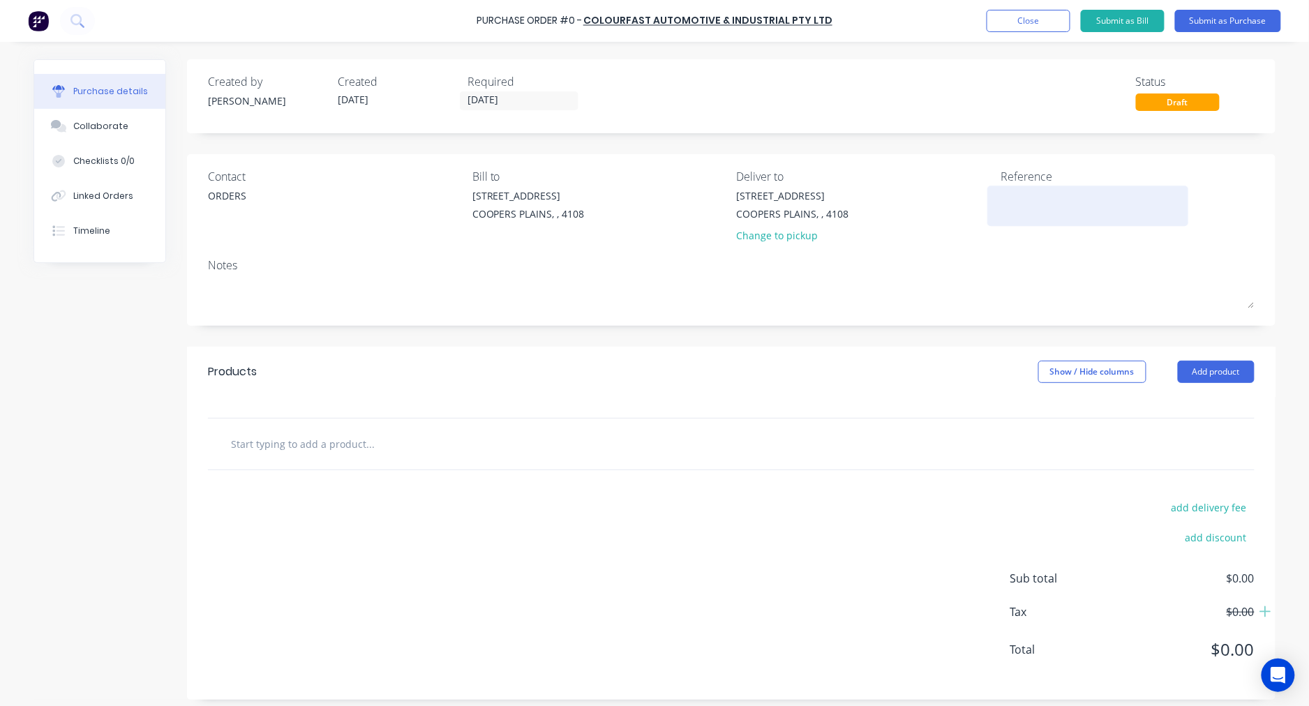
click at [1045, 197] on textarea at bounding box center [1087, 203] width 174 height 31
type textarea "Spray Bottle - Colourfast"
type textarea "x"
type textarea "Spray Bottle - Colourfast"
click at [308, 437] on input "text" at bounding box center [369, 444] width 279 height 28
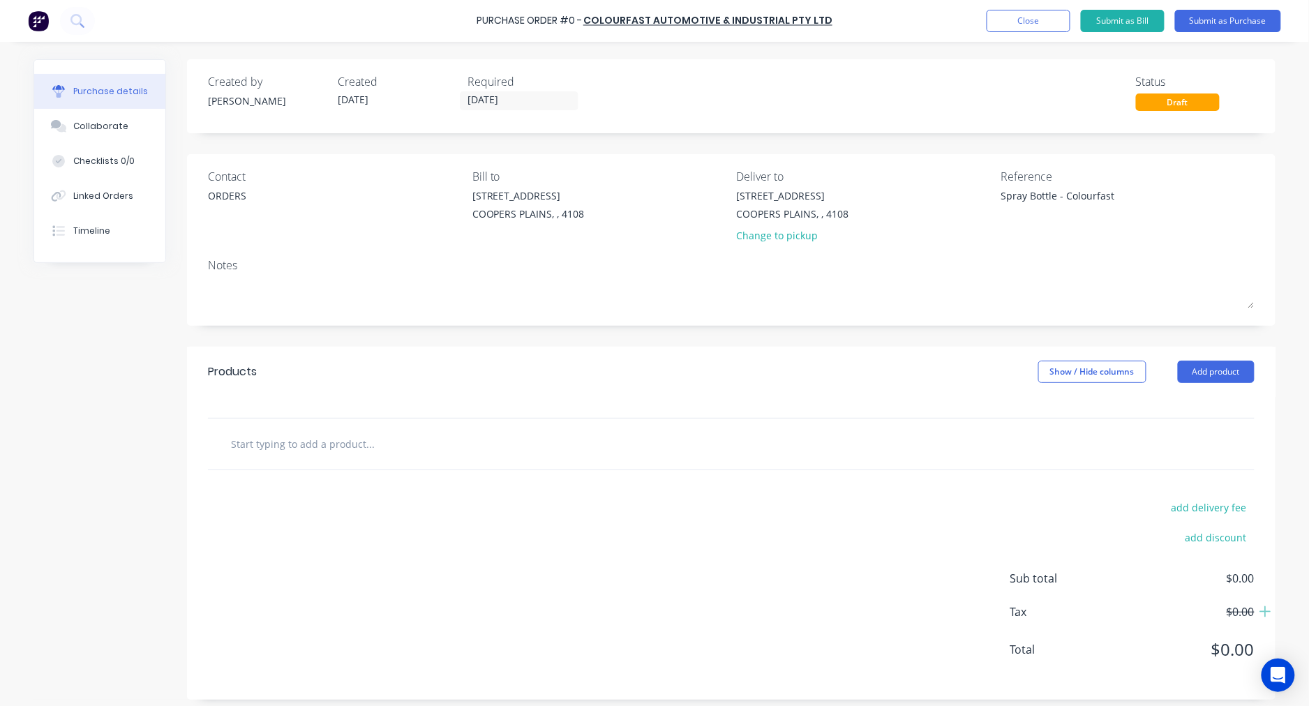
type textarea "x"
type input "C"
type textarea "x"
type input "CO"
type textarea "x"
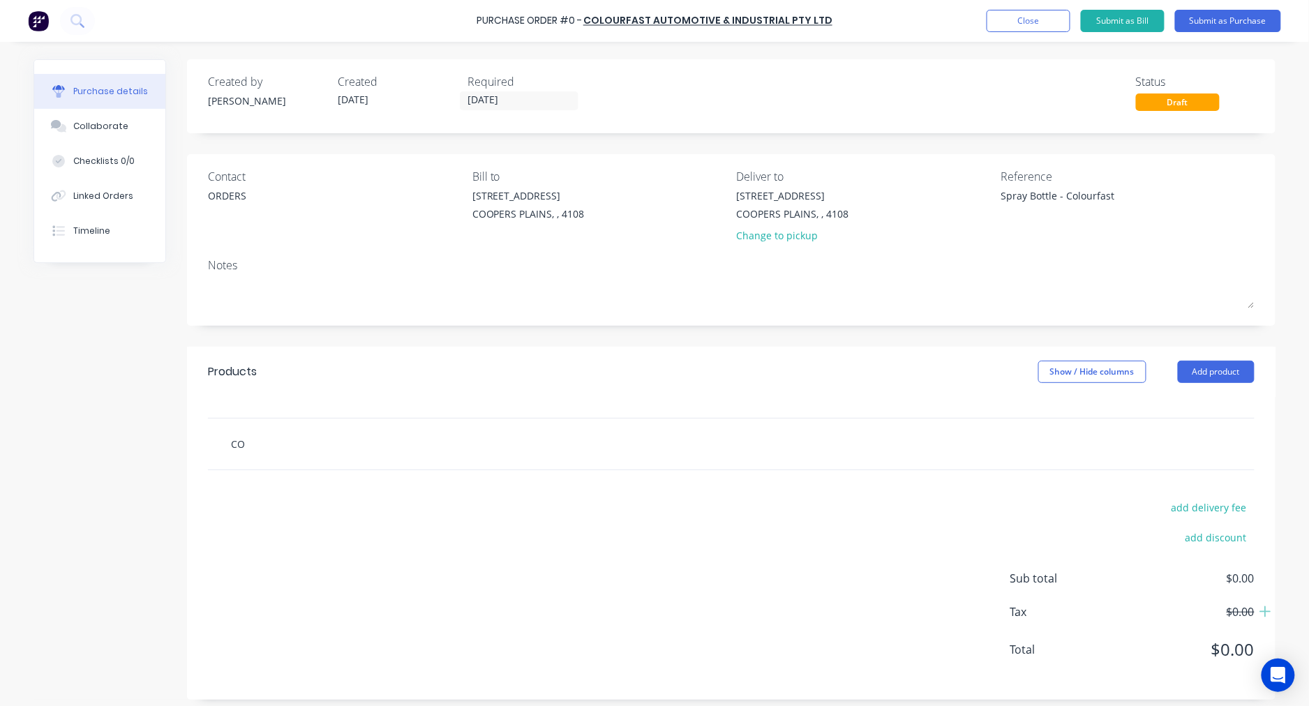
type input "COP"
type textarea "x"
type input "COPS"
type textarea "x"
type input "COPSB"
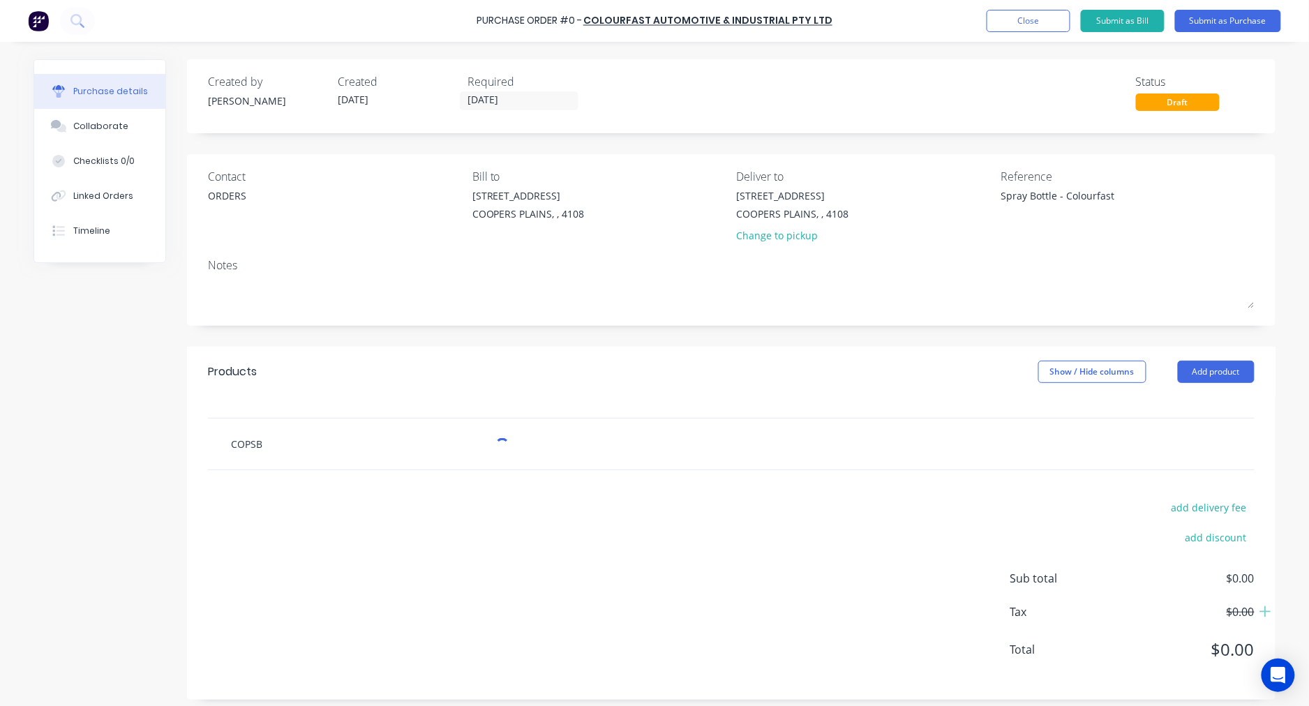
type textarea "x"
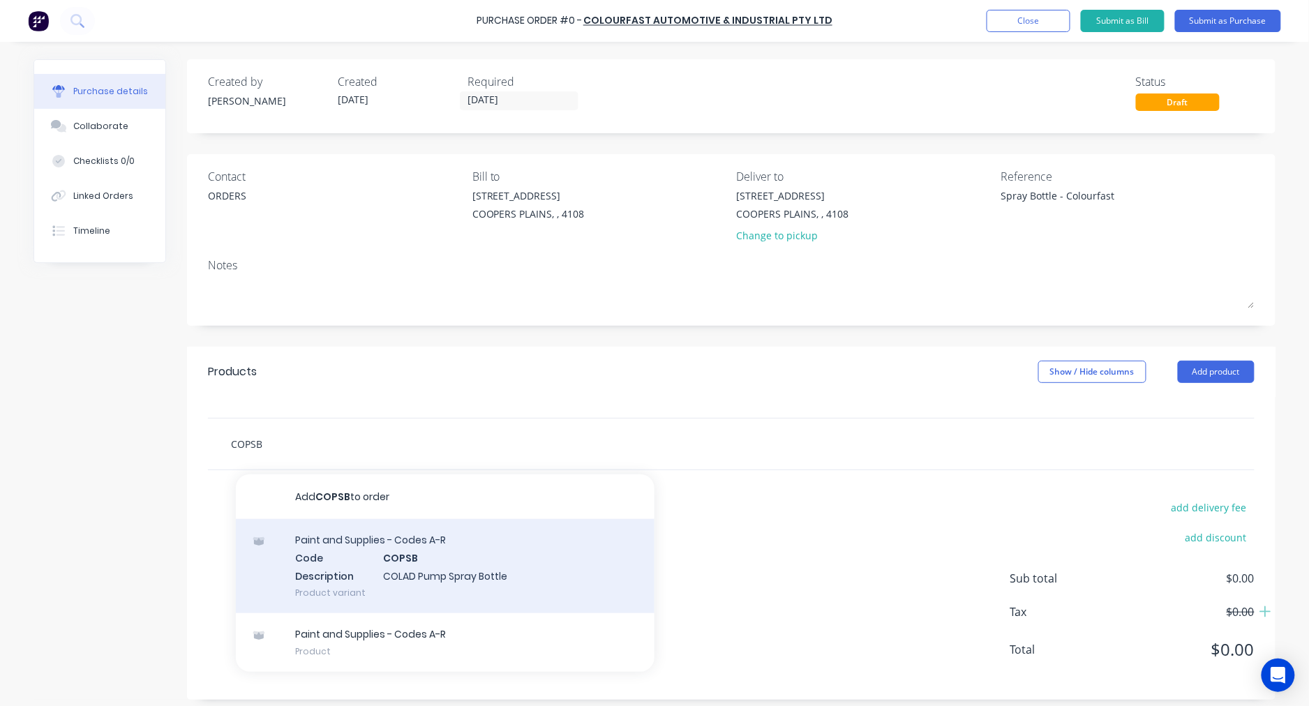
type input "COPSB"
click at [447, 556] on div "Paint and Supplies - Codes A-R Code COPSB Description COLAD Pump Spray Bottle P…" at bounding box center [445, 566] width 419 height 94
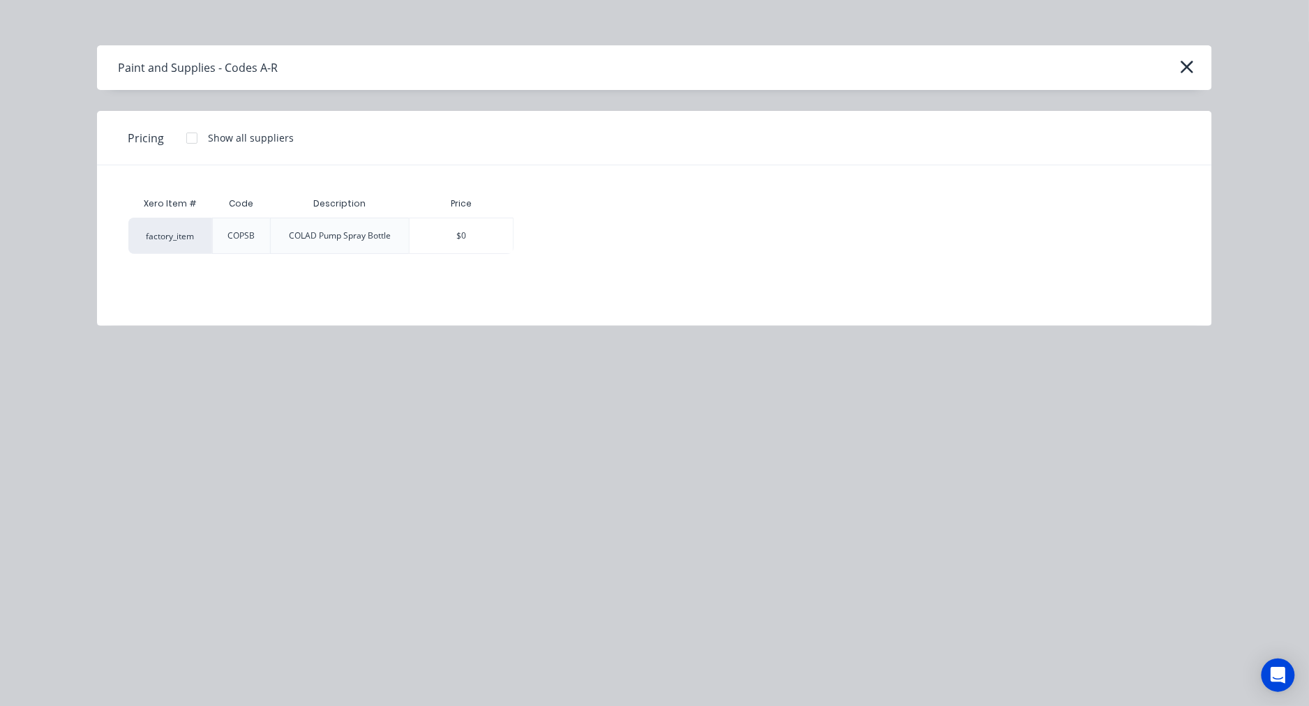
click at [193, 137] on div at bounding box center [192, 138] width 28 height 28
click at [549, 241] on div "$0.00" at bounding box center [562, 235] width 97 height 35
type textarea "x"
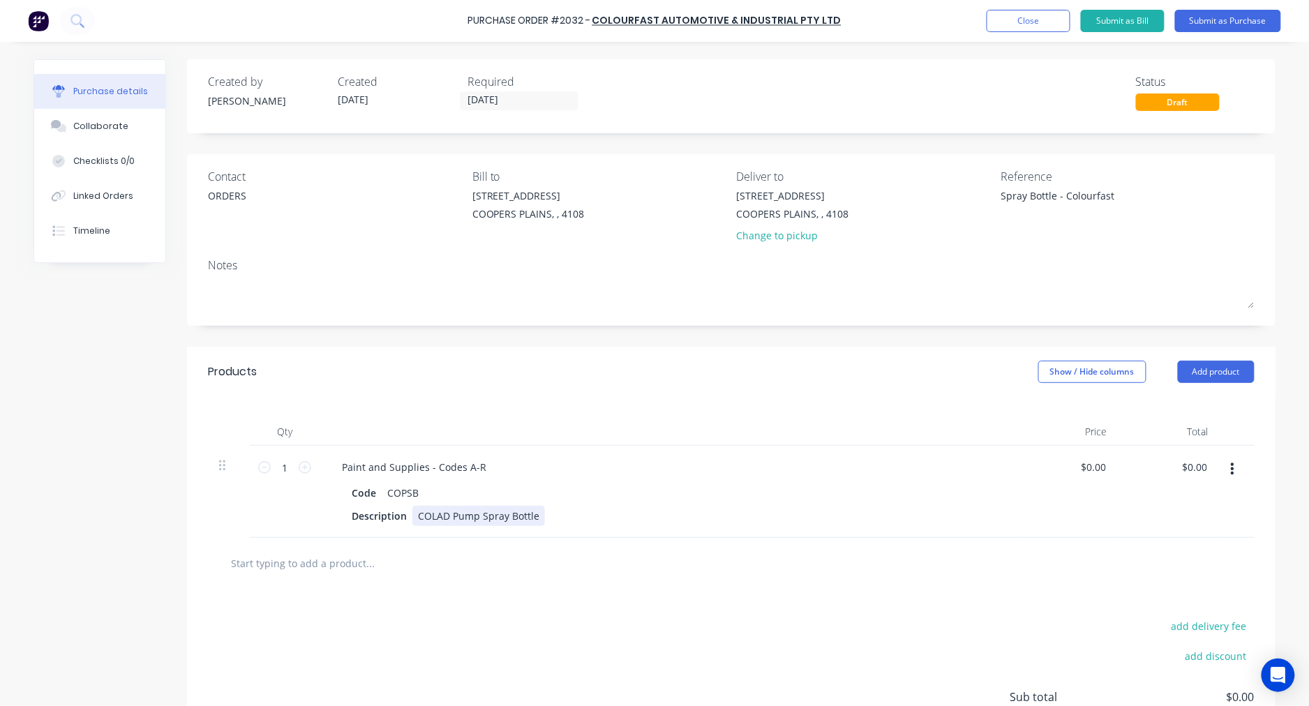
type textarea "x"
click at [445, 516] on div "COLAD Pump Spray Bottle" at bounding box center [478, 516] width 133 height 20
click at [283, 466] on input "1" at bounding box center [285, 467] width 28 height 21
type textarea "x"
type input "6"
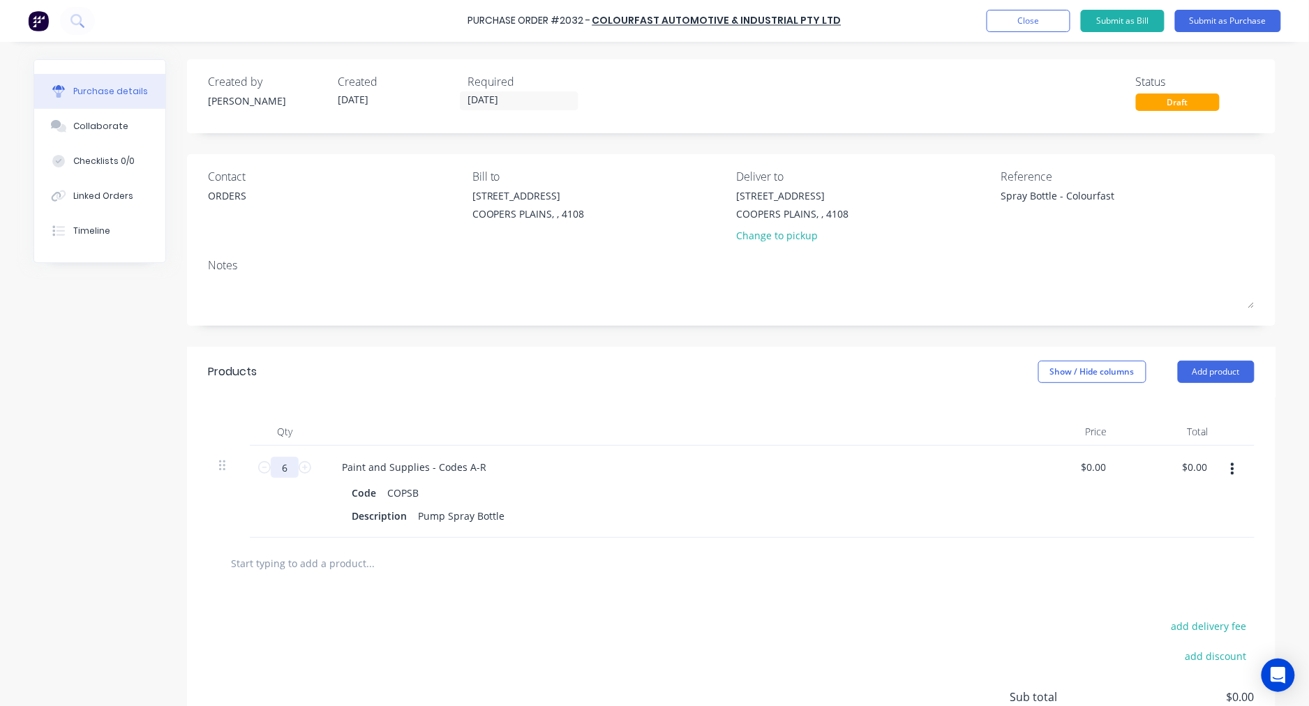
type textarea "x"
type input "6"
click at [1233, 19] on button "Submit as Purchase" at bounding box center [1228, 21] width 106 height 22
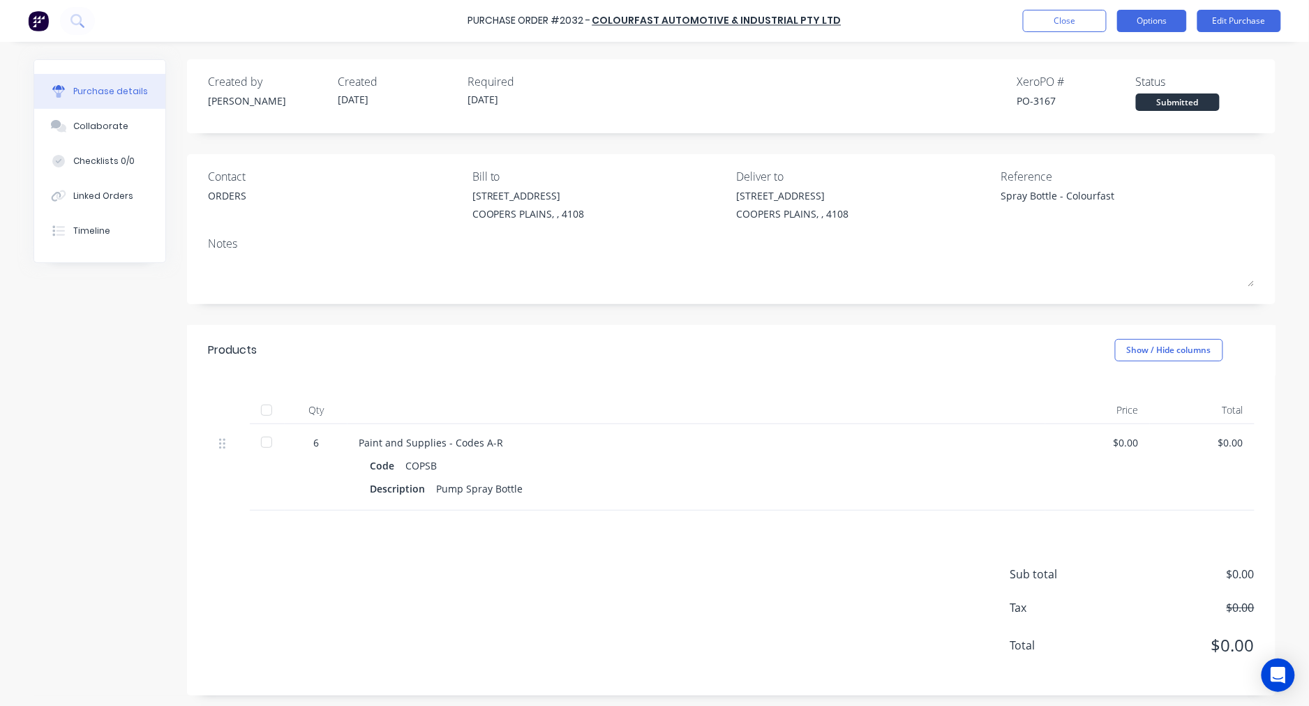
click at [1172, 19] on button "Options" at bounding box center [1152, 21] width 70 height 22
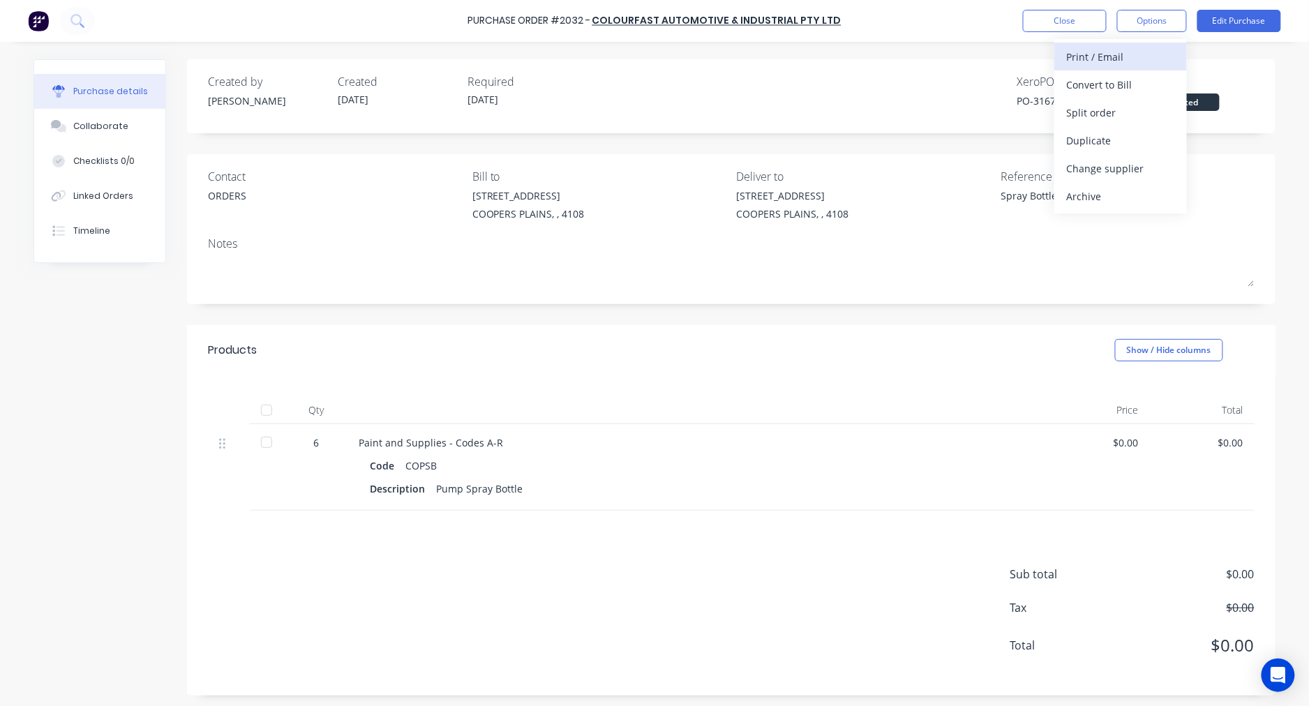
click at [1141, 54] on div "Print / Email" at bounding box center [1120, 57] width 107 height 20
click at [1126, 80] on div "With pricing" at bounding box center [1120, 85] width 107 height 20
type textarea "x"
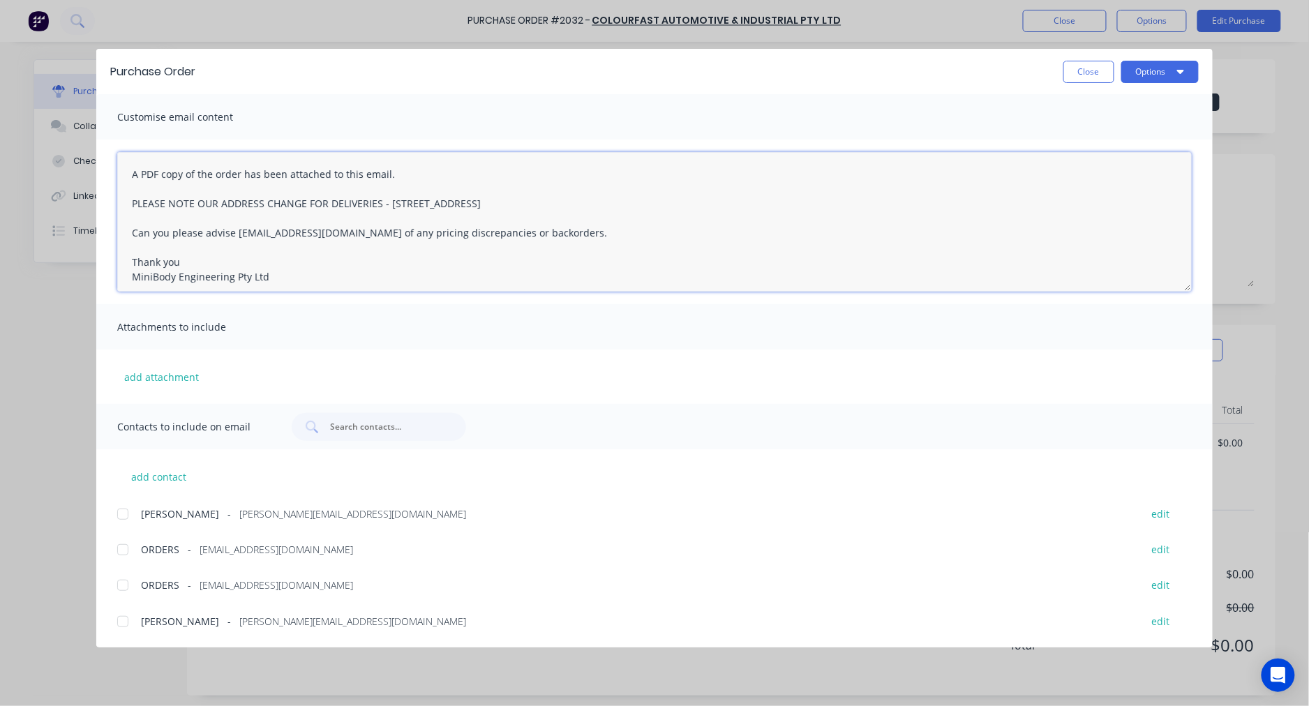
click at [126, 170] on textarea "A PDF copy of the order has been attached to this email. PLEASE NOTE OUR ADDRES…" at bounding box center [654, 222] width 1074 height 140
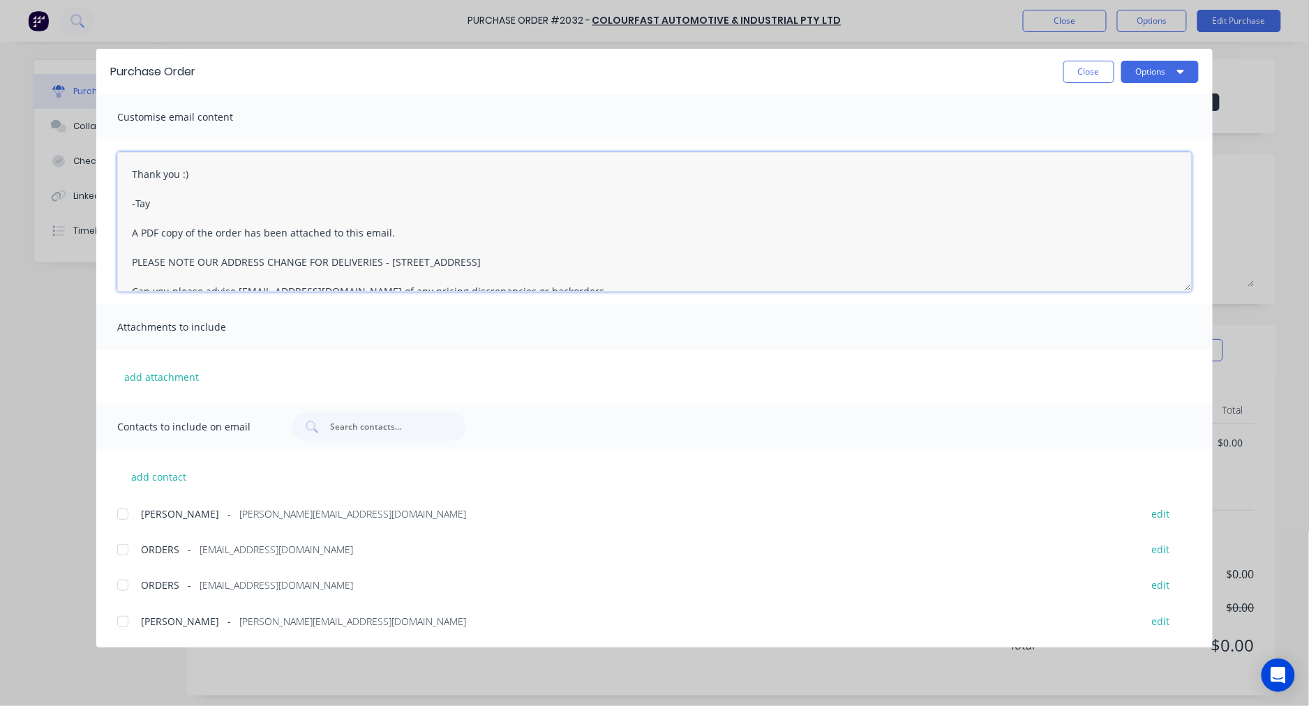
click at [123, 548] on div at bounding box center [123, 550] width 28 height 28
type textarea "Thank you :) -Tay A PDF copy of the order has been attached to this email. PLEA…"
click at [1148, 75] on button "Options" at bounding box center [1159, 72] width 77 height 22
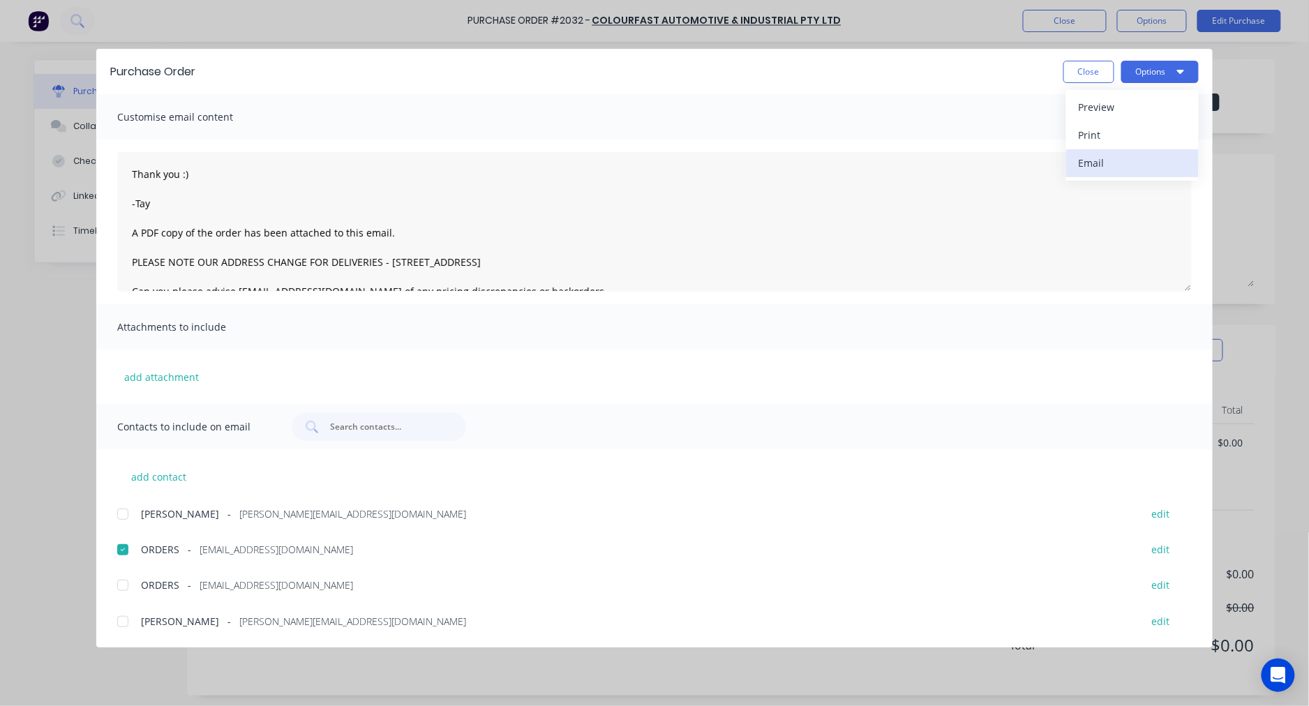
click at [1129, 155] on div "Email" at bounding box center [1132, 163] width 107 height 20
click at [1099, 73] on button "Close" at bounding box center [1088, 72] width 51 height 22
type textarea "x"
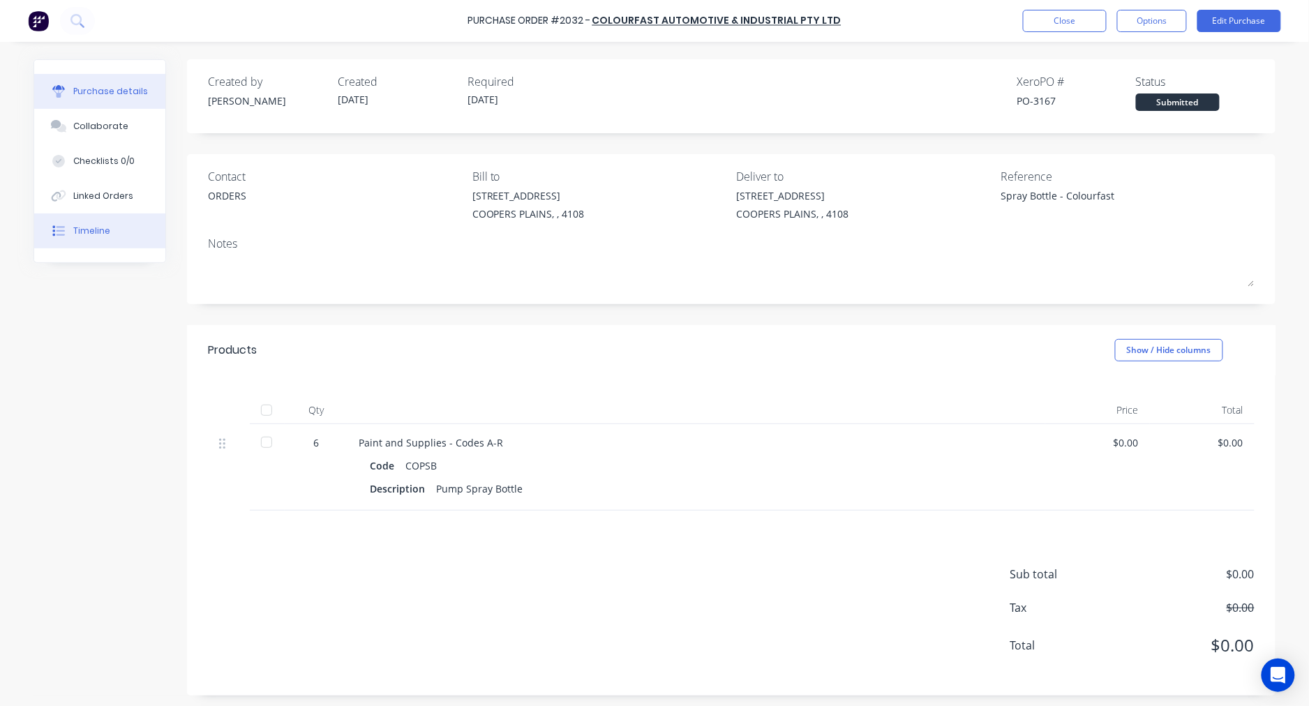
click at [84, 229] on div "Timeline" at bounding box center [91, 231] width 37 height 13
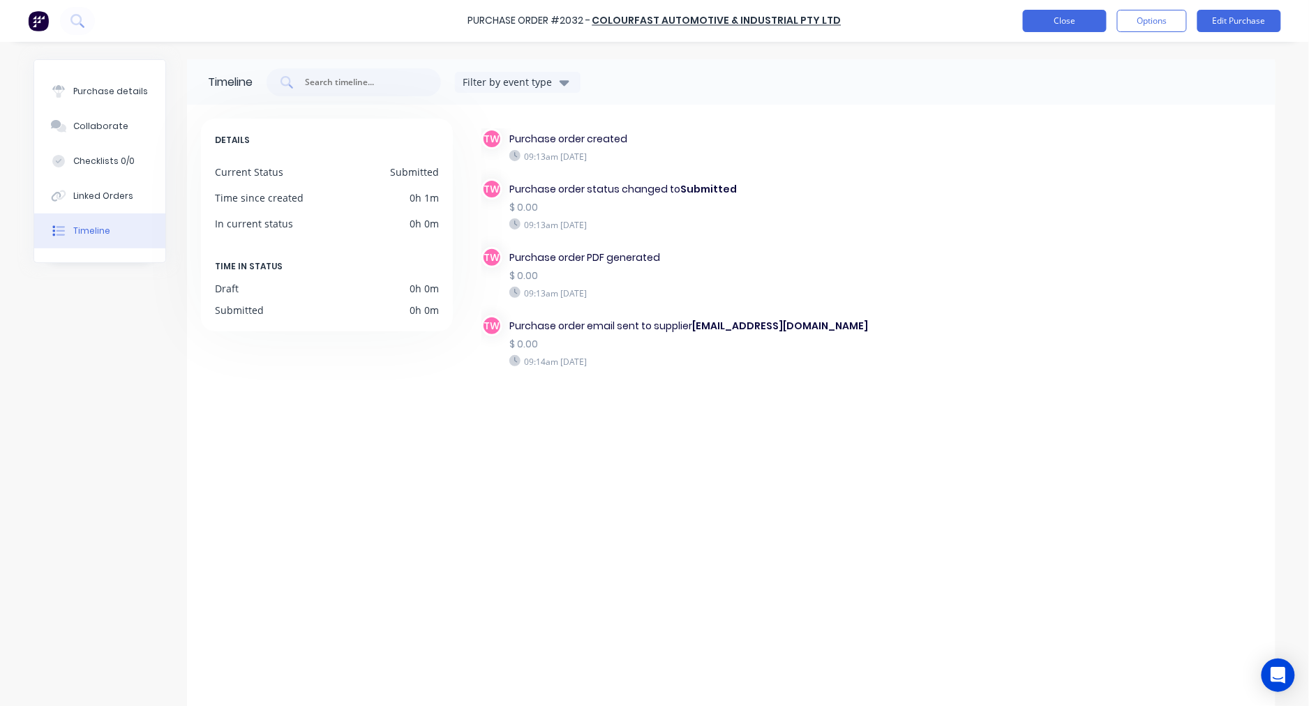
click at [1096, 18] on button "Close" at bounding box center [1065, 21] width 84 height 22
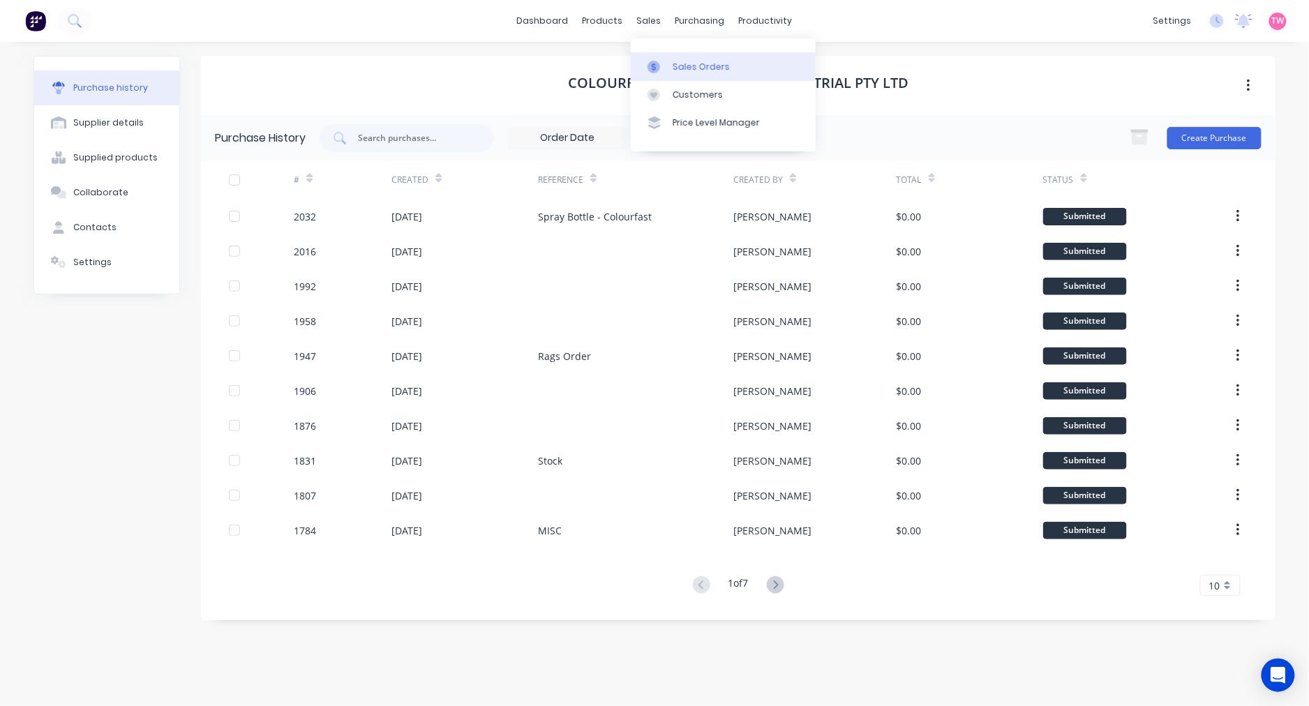
click at [686, 61] on div "Sales Orders" at bounding box center [701, 67] width 57 height 13
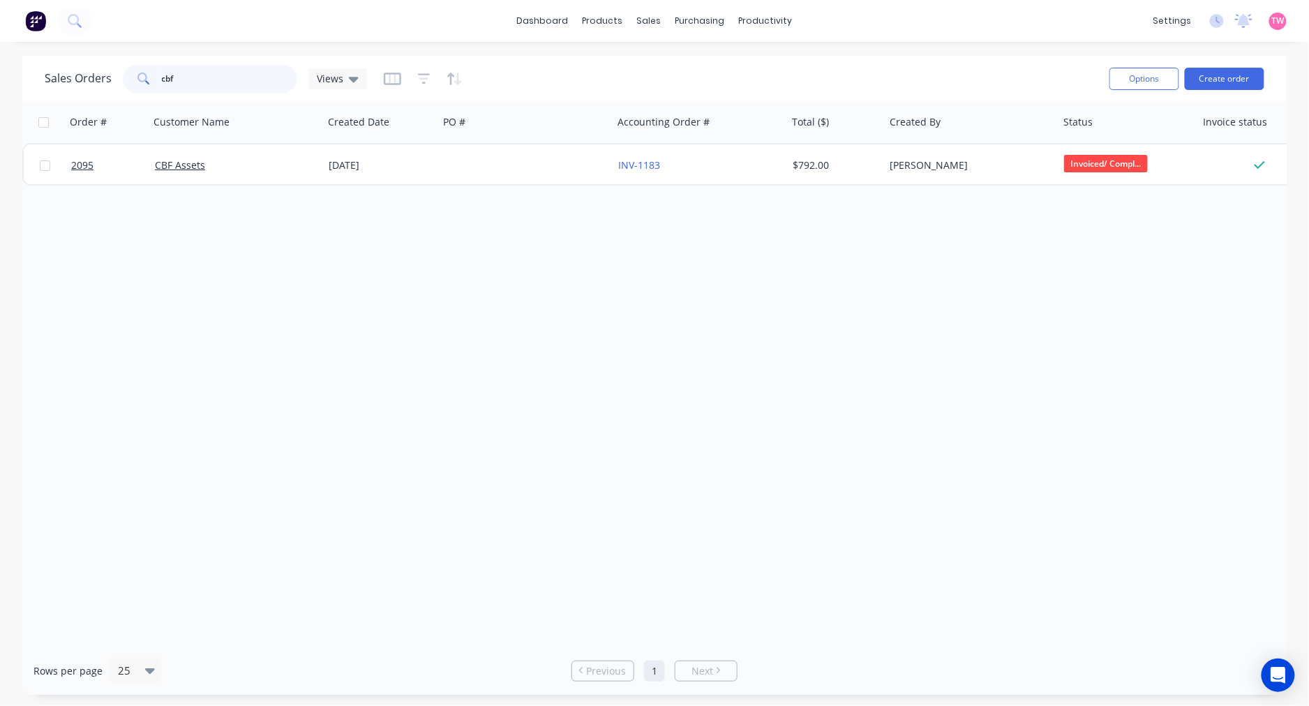
drag, startPoint x: 231, startPoint y: 80, endPoint x: 124, endPoint y: 78, distance: 106.7
click at [127, 78] on div "cbf" at bounding box center [210, 79] width 174 height 28
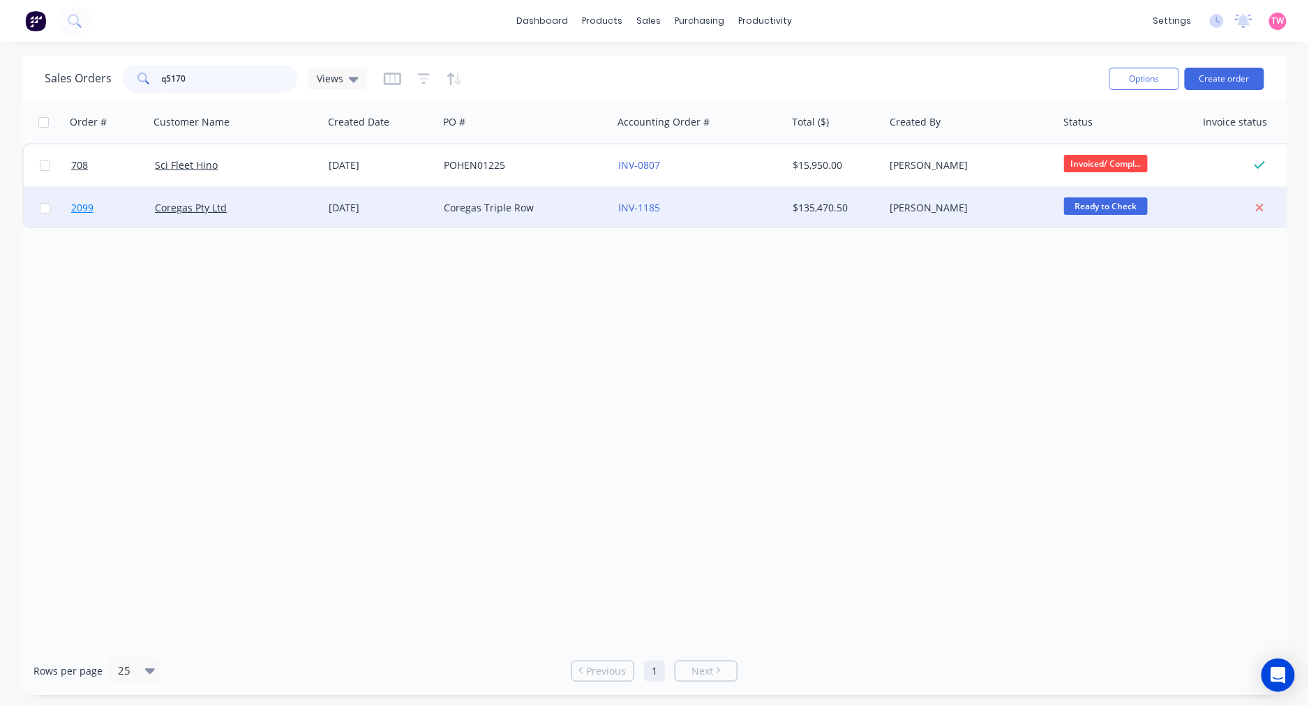
type input "q5170"
click at [123, 209] on link "2099" at bounding box center [113, 208] width 84 height 42
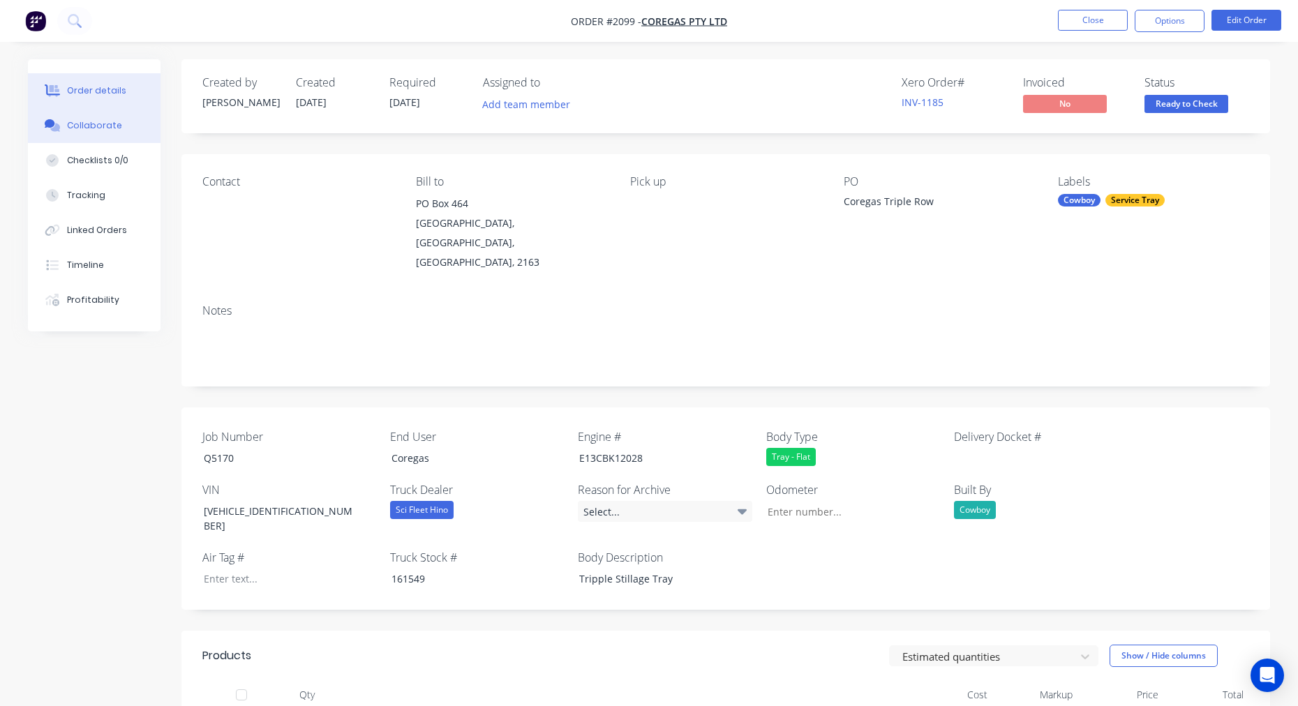
click at [120, 127] on button "Collaborate" at bounding box center [94, 125] width 133 height 35
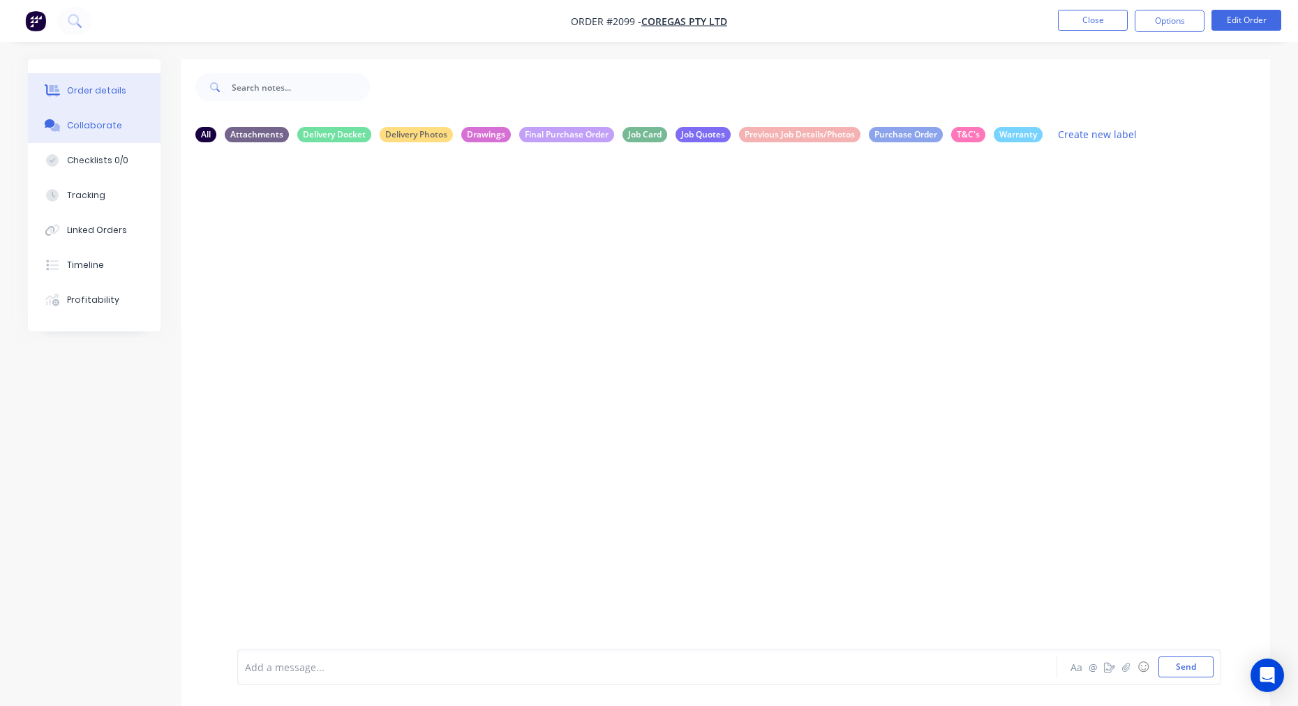
click at [103, 95] on div "Order details" at bounding box center [96, 90] width 59 height 13
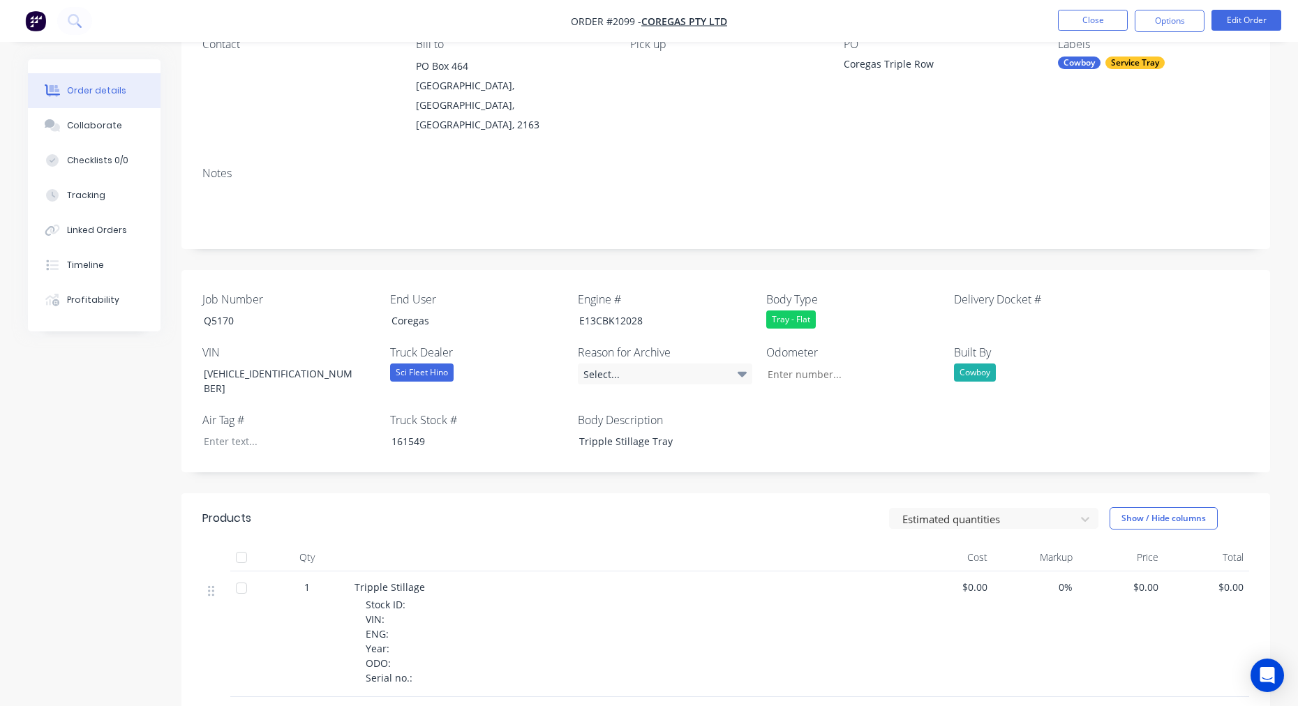
scroll to position [258, 0]
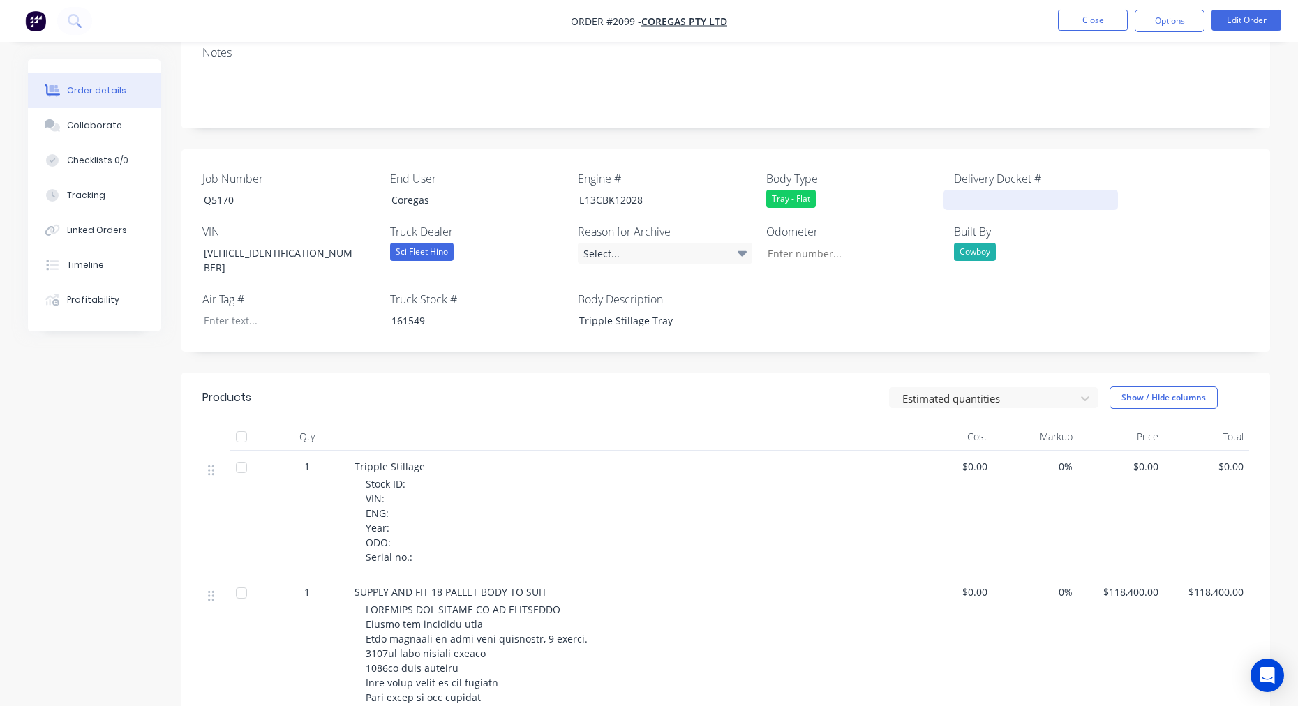
click at [964, 190] on div at bounding box center [1030, 200] width 174 height 20
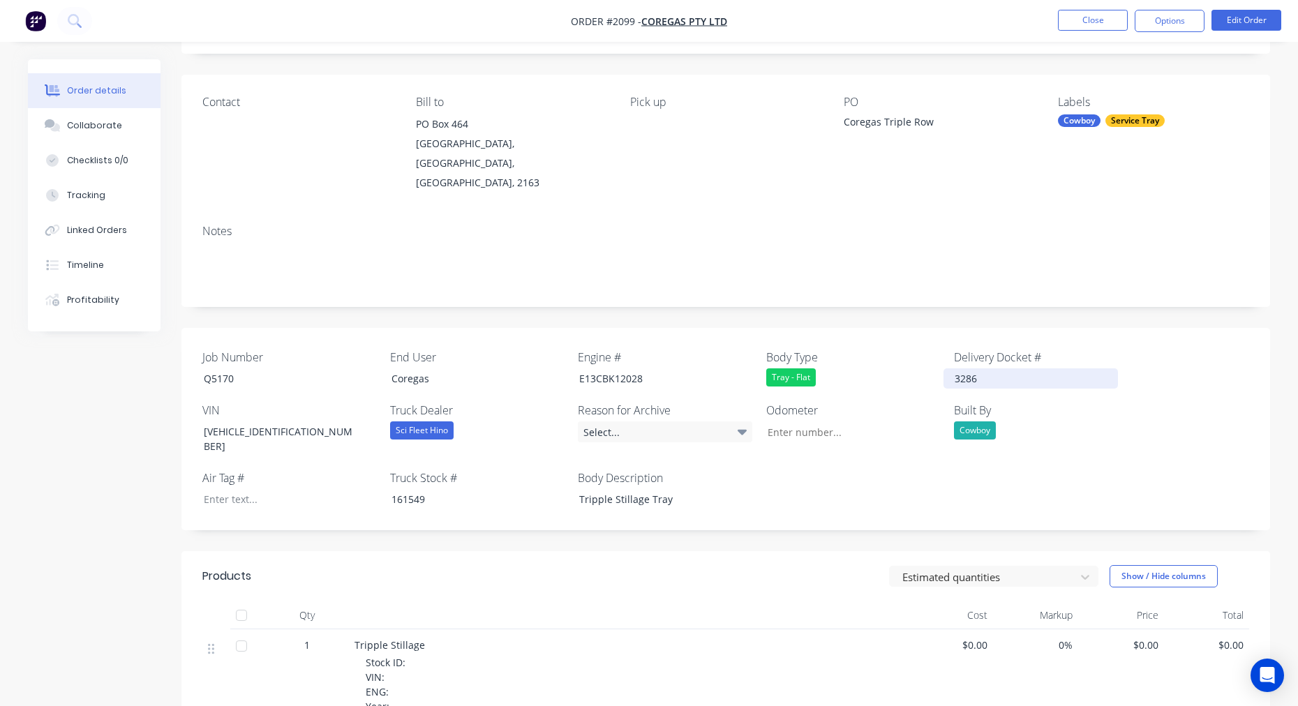
scroll to position [0, 0]
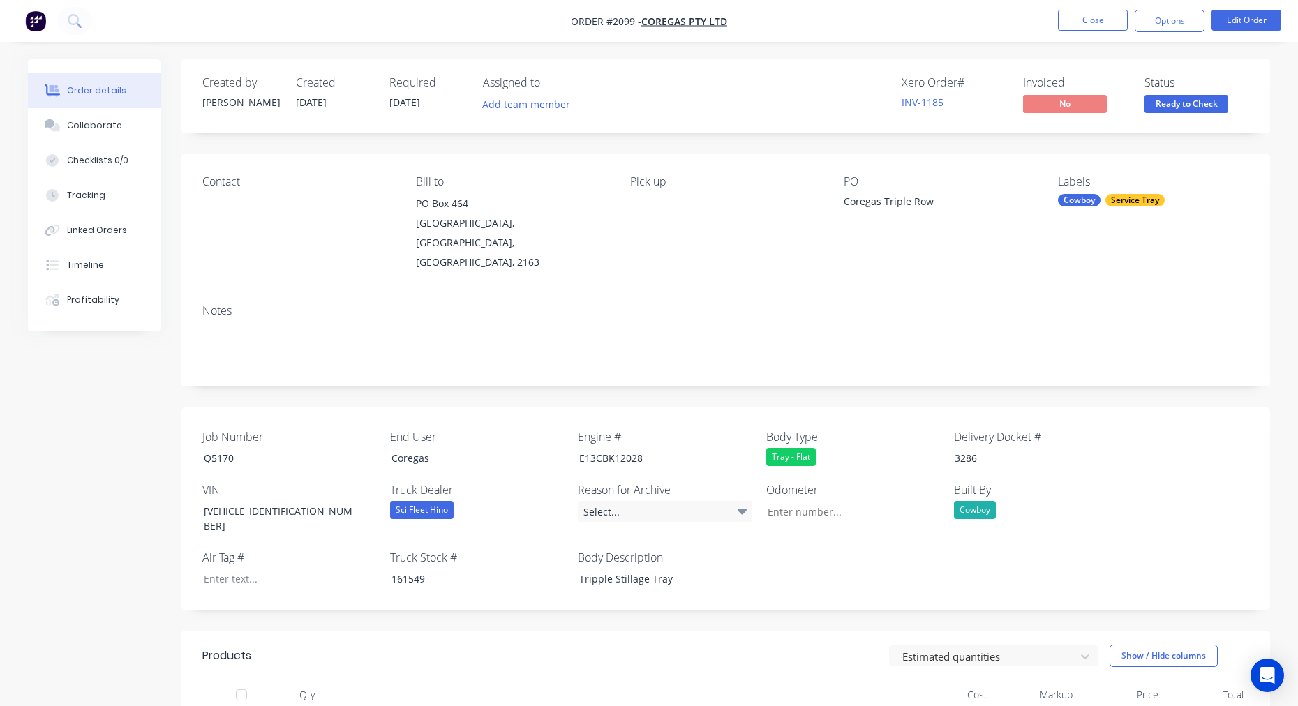
click at [798, 162] on div "Contact Bill to PO Box 464 Villawood, New South Wales, Australia, 2163 Pick up …" at bounding box center [725, 223] width 1088 height 139
click at [1103, 18] on button "Close" at bounding box center [1093, 20] width 70 height 21
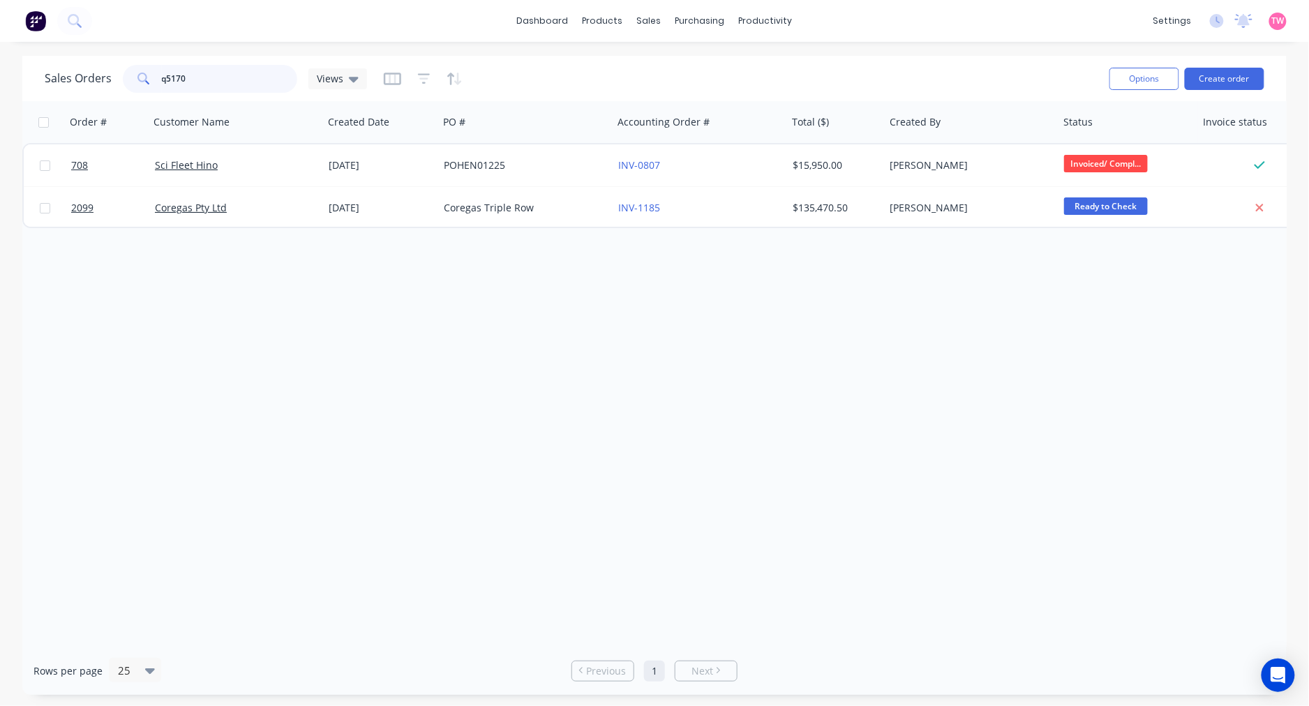
drag, startPoint x: 211, startPoint y: 85, endPoint x: 56, endPoint y: 89, distance: 155.6
click at [56, 89] on div "Sales Orders q5170 Views" at bounding box center [206, 79] width 322 height 28
type input "t5803"
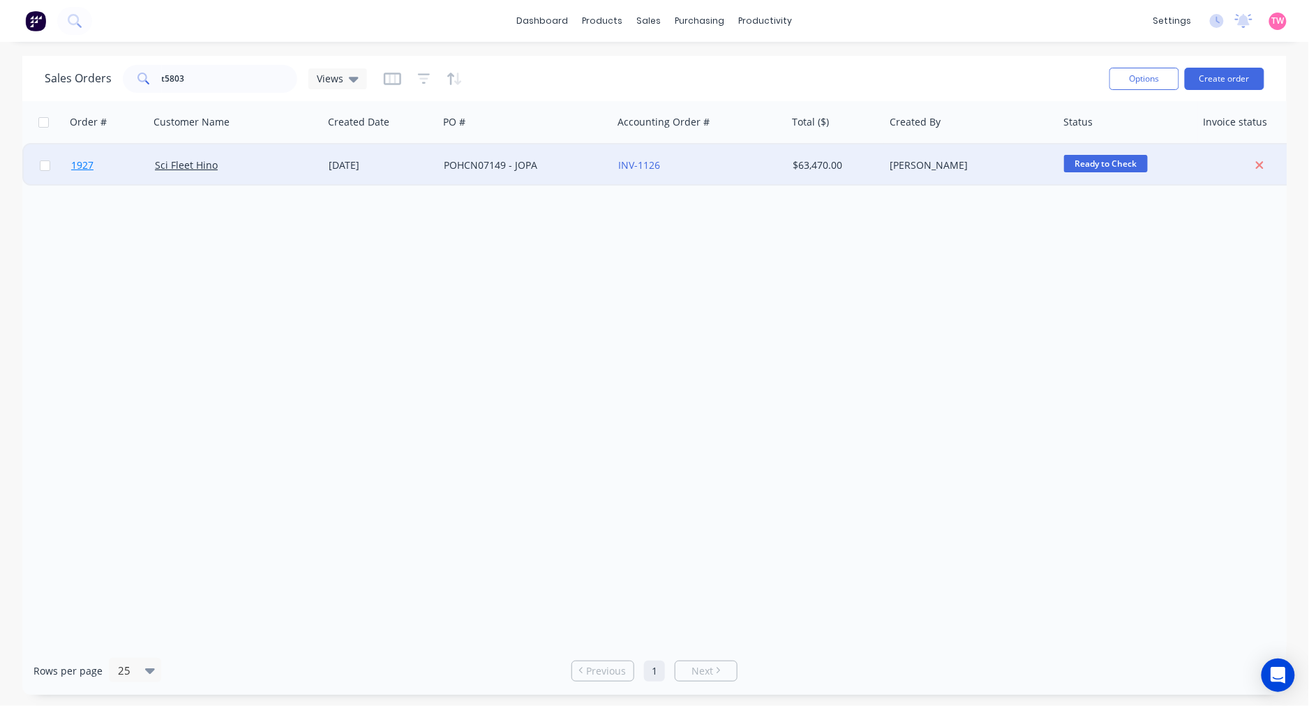
click at [121, 158] on link "1927" at bounding box center [113, 165] width 84 height 42
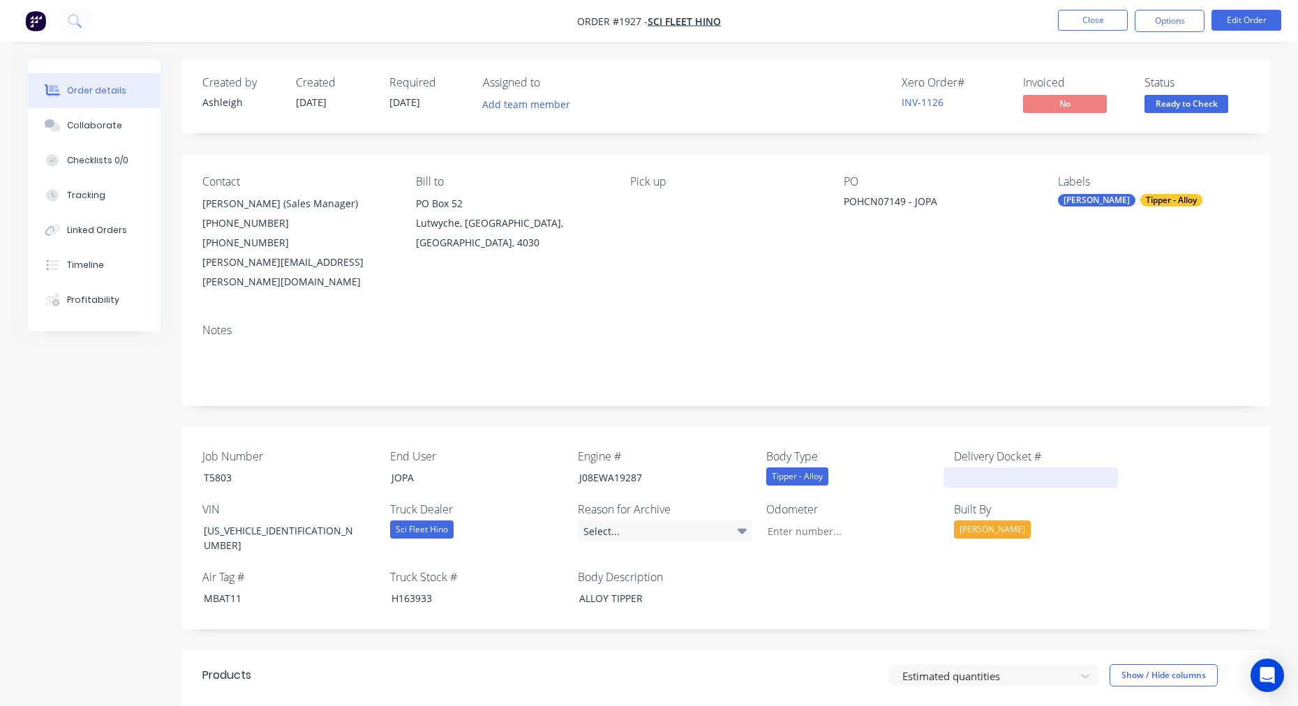
click at [993, 467] on div at bounding box center [1030, 477] width 174 height 20
click at [873, 324] on div "Notes" at bounding box center [725, 330] width 1046 height 13
click at [1095, 24] on button "Close" at bounding box center [1093, 20] width 70 height 21
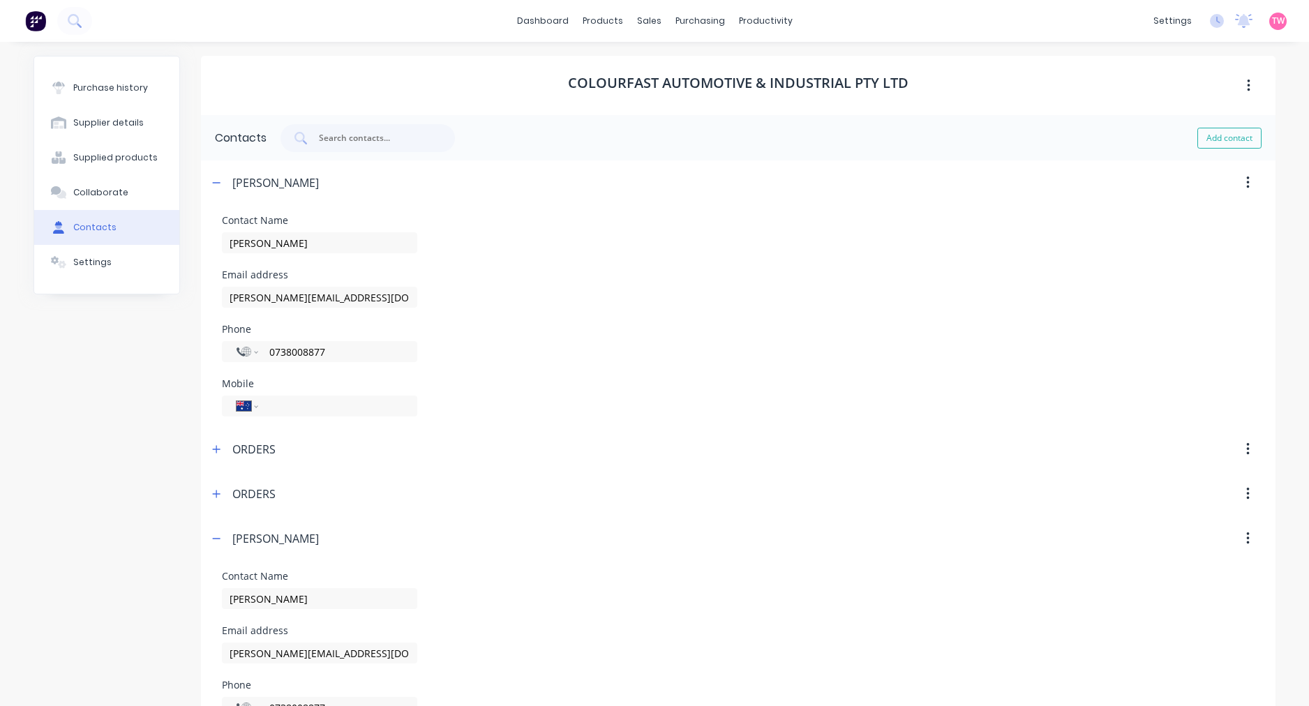
select select "AU"
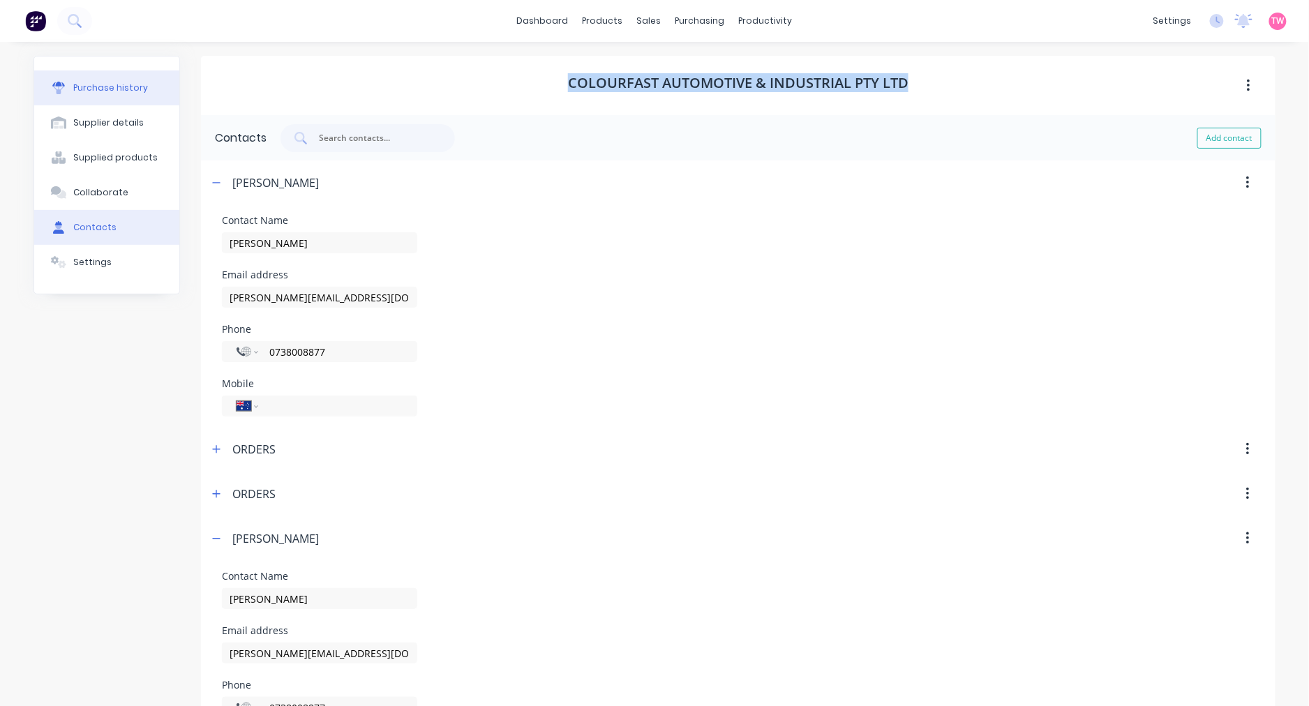
click at [80, 89] on div "Purchase history" at bounding box center [110, 88] width 75 height 13
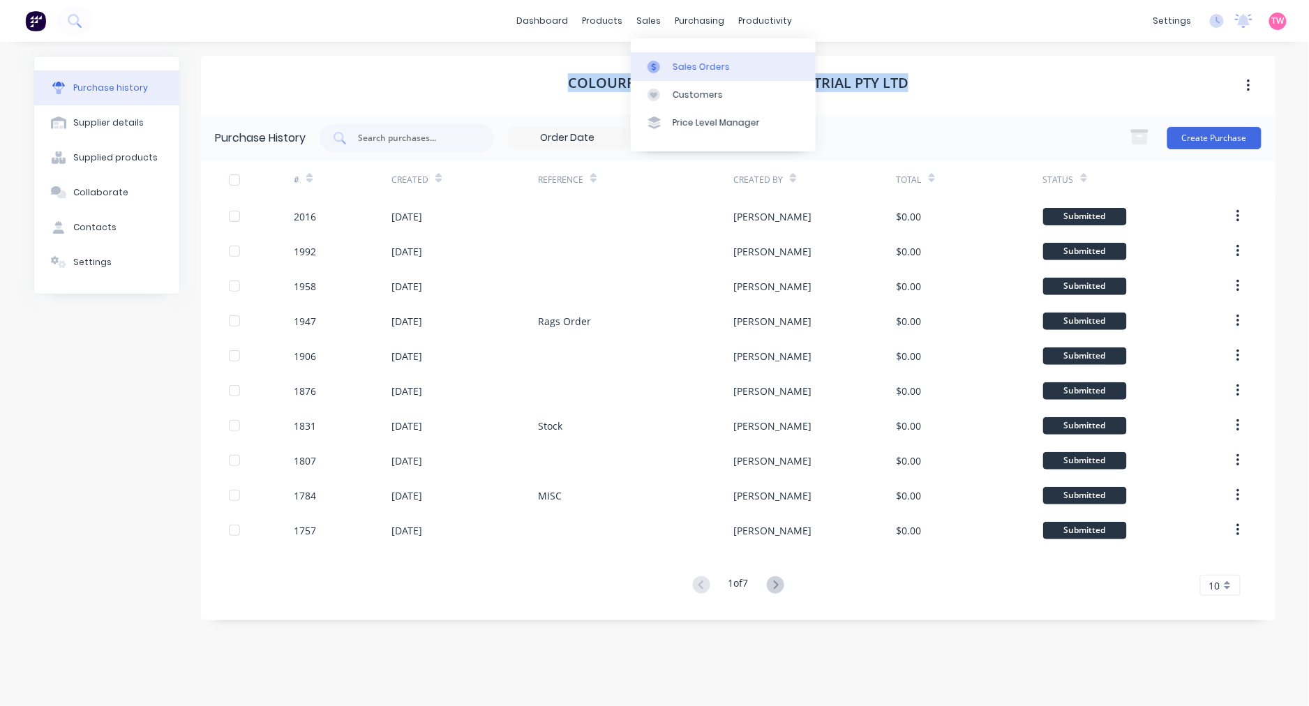
click at [681, 66] on div "Sales Orders" at bounding box center [701, 67] width 57 height 13
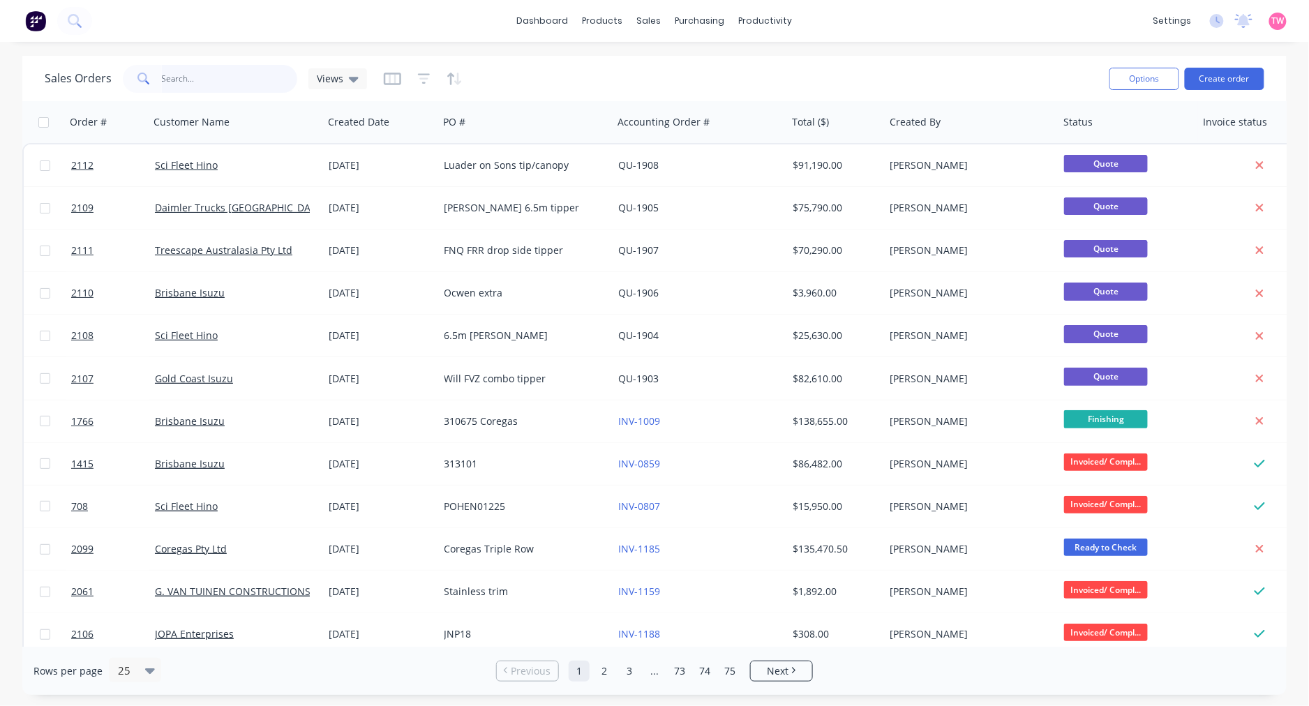
click at [232, 81] on input "text" at bounding box center [230, 79] width 136 height 28
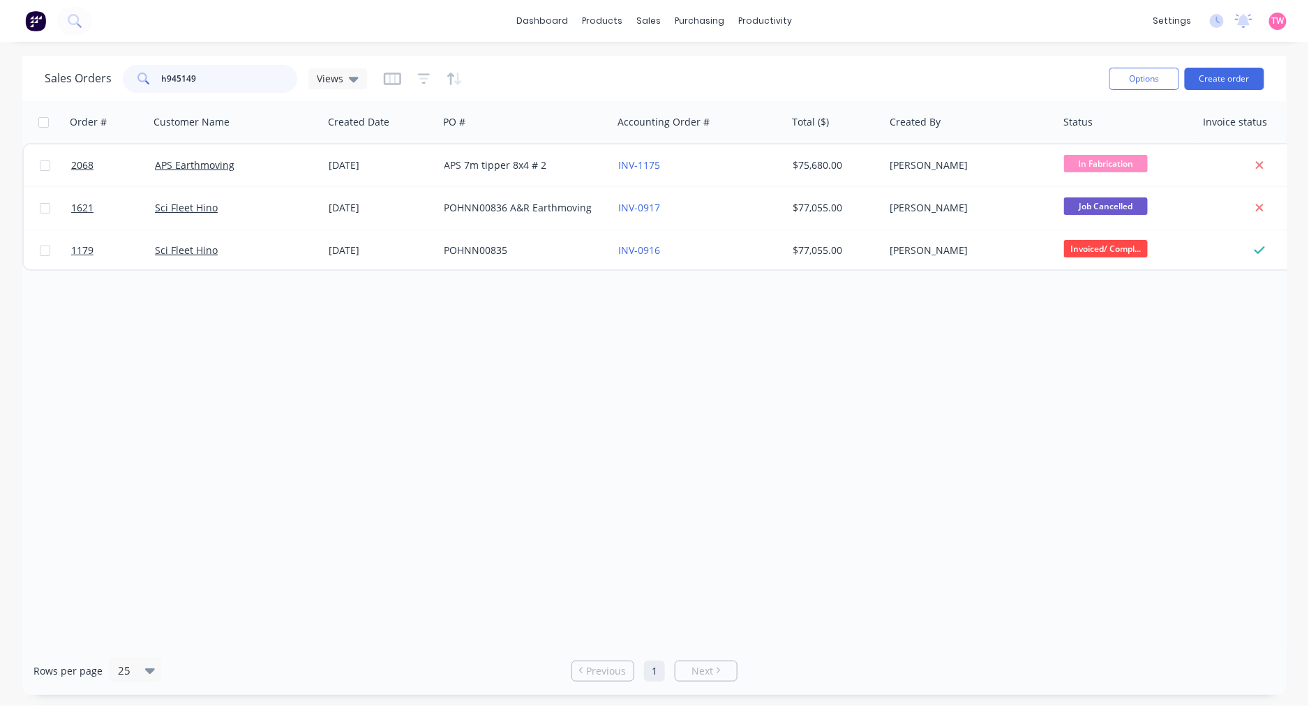
type input "h945149"
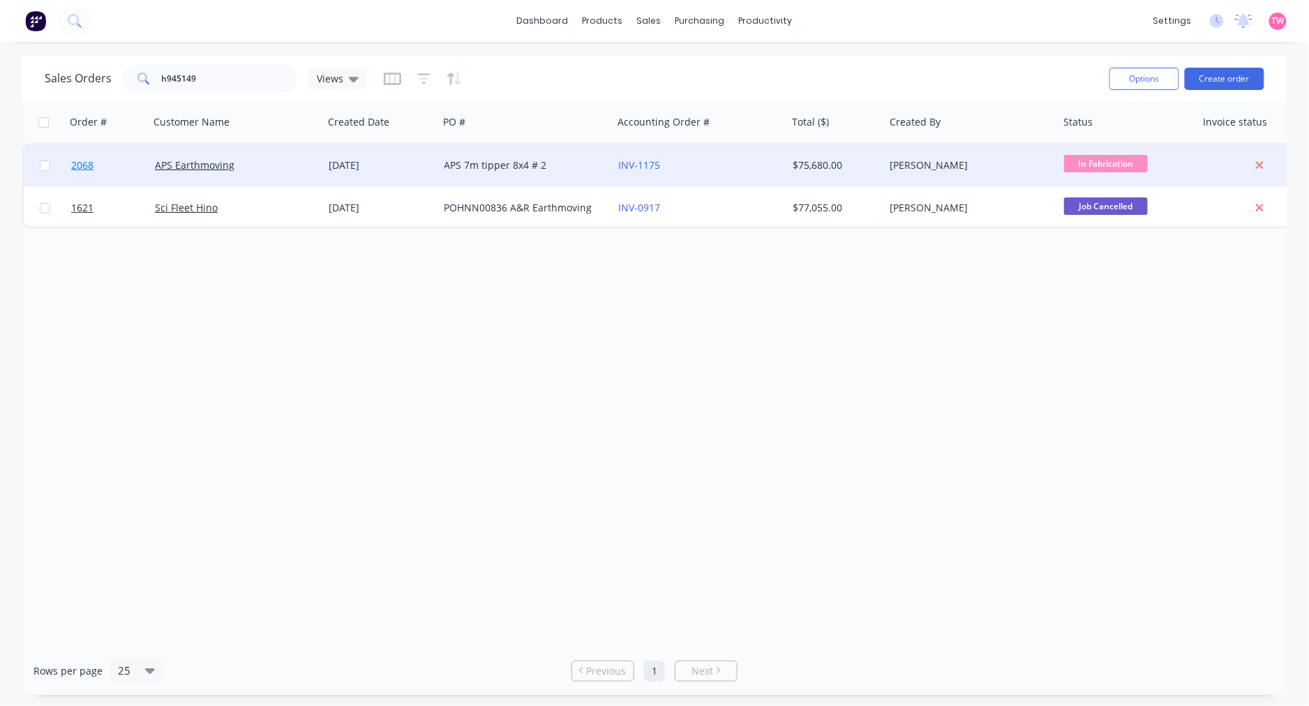
click at [124, 161] on link "2068" at bounding box center [113, 165] width 84 height 42
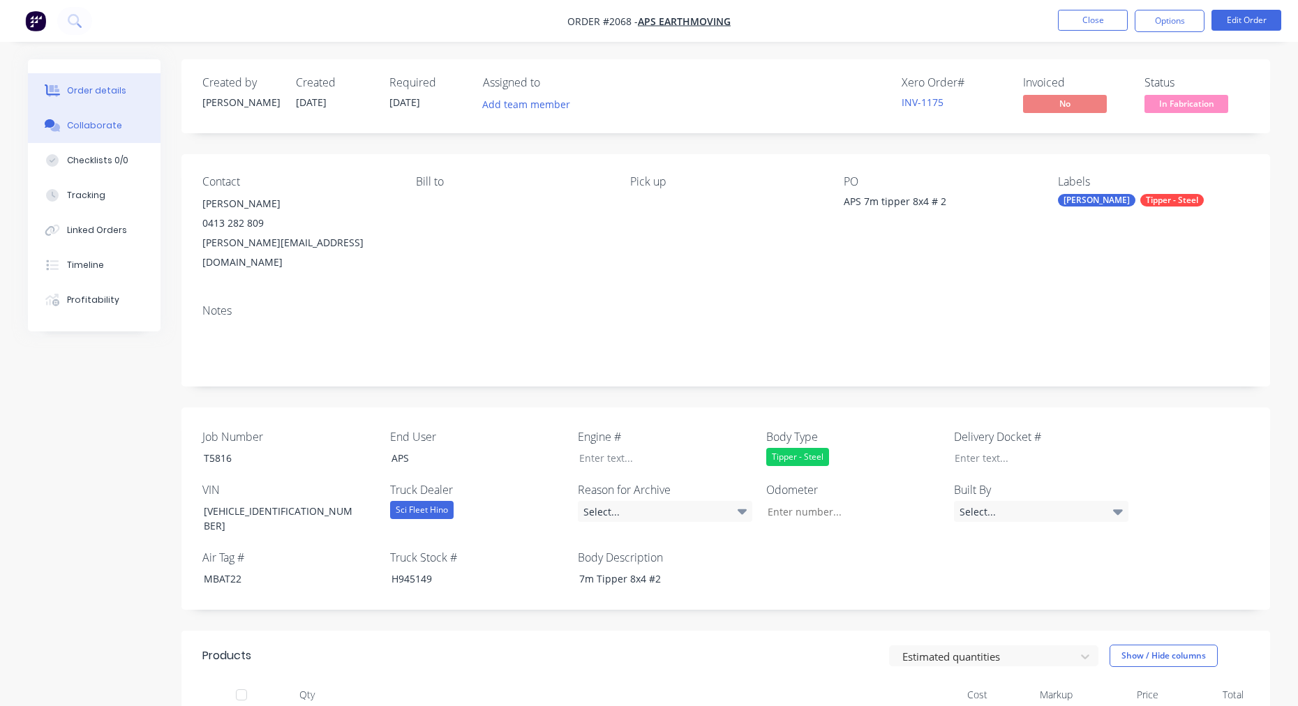
click at [74, 128] on div "Collaborate" at bounding box center [94, 125] width 55 height 13
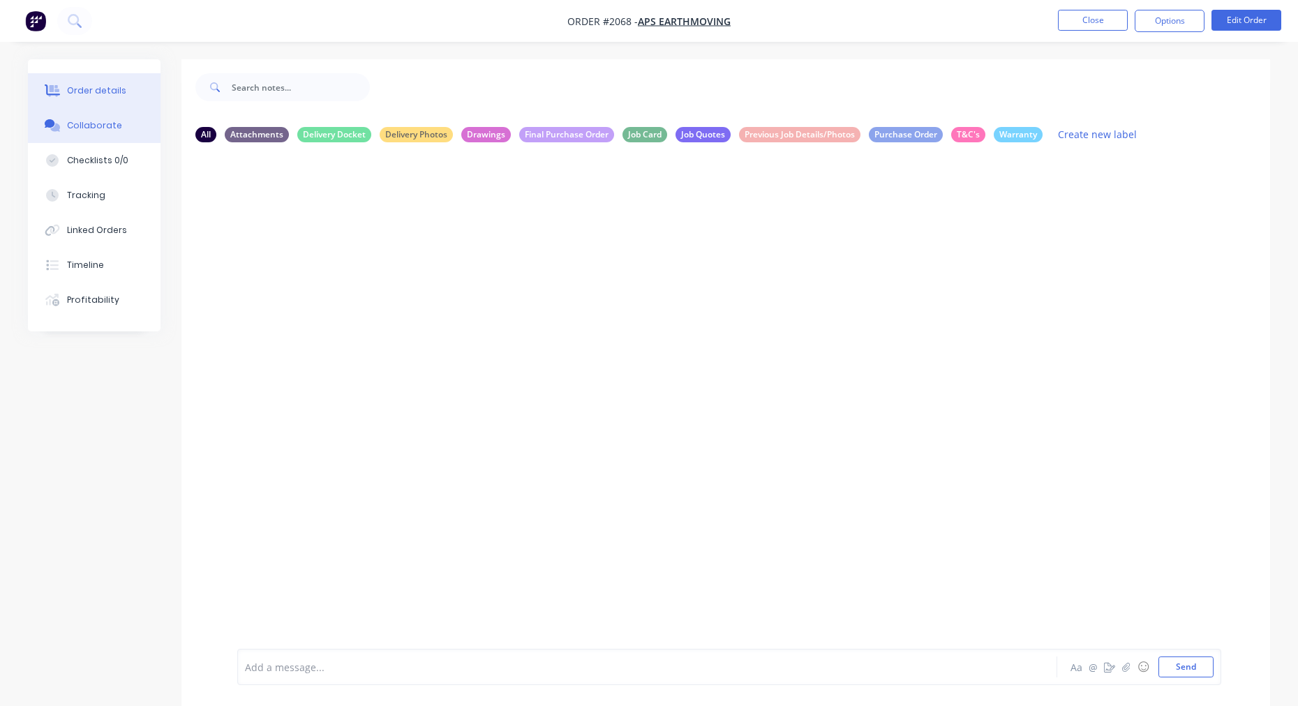
click at [85, 80] on button "Order details" at bounding box center [94, 90] width 133 height 35
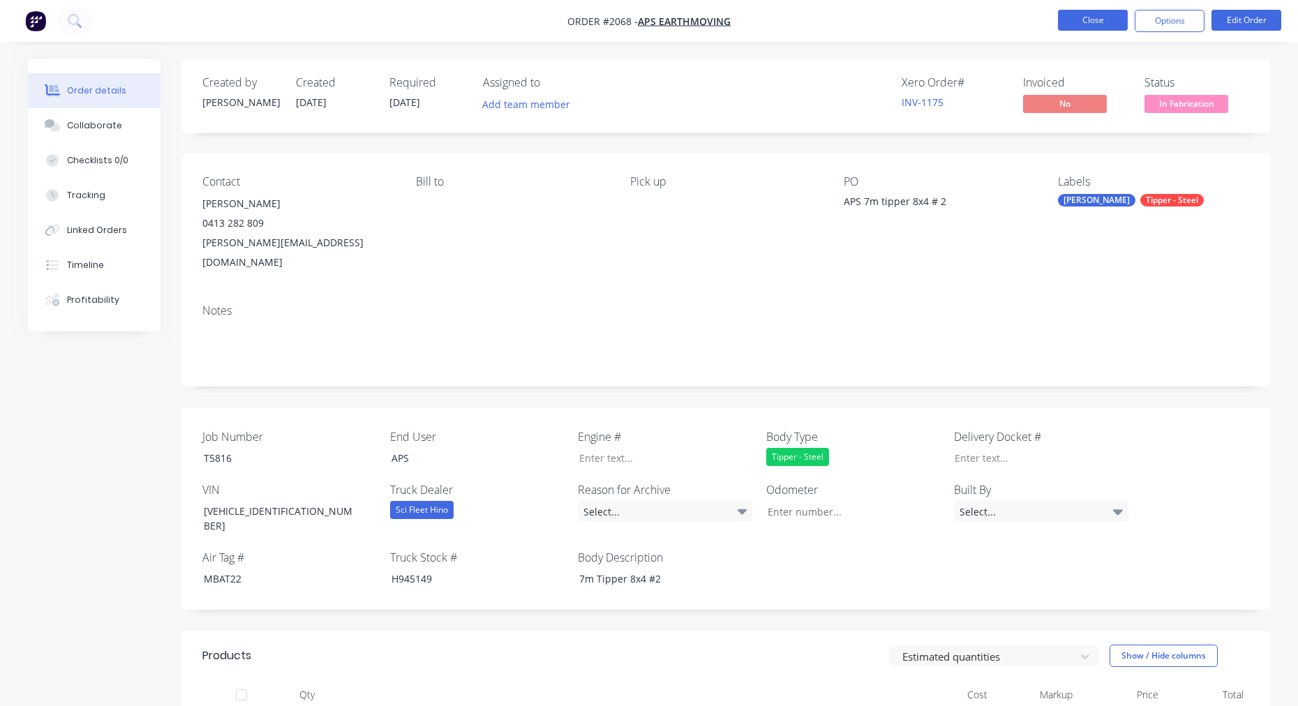
click at [1082, 18] on button "Close" at bounding box center [1093, 20] width 70 height 21
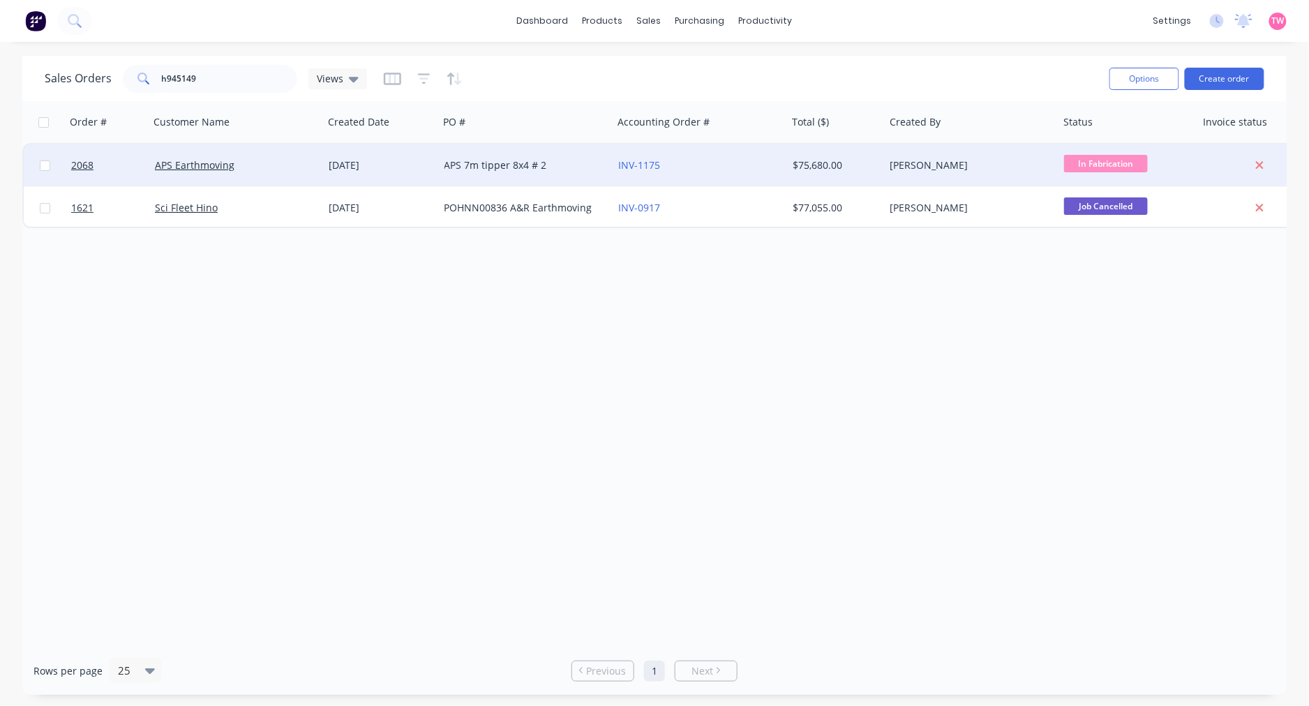
click at [283, 167] on div "APS Earthmoving" at bounding box center [232, 165] width 155 height 14
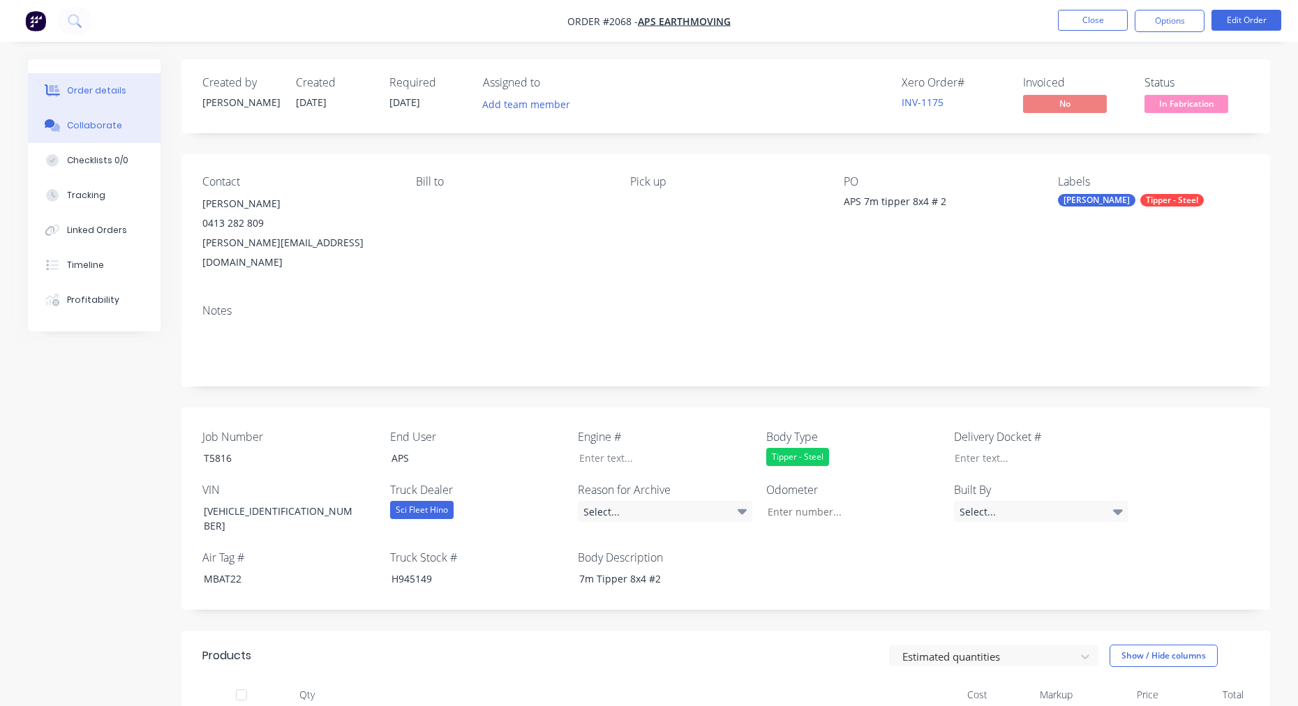
drag, startPoint x: 94, startPoint y: 126, endPoint x: 59, endPoint y: 126, distance: 34.9
click at [94, 126] on div "Collaborate" at bounding box center [94, 125] width 55 height 13
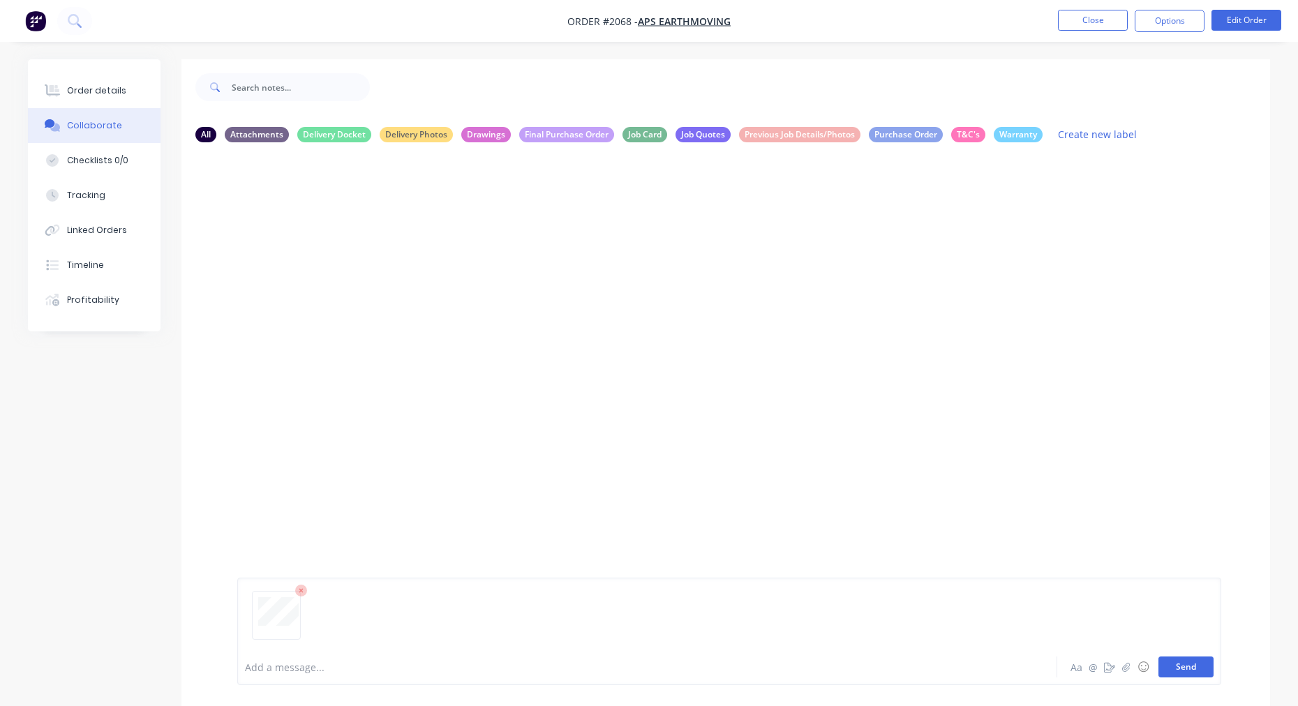
click at [1200, 672] on button "Send" at bounding box center [1185, 666] width 55 height 21
click at [116, 84] on div "Order details" at bounding box center [96, 90] width 59 height 13
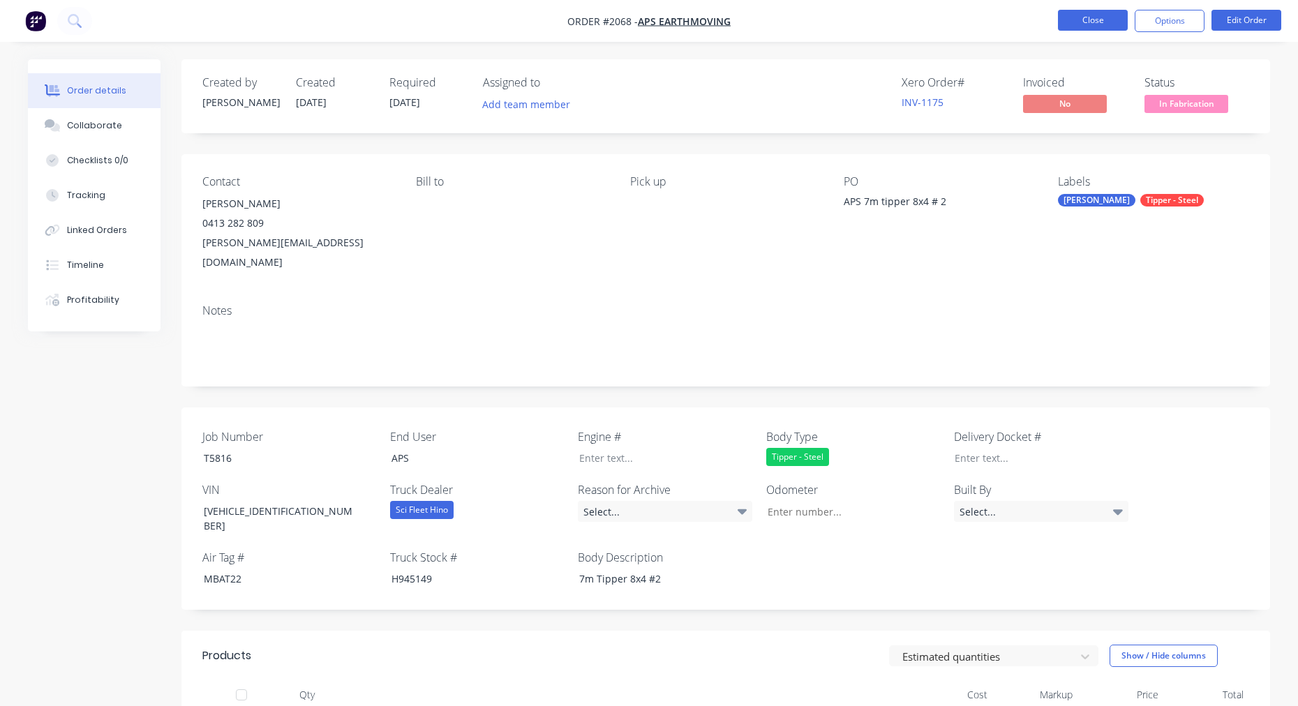
click at [1099, 18] on button "Close" at bounding box center [1093, 20] width 70 height 21
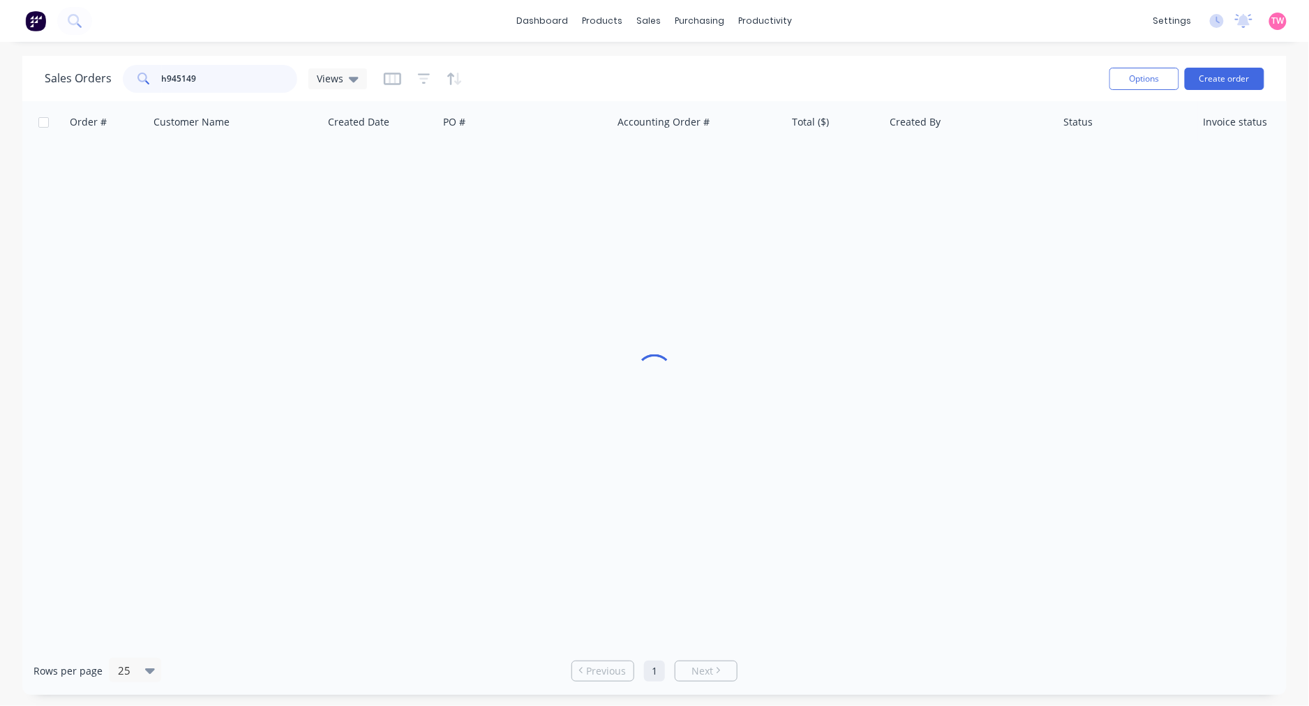
drag, startPoint x: 253, startPoint y: 82, endPoint x: 40, endPoint y: 61, distance: 213.7
click at [40, 61] on div "Sales Orders h945149 Views Options Create order" at bounding box center [654, 78] width 1264 height 45
type input "t"
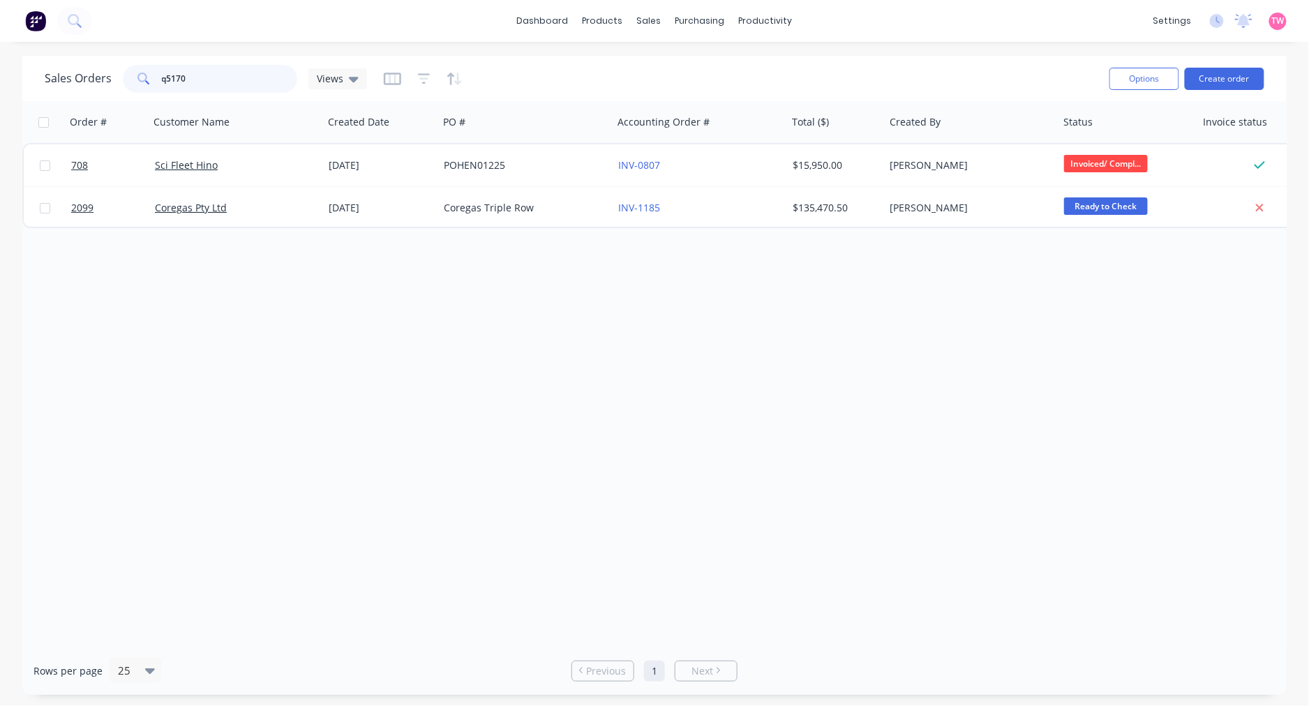
drag, startPoint x: 210, startPoint y: 80, endPoint x: 120, endPoint y: 79, distance: 90.0
click at [120, 79] on div "Sales Orders q5170 Views" at bounding box center [206, 79] width 322 height 28
type input "1600"
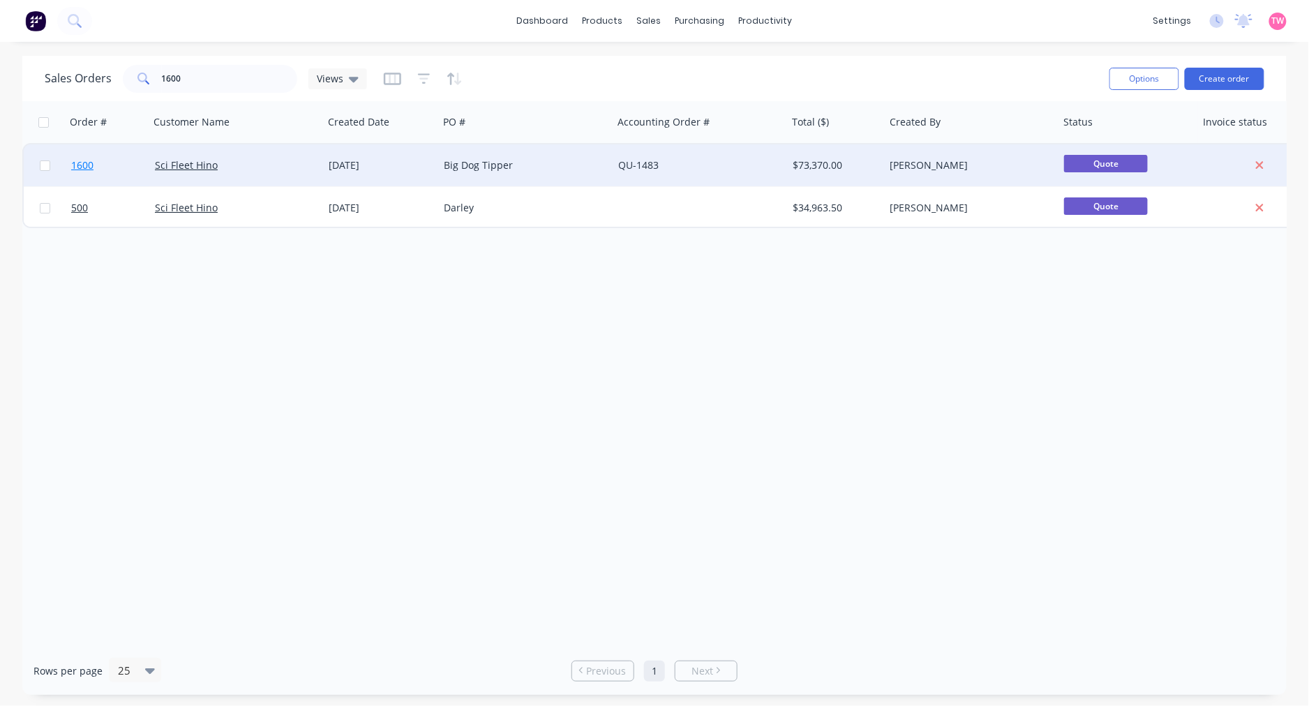
click at [115, 163] on link "1600" at bounding box center [113, 165] width 84 height 42
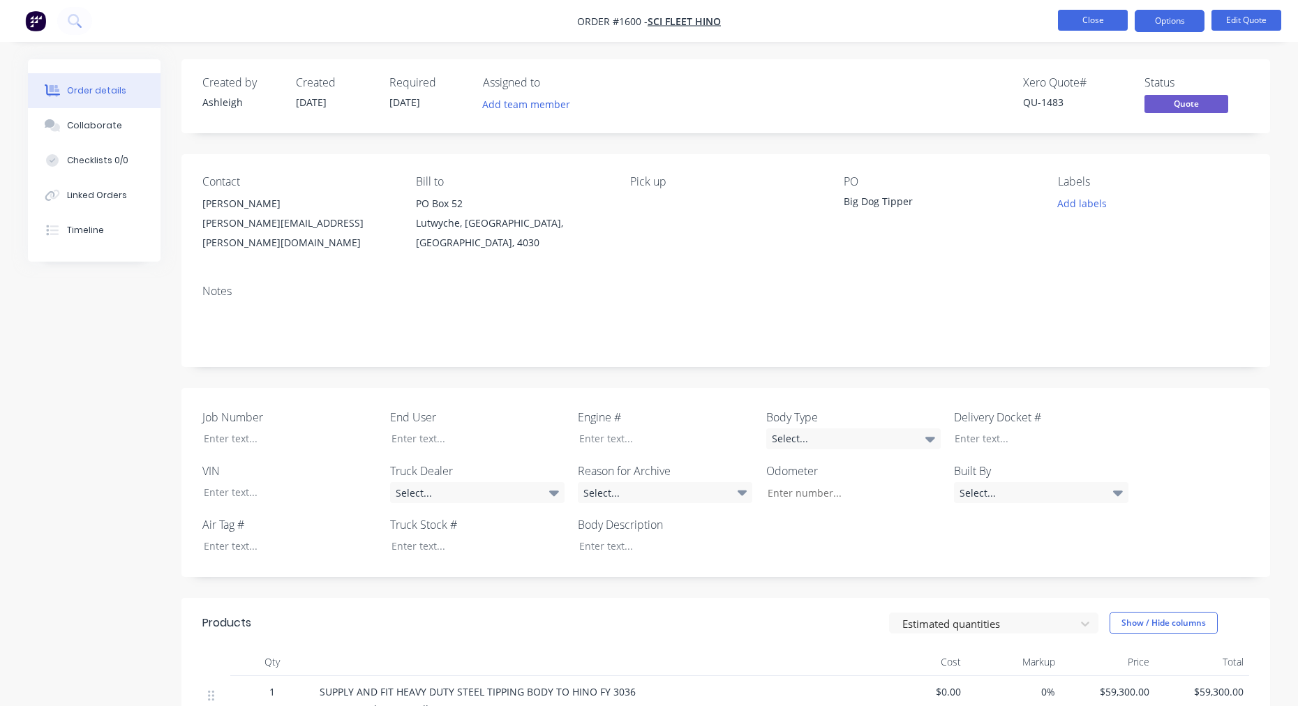
click at [1113, 20] on button "Close" at bounding box center [1093, 20] width 70 height 21
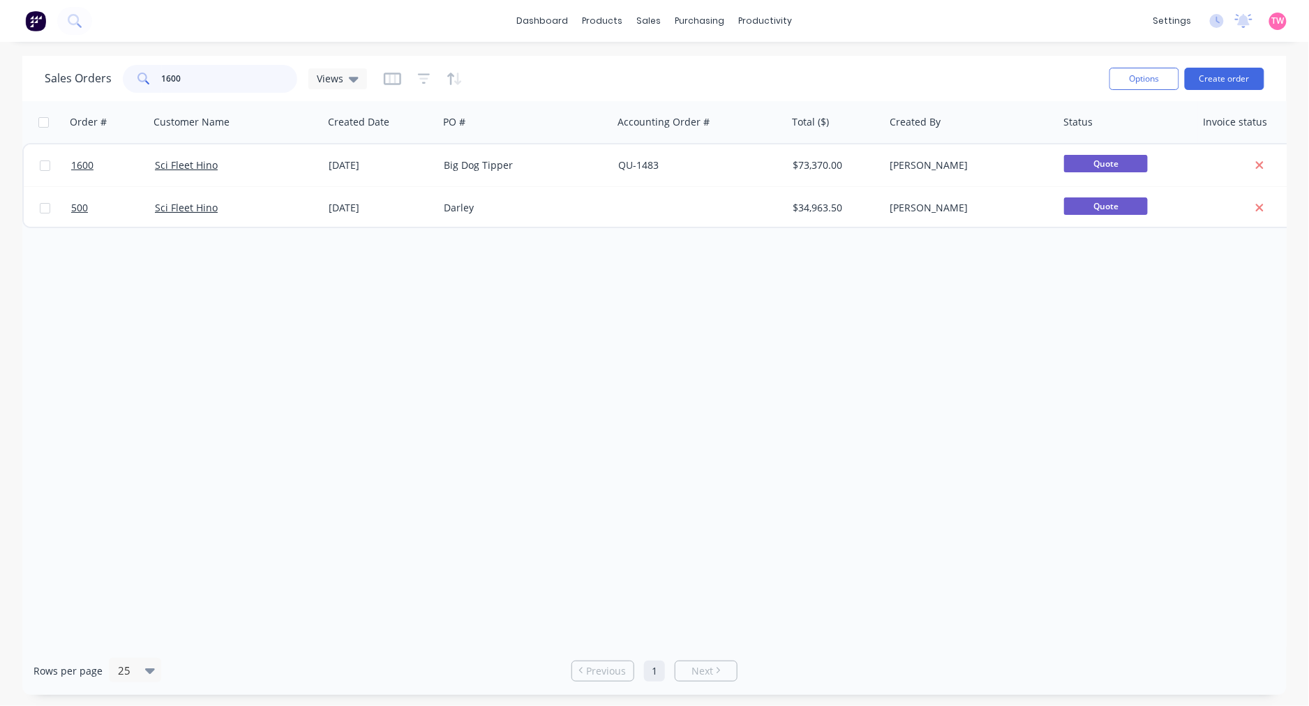
drag, startPoint x: 248, startPoint y: 80, endPoint x: 126, endPoint y: 80, distance: 122.1
click at [126, 80] on div "1600" at bounding box center [210, 79] width 174 height 28
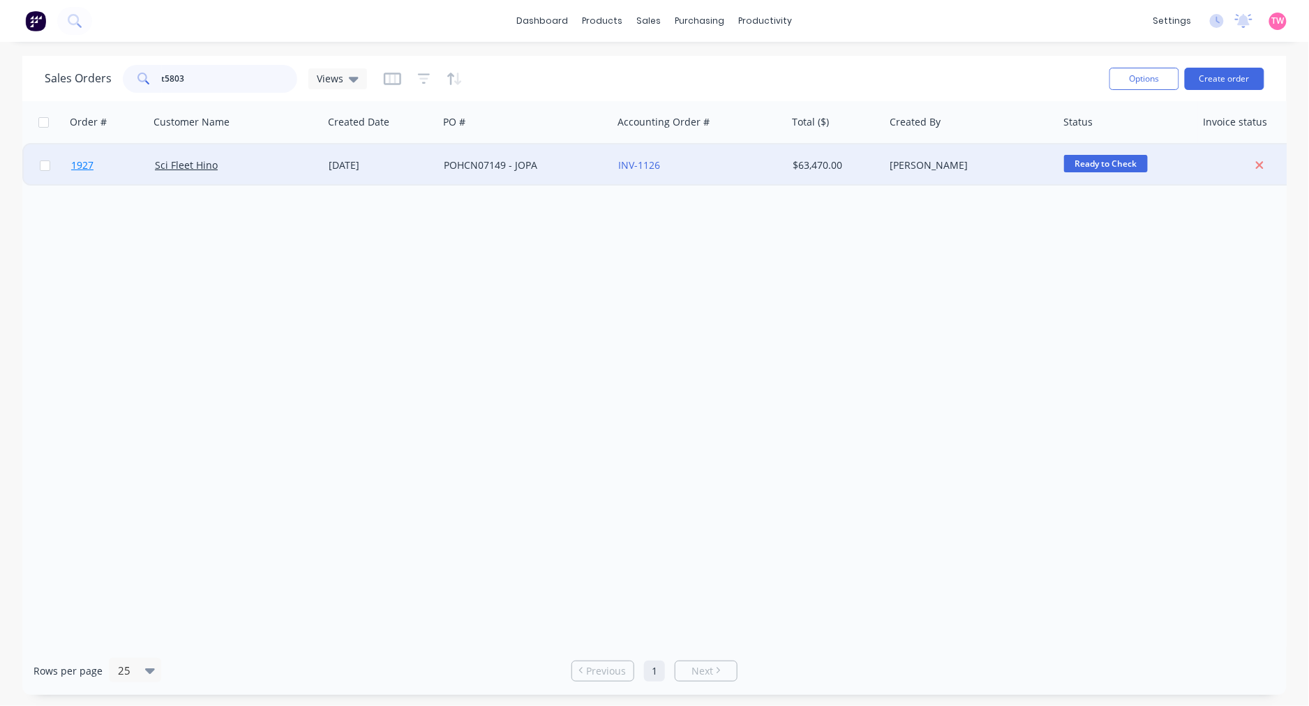
type input "t5803"
click at [135, 171] on link "1927" at bounding box center [113, 165] width 84 height 42
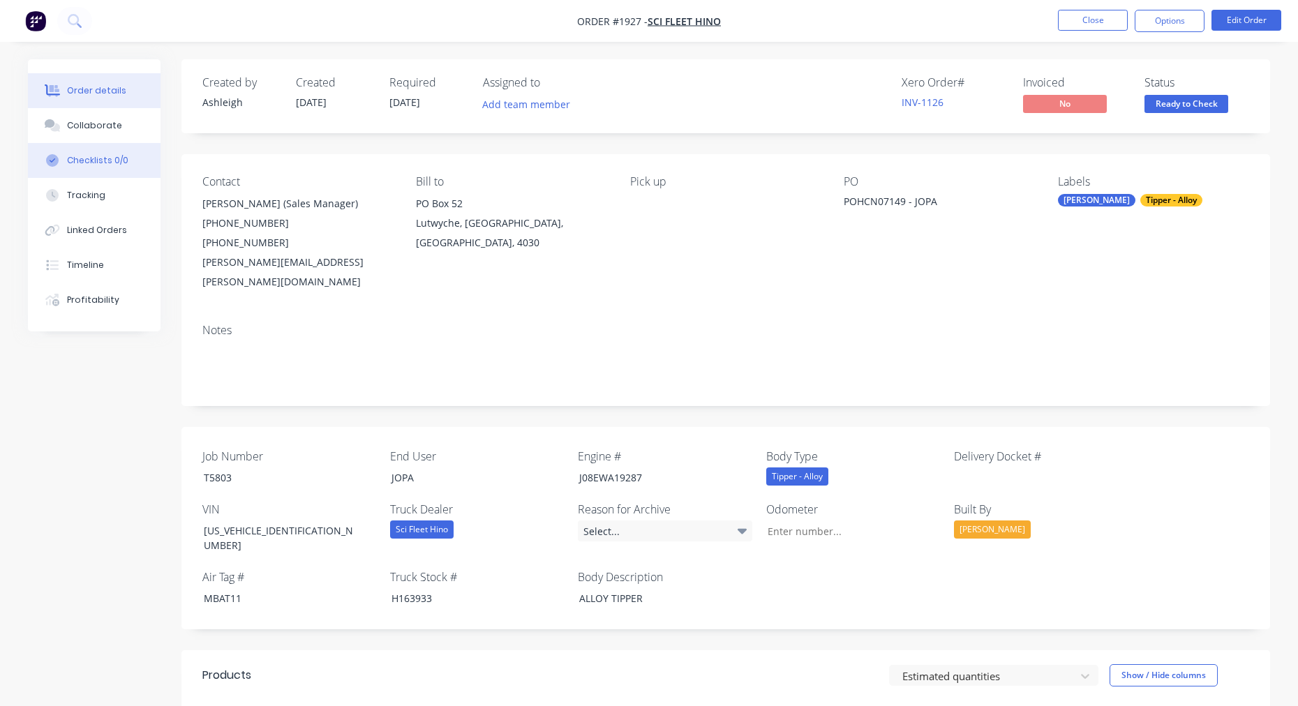
click at [101, 161] on div "Checklists 0/0" at bounding box center [97, 160] width 61 height 13
type textarea "x"
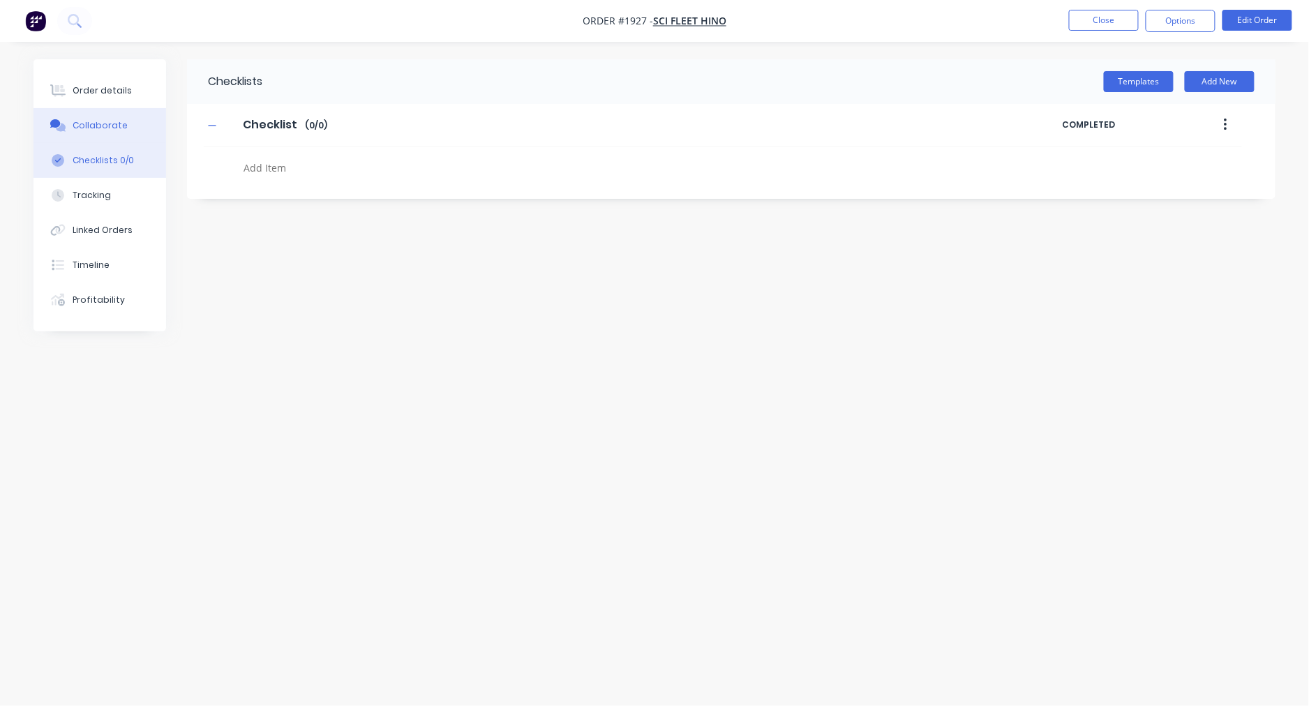
click at [95, 126] on div "Collaborate" at bounding box center [100, 125] width 55 height 13
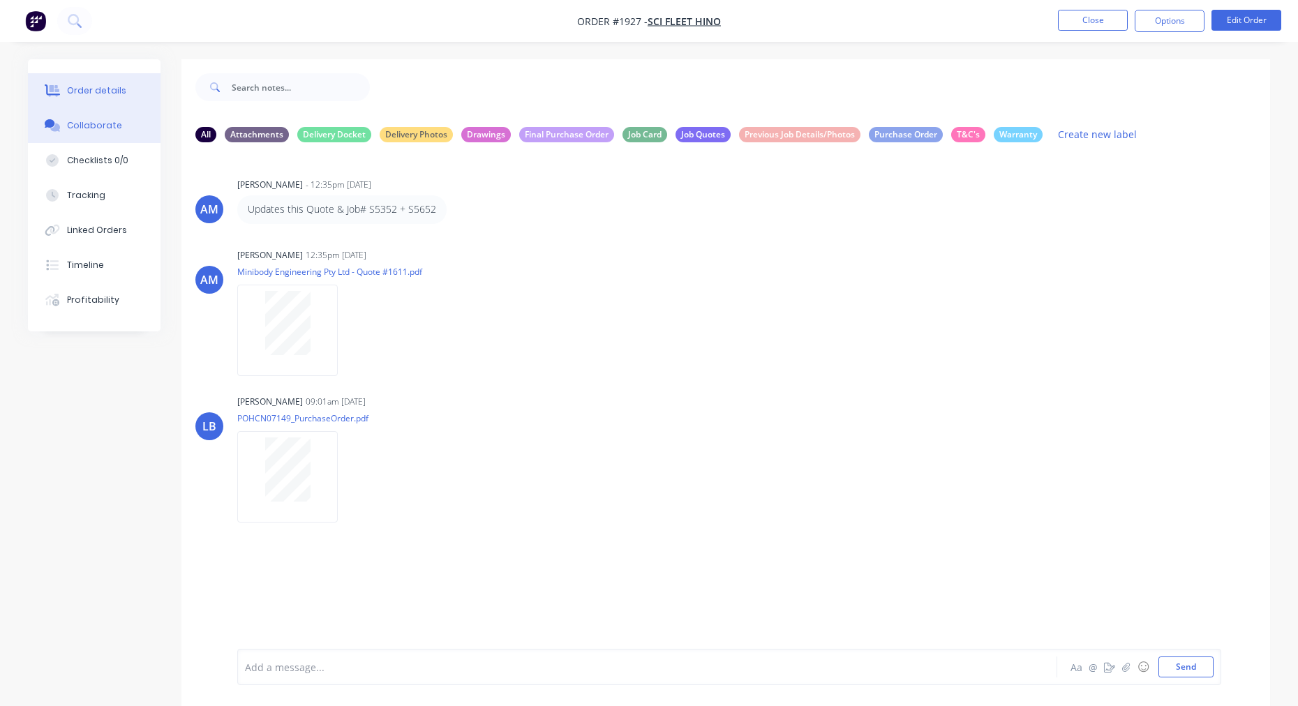
click at [112, 92] on div "Order details" at bounding box center [96, 90] width 59 height 13
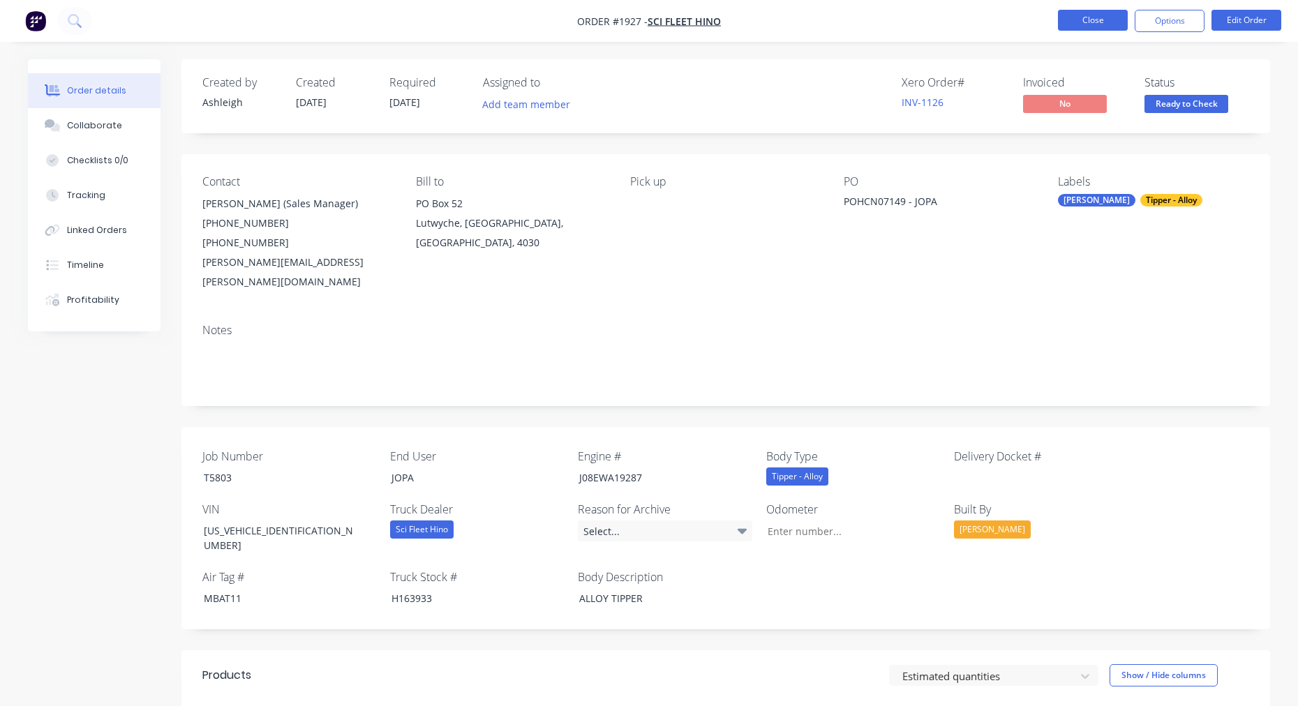
click at [1104, 17] on button "Close" at bounding box center [1093, 20] width 70 height 21
